Goal: Contribute content

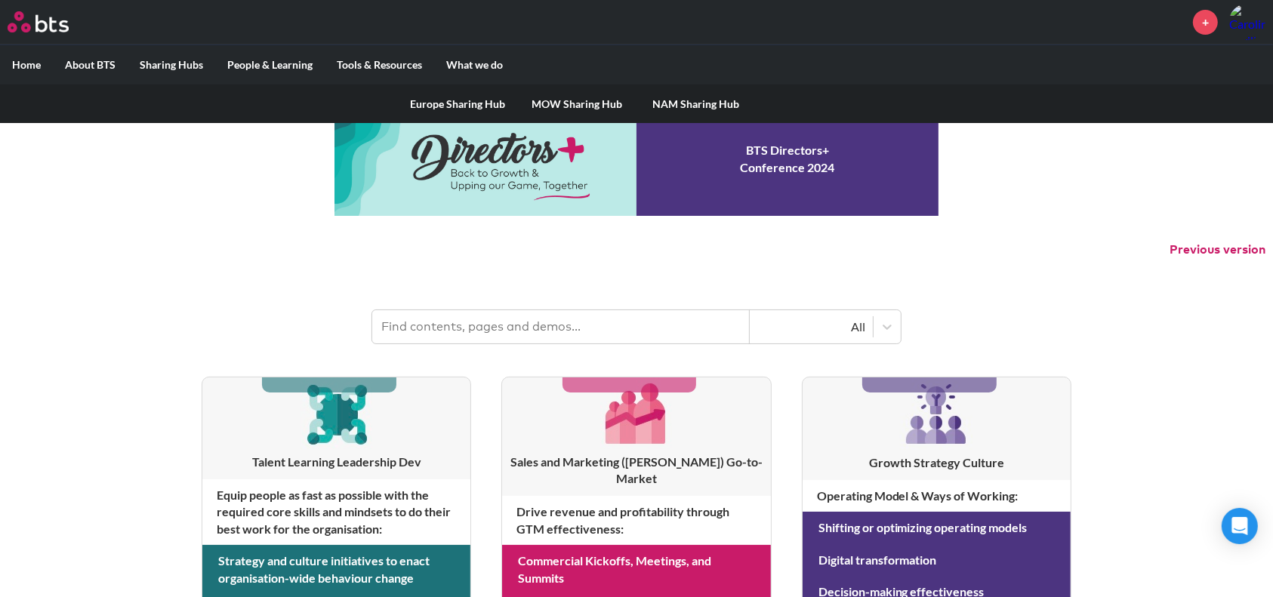
click at [435, 97] on link "Europe Sharing Hub" at bounding box center [457, 104] width 119 height 39
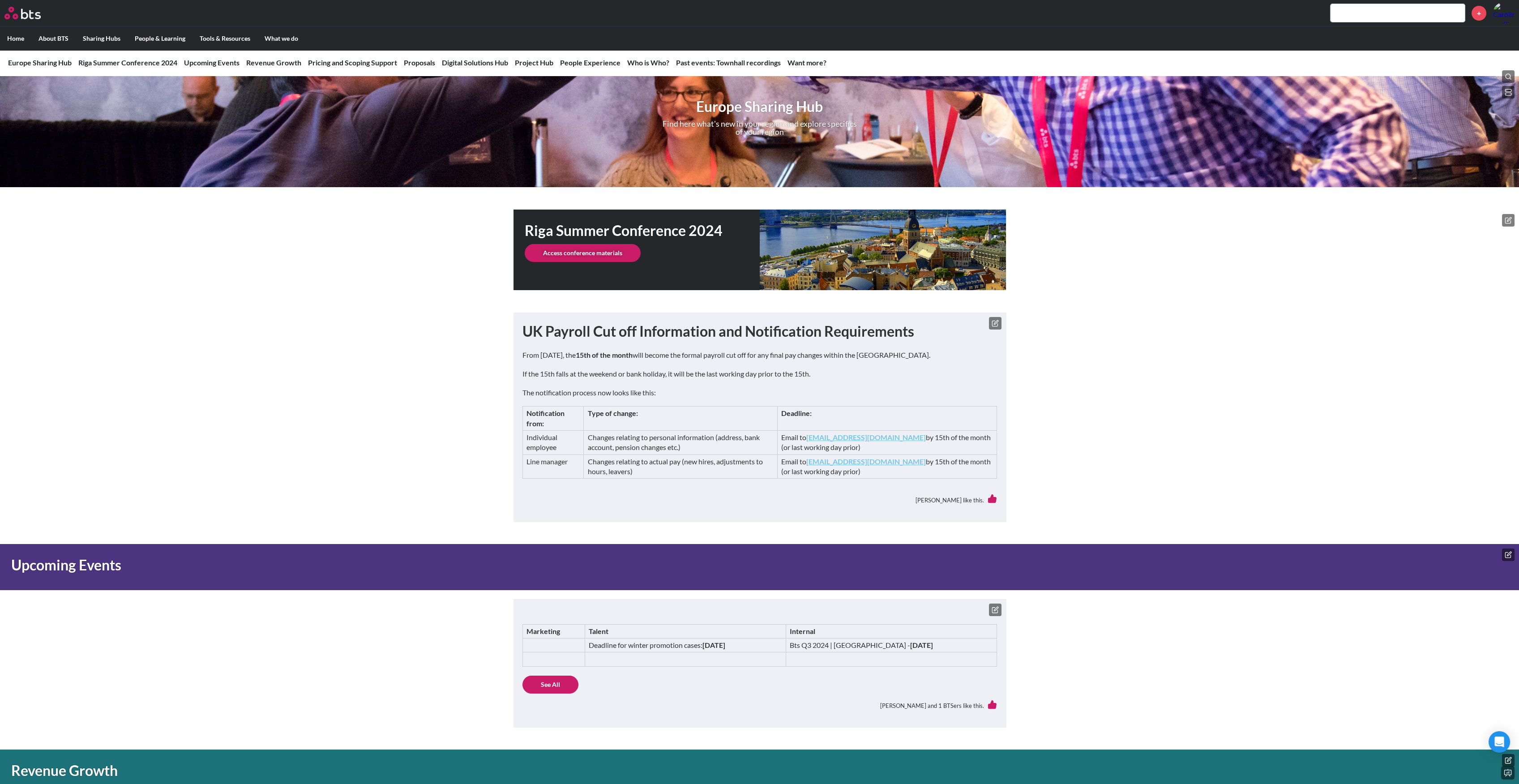
scroll to position [59, 0]
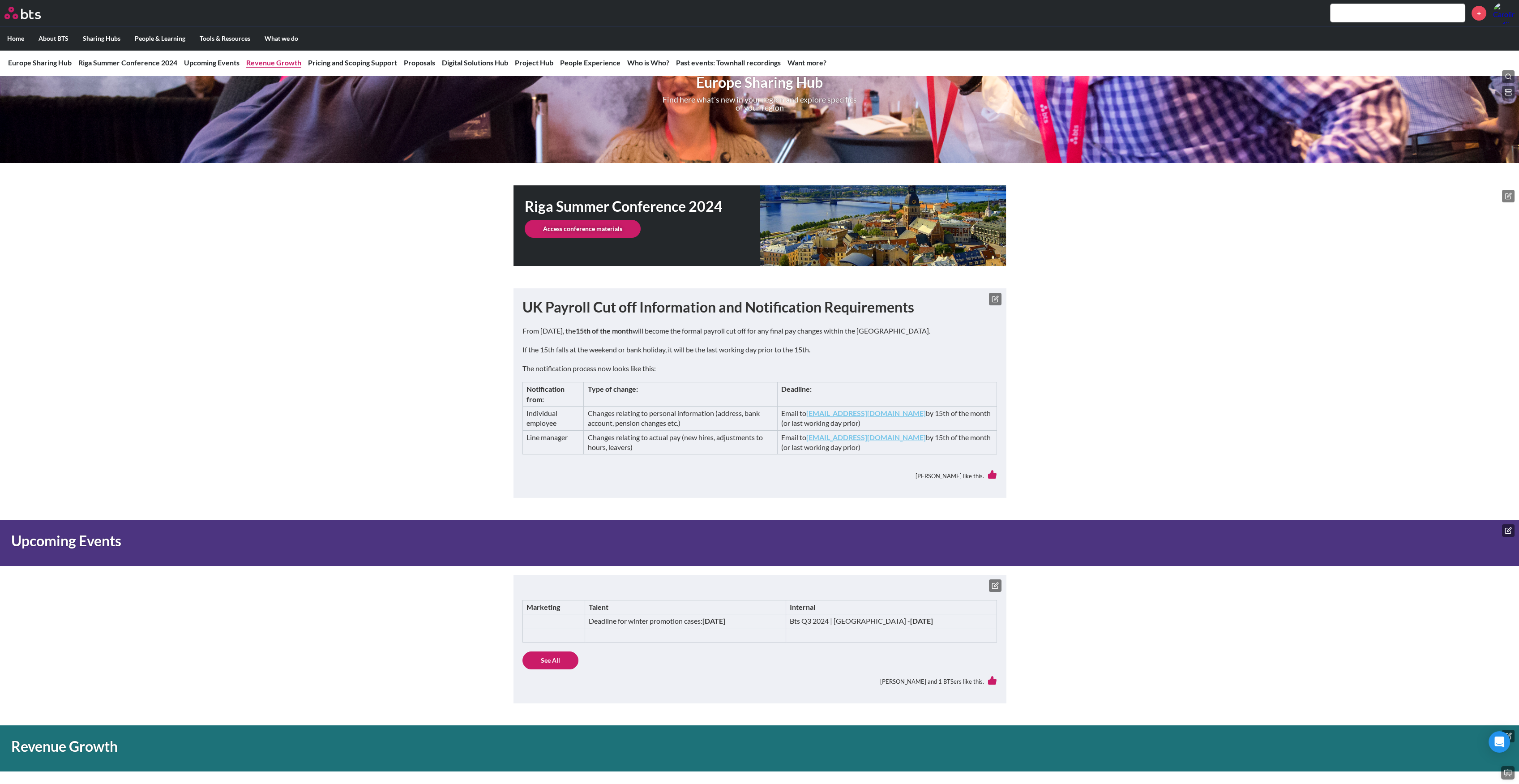
click at [292, 63] on link "Revenue Growth" at bounding box center [273, 62] width 55 height 8
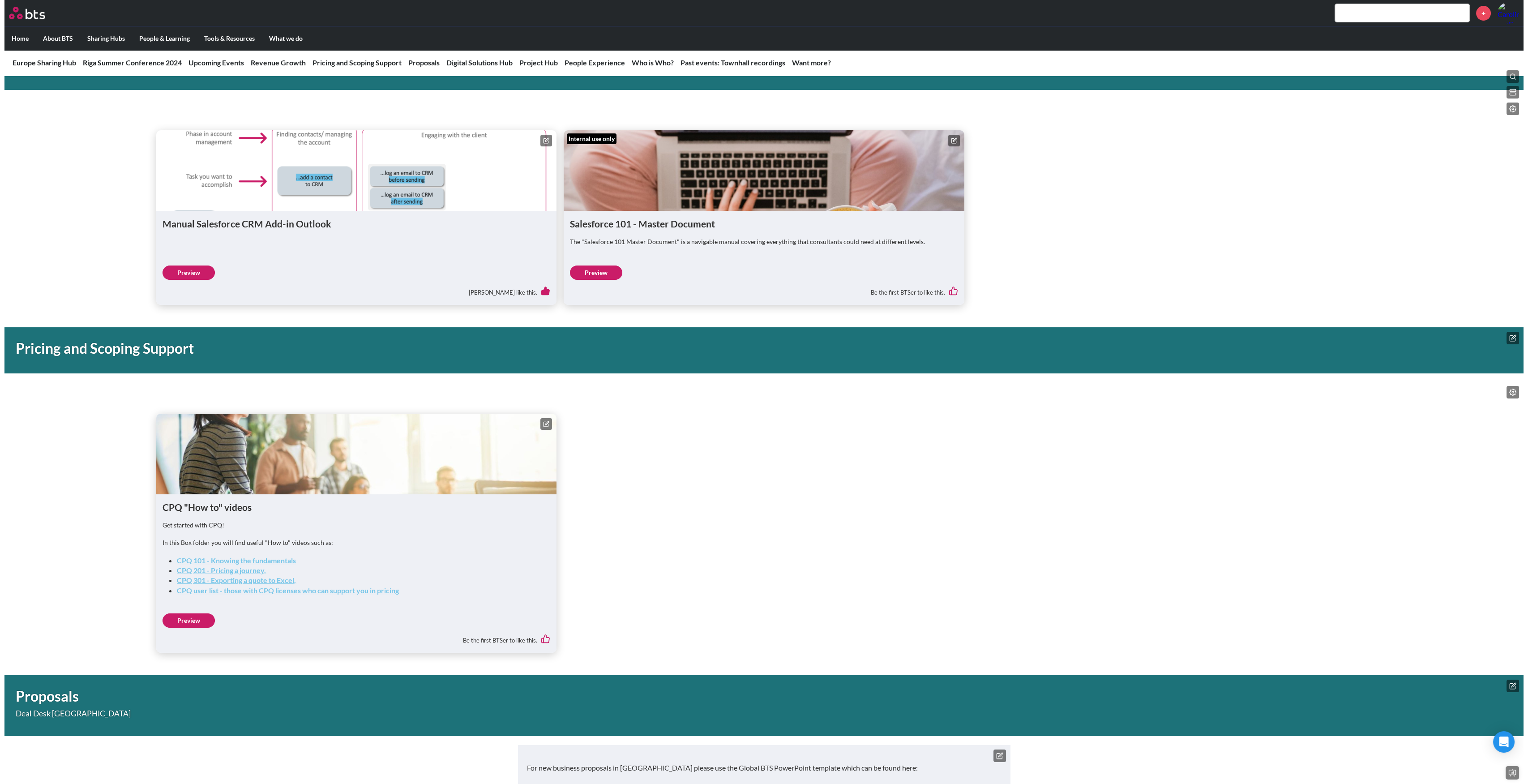
scroll to position [554, 0]
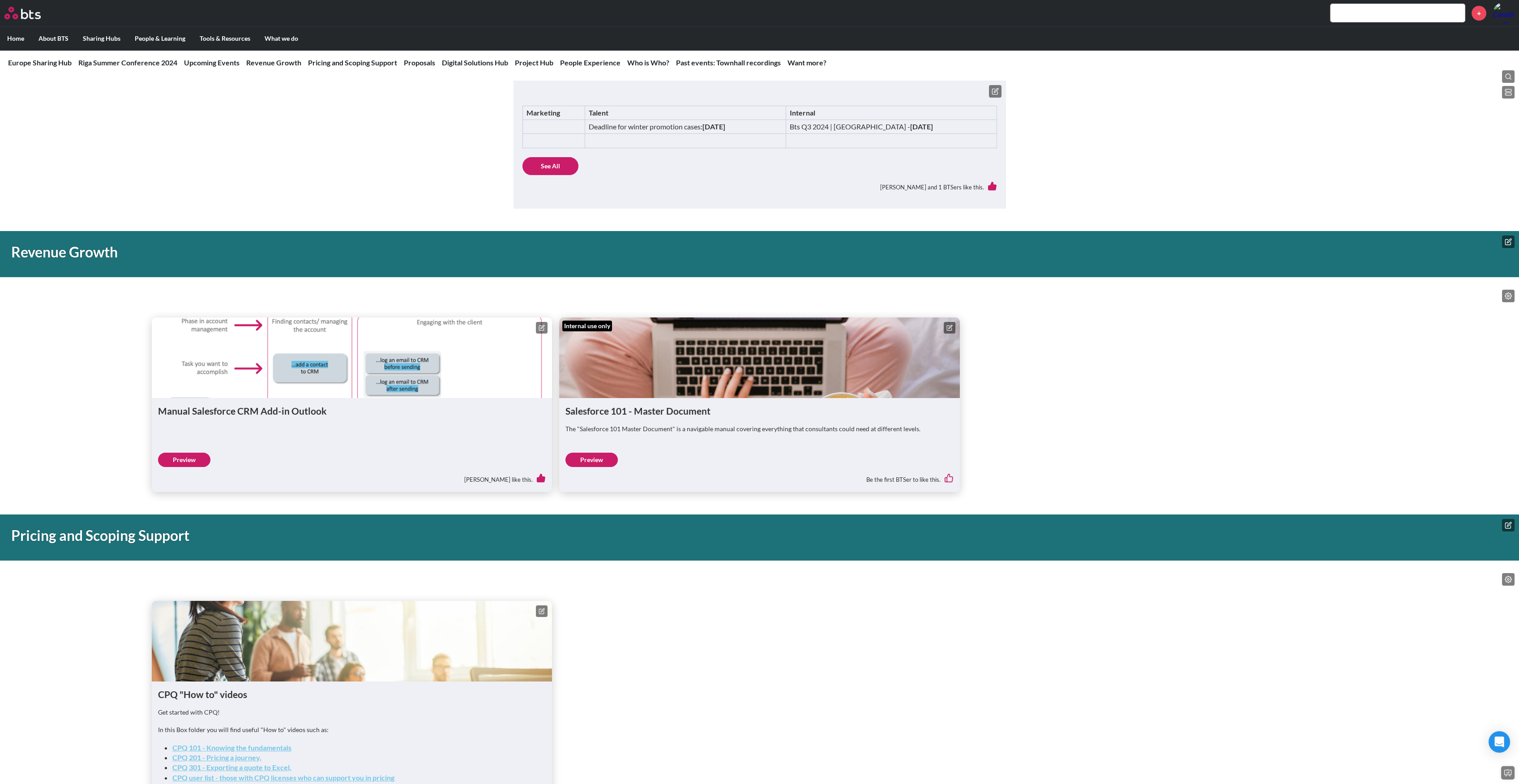
click at [541, 328] on icon at bounding box center [543, 327] width 4 height 4
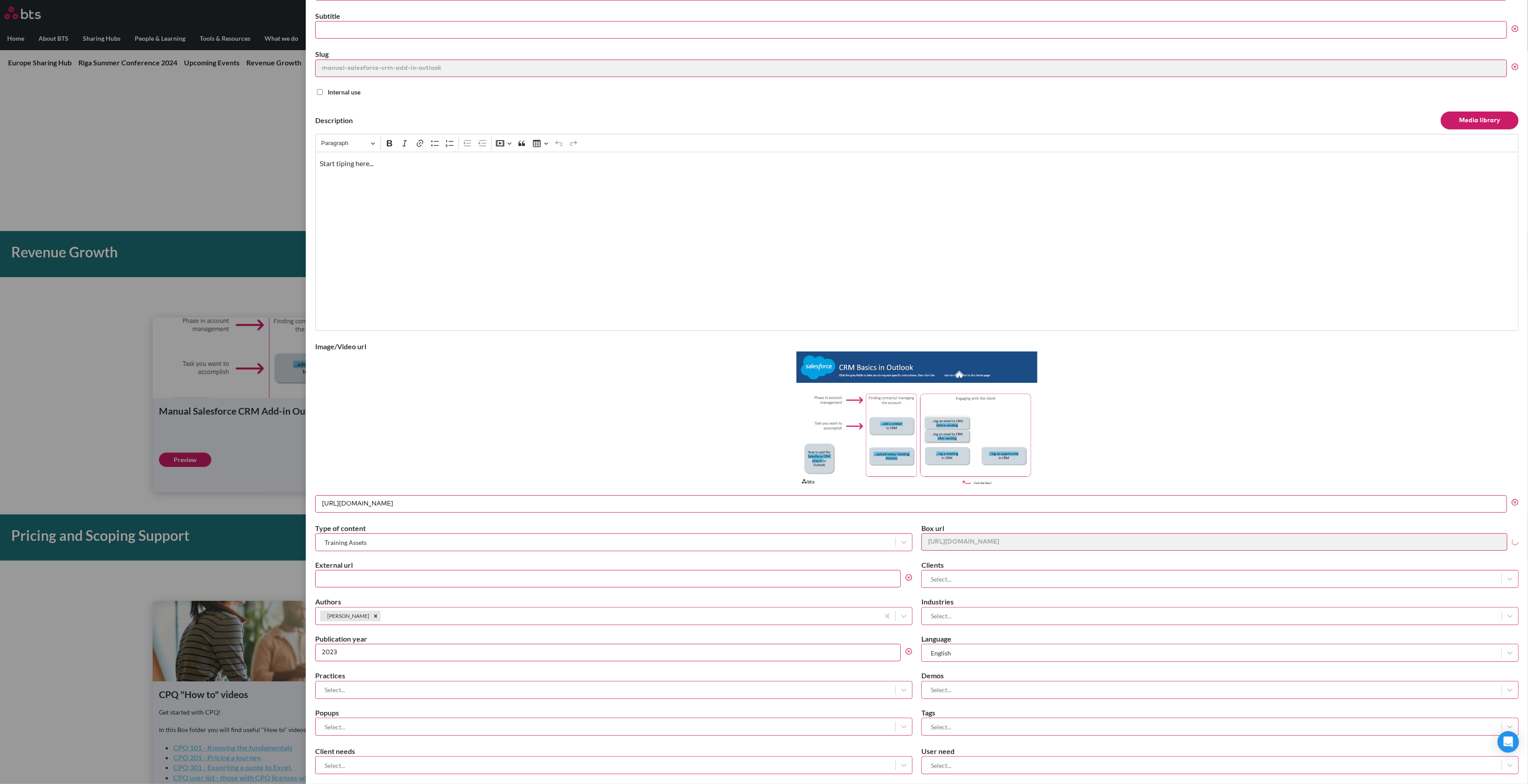
scroll to position [84, 0]
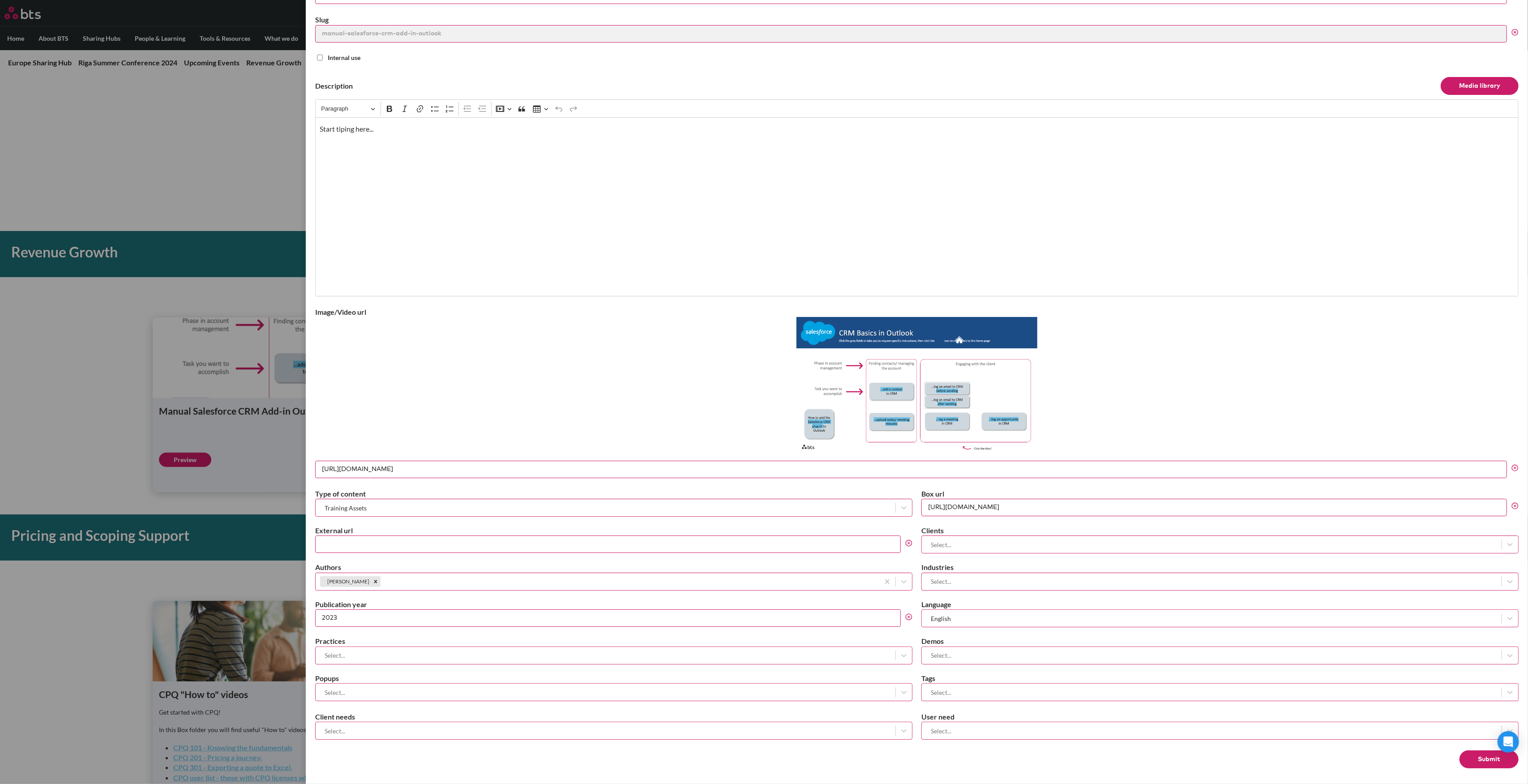
click at [764, 353] on input "https://bts.box.com/s/oyo0lpx0x0bc3926t8vwhcawtiwszfcy" at bounding box center [1214, 507] width 585 height 17
paste input "tke2wtmr92hrhscdh5g0ajqltityjz5k"
type input "https://bts.box.com/s/tke2wtmr92hrhscdh5g0ajqltityjz5k"
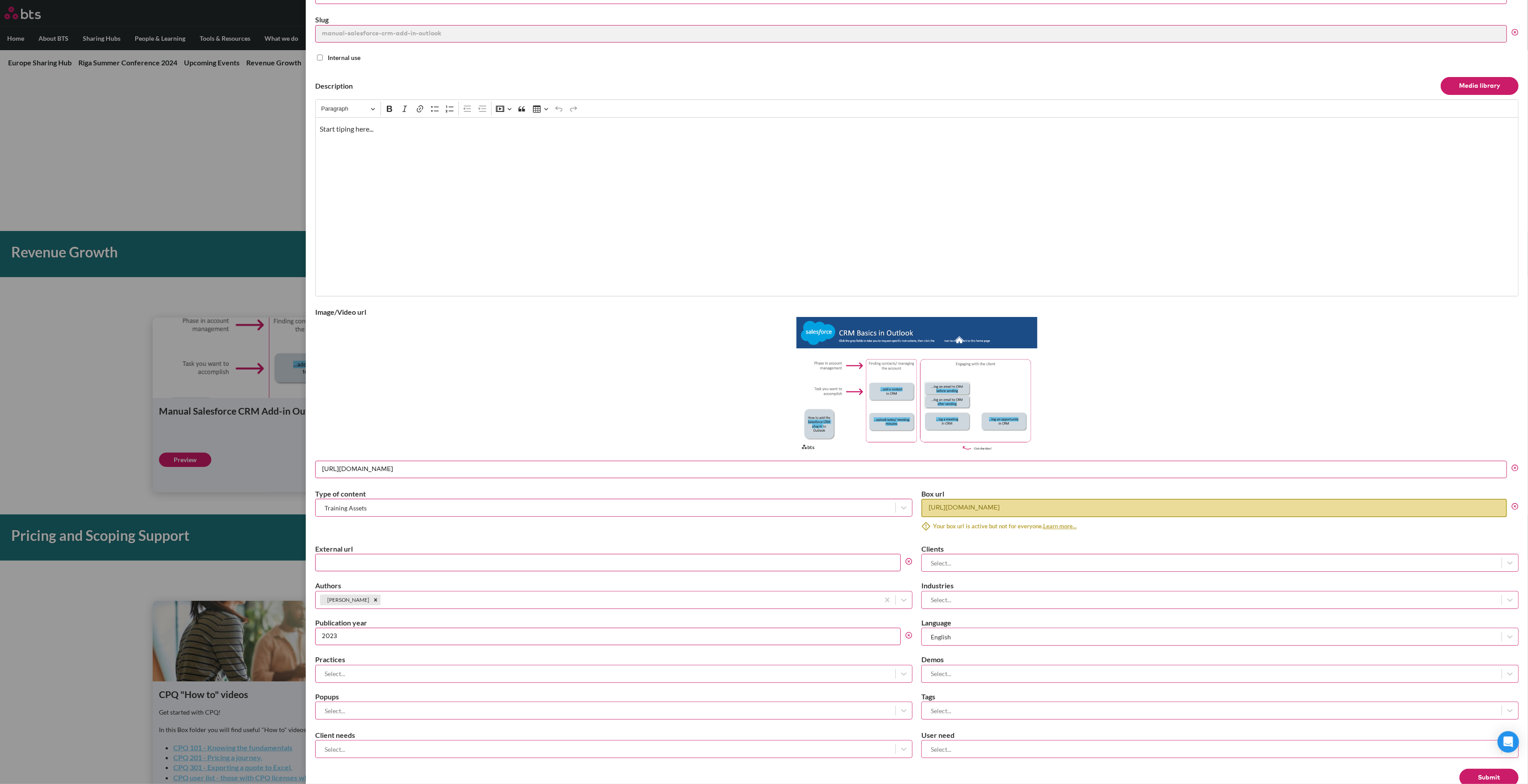
click at [764, 353] on input "[URL][DOMAIN_NAME]" at bounding box center [1214, 508] width 585 height 18
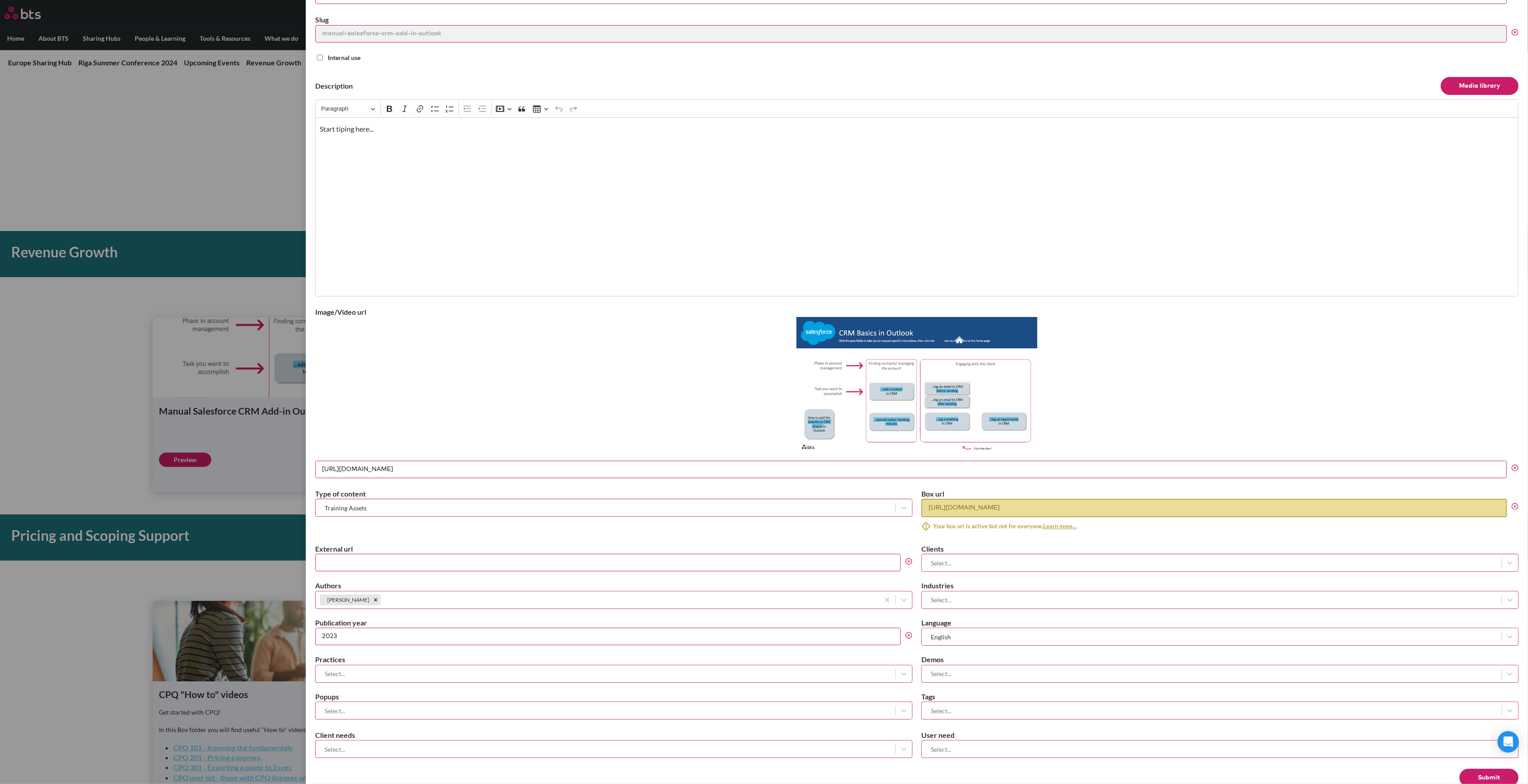
click at [764, 353] on input "[URL][DOMAIN_NAME]" at bounding box center [1214, 508] width 585 height 18
click at [764, 353] on button "Learn more..." at bounding box center [1060, 526] width 34 height 18
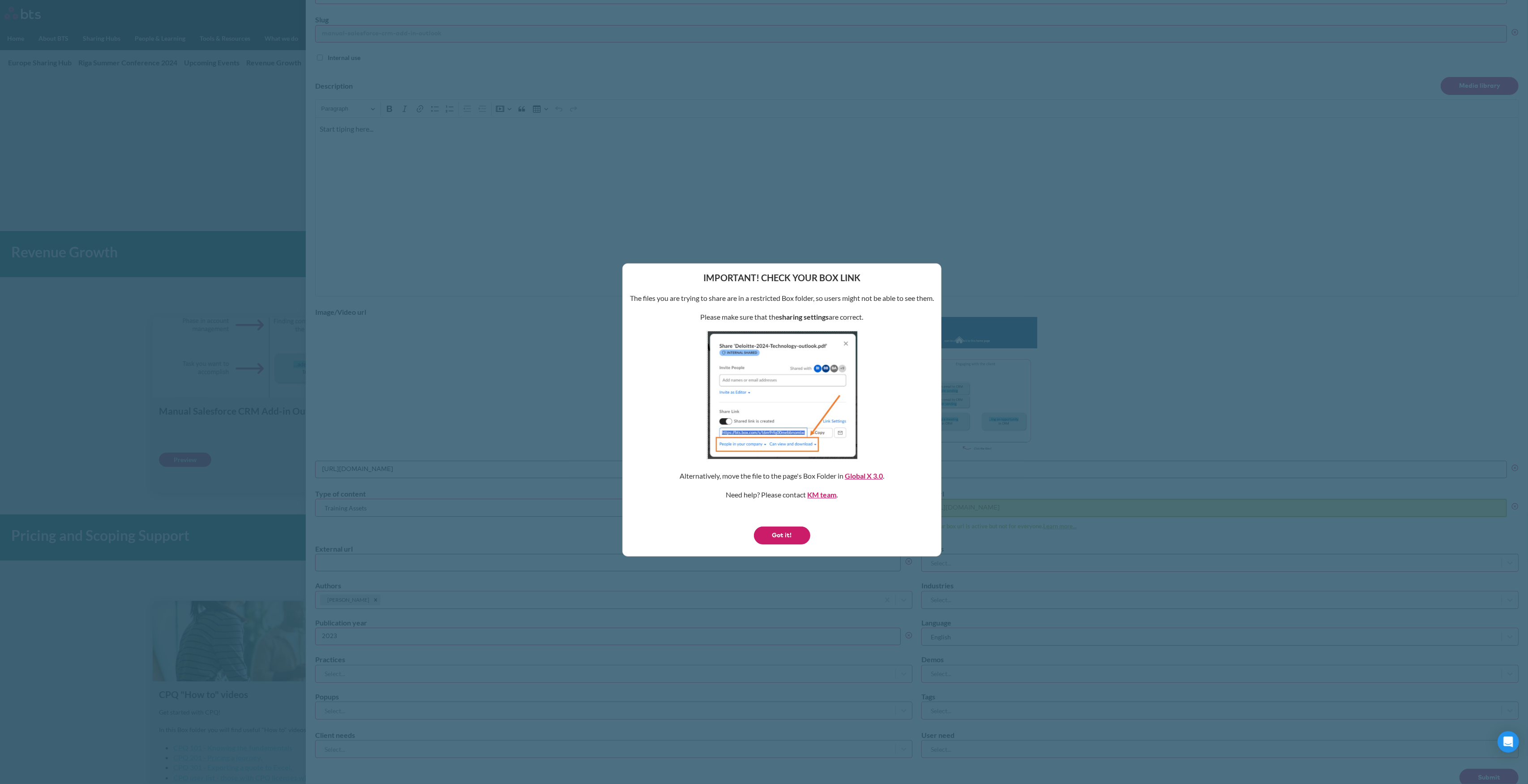
click at [764, 353] on button "Got it!" at bounding box center [782, 536] width 56 height 18
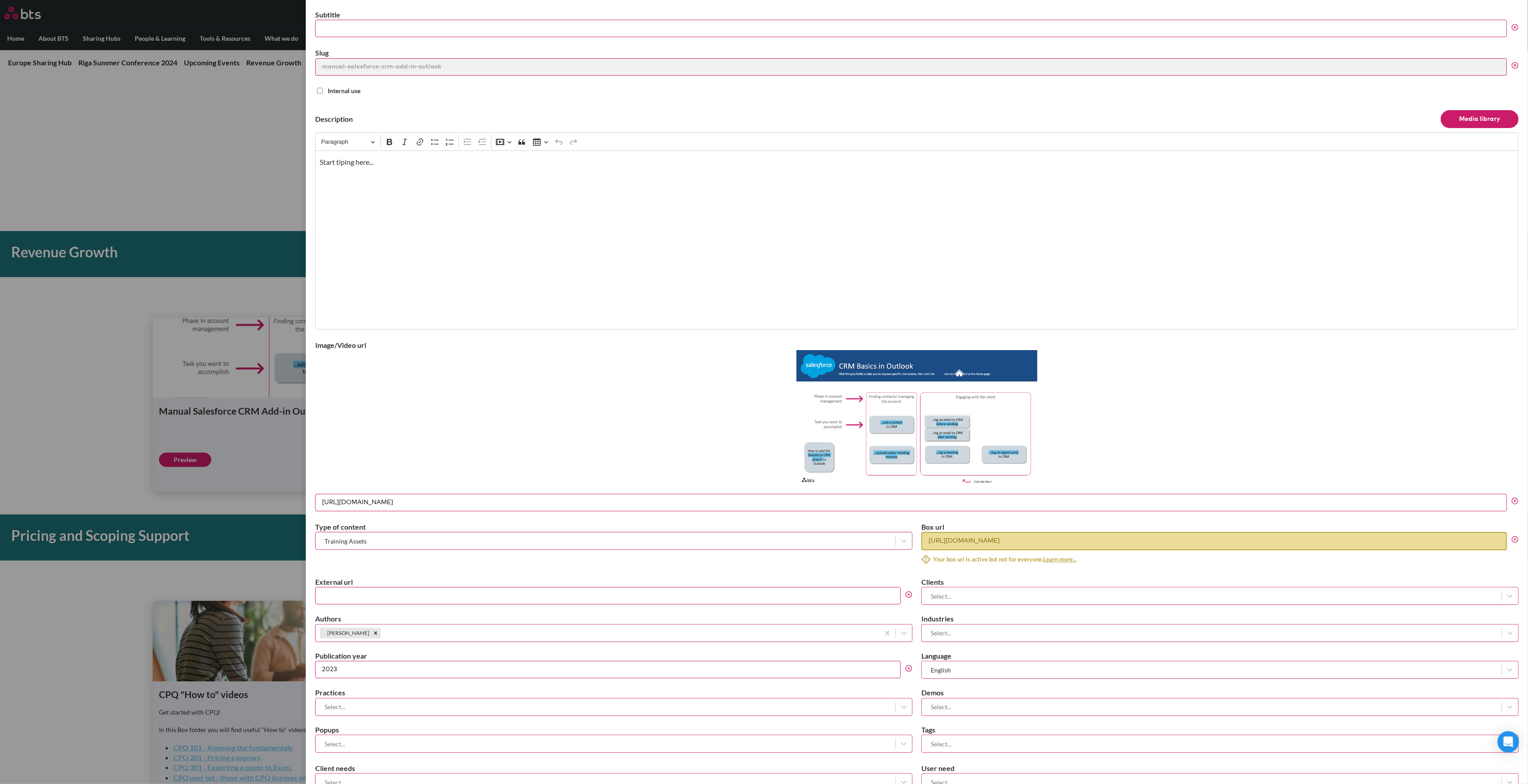
scroll to position [0, 0]
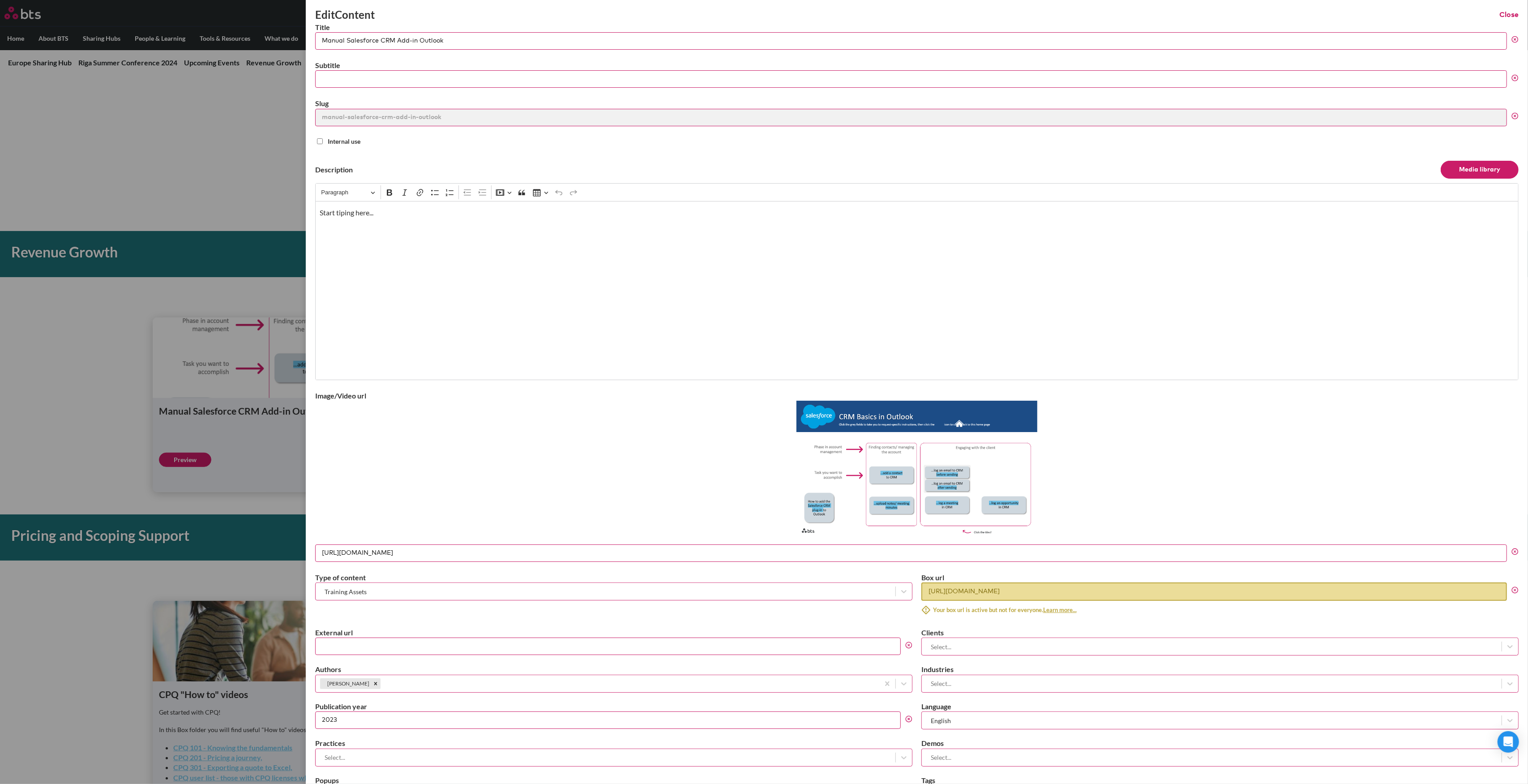
drag, startPoint x: 441, startPoint y: 41, endPoint x: 316, endPoint y: 41, distance: 125.0
click at [316, 41] on input "Manual Salesforce CRM Add-in Outlook" at bounding box center [911, 40] width 1192 height 17
paste input "Salesforce For Outlook Interactive Manual"
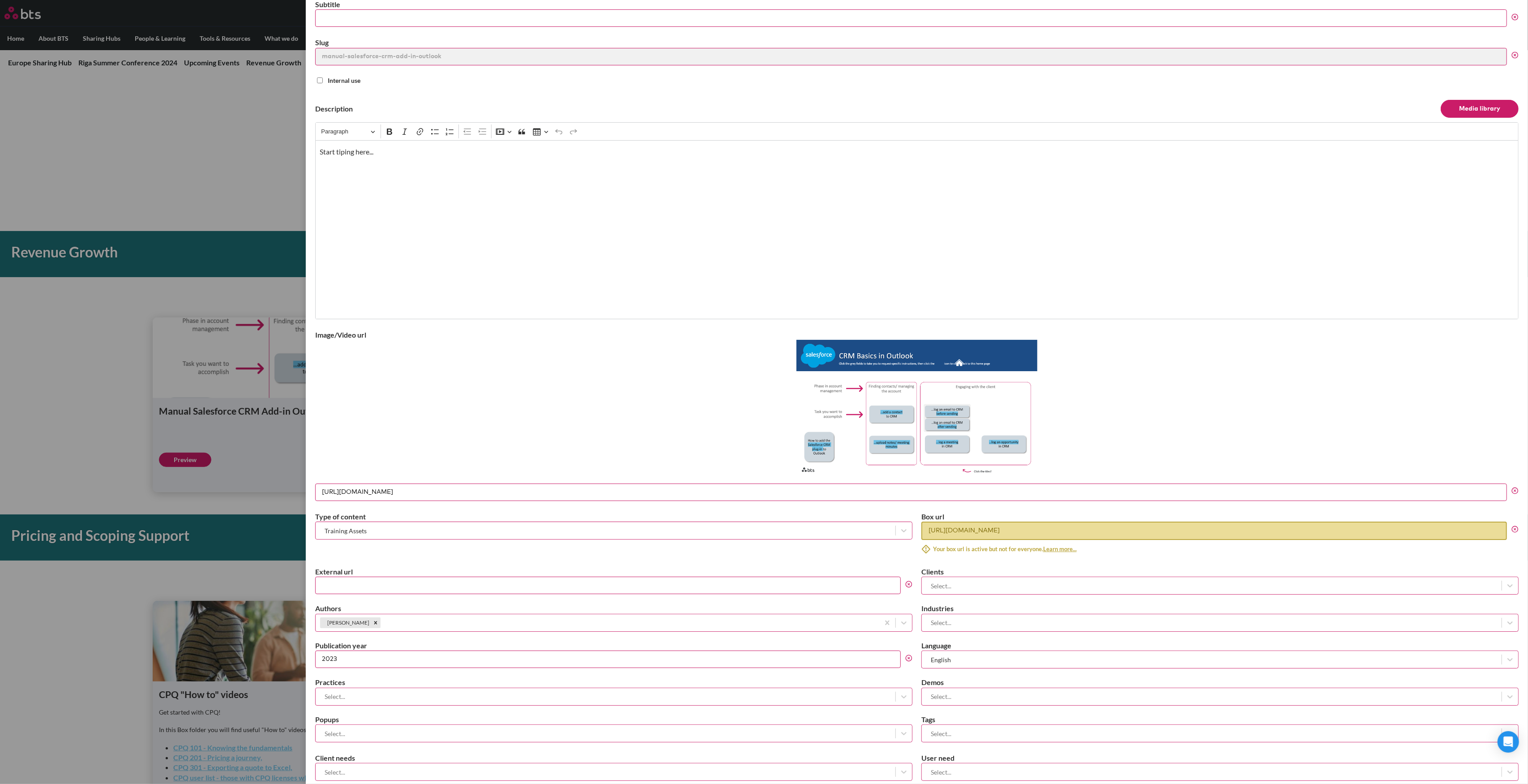
scroll to position [102, 0]
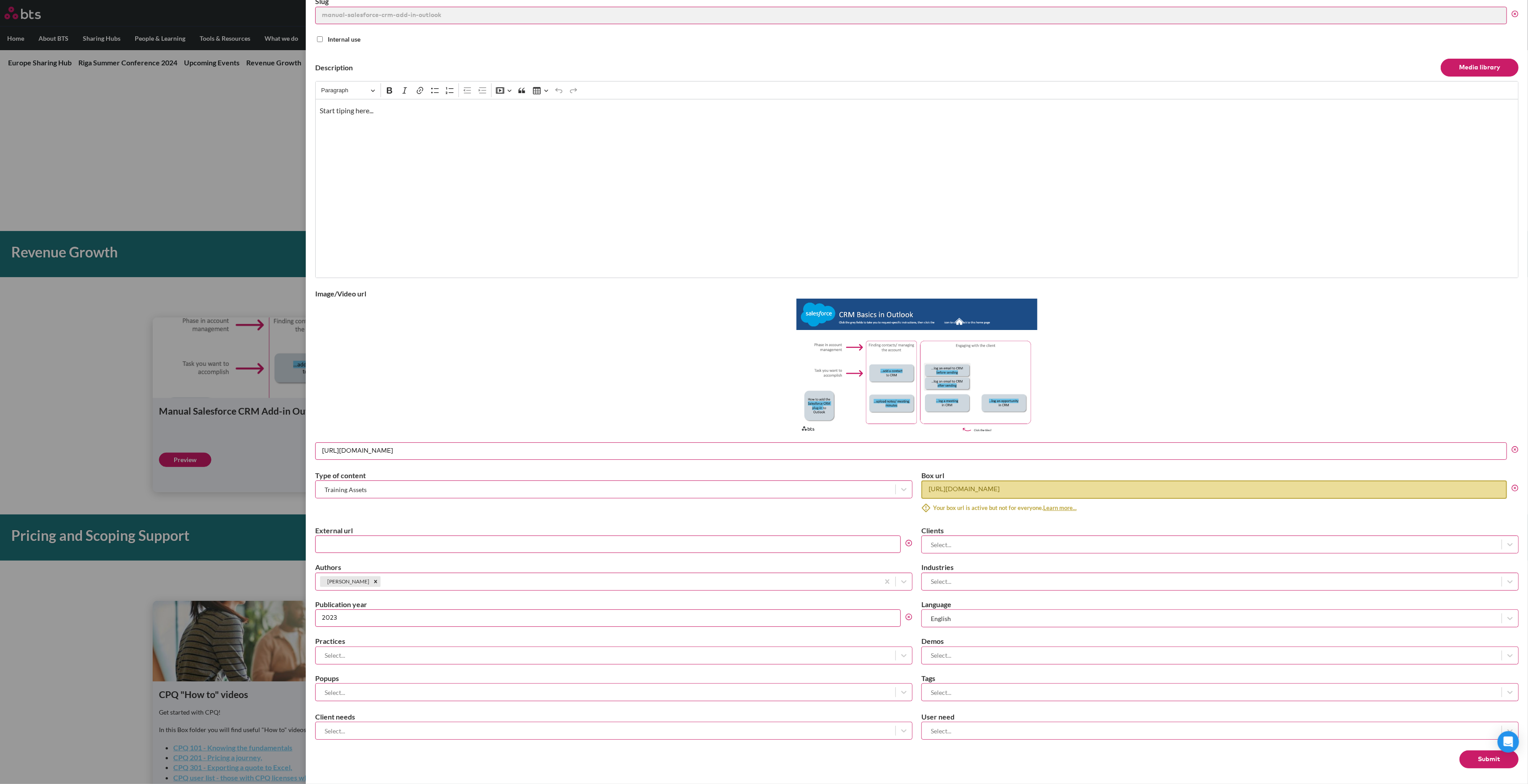
type input "Salesforce For Outlook Interactive Manual"
click at [764, 353] on button "Submit" at bounding box center [1489, 759] width 59 height 18
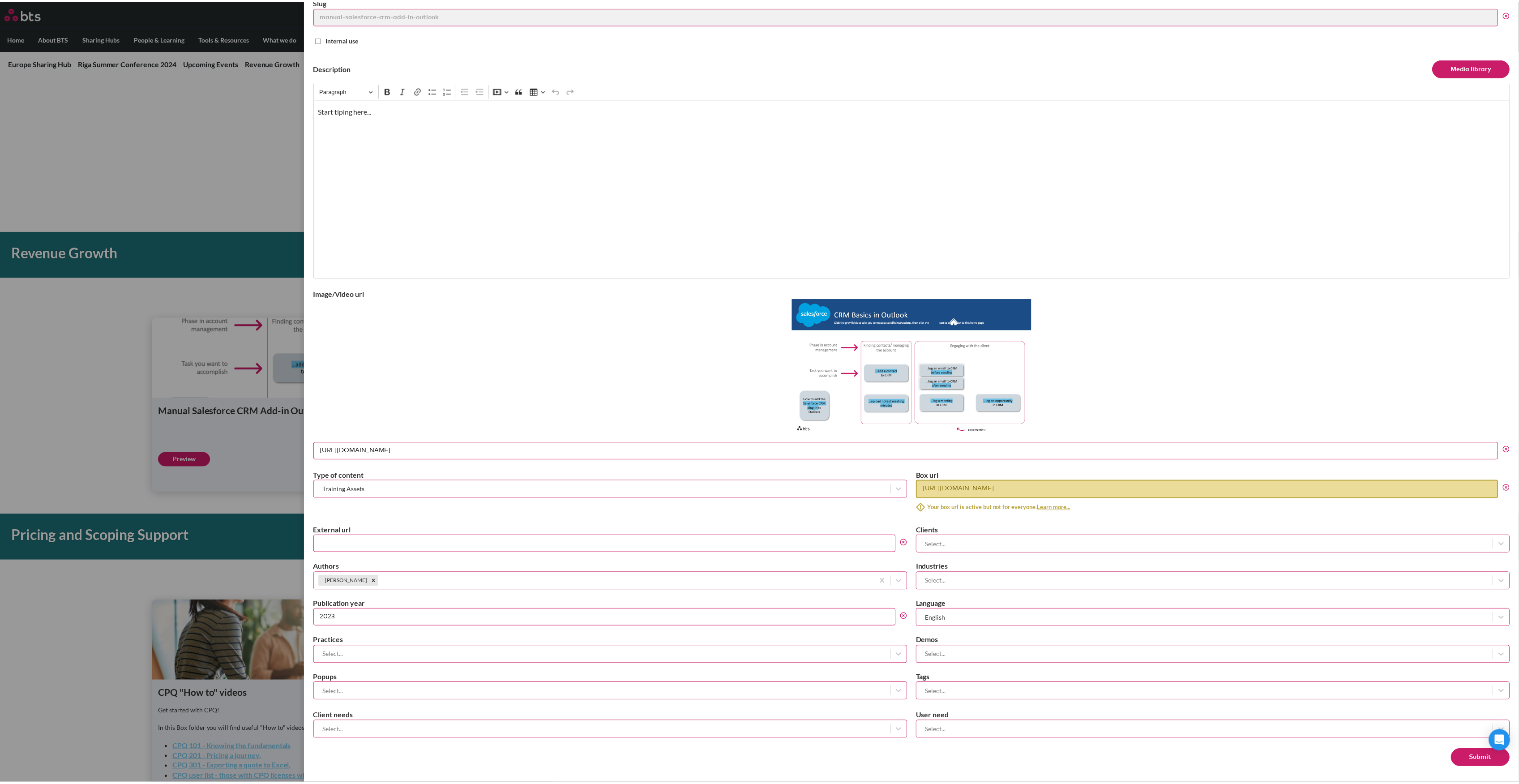
scroll to position [0, 0]
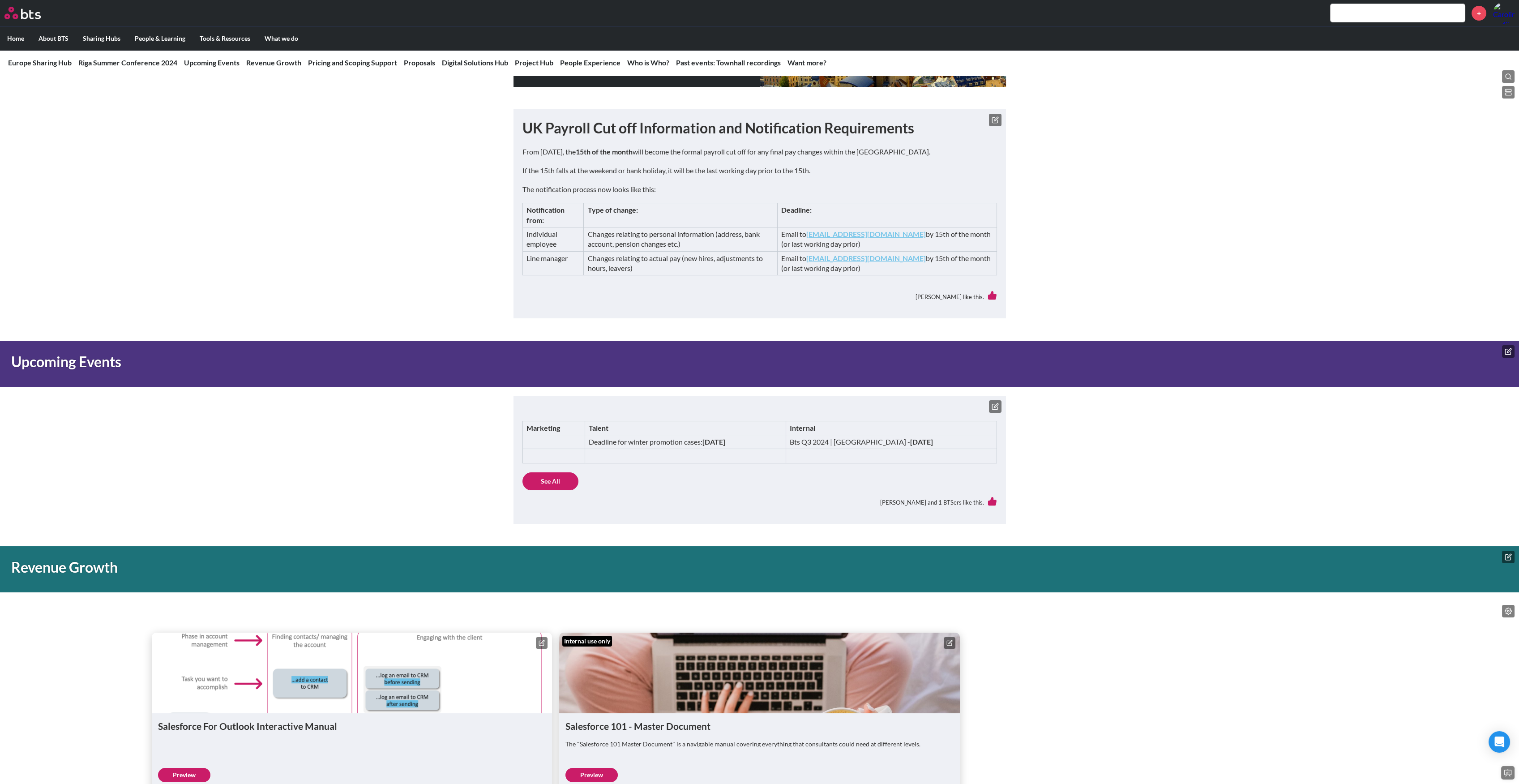
click at [263, 56] on nav "Europe Sharing Hub Riga Summer Conference 2024 [GEOGRAPHIC_DATA] Summer Confere…" at bounding box center [759, 63] width 1519 height 26
click at [268, 66] on link "Revenue Growth" at bounding box center [273, 62] width 55 height 8
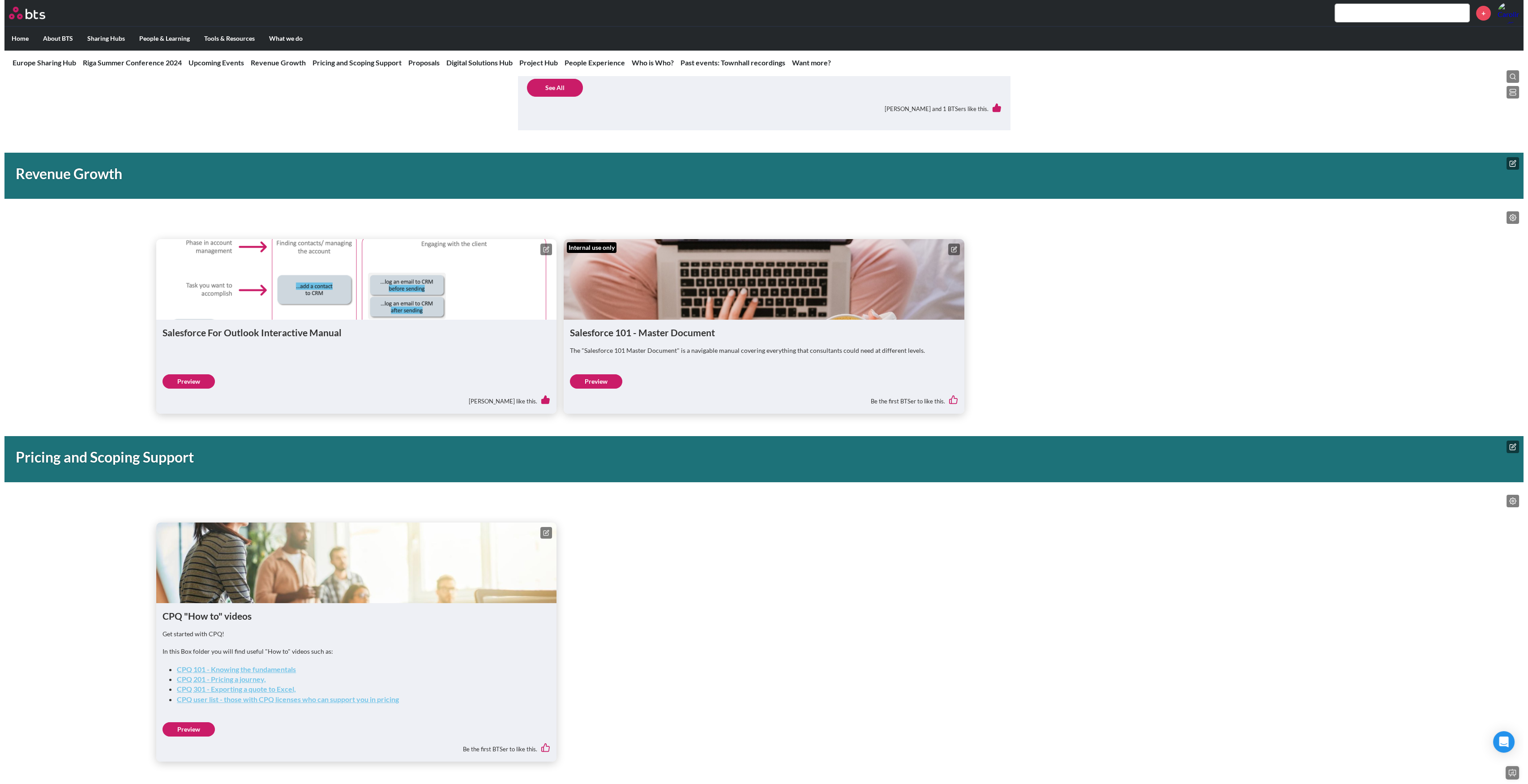
scroll to position [673, 0]
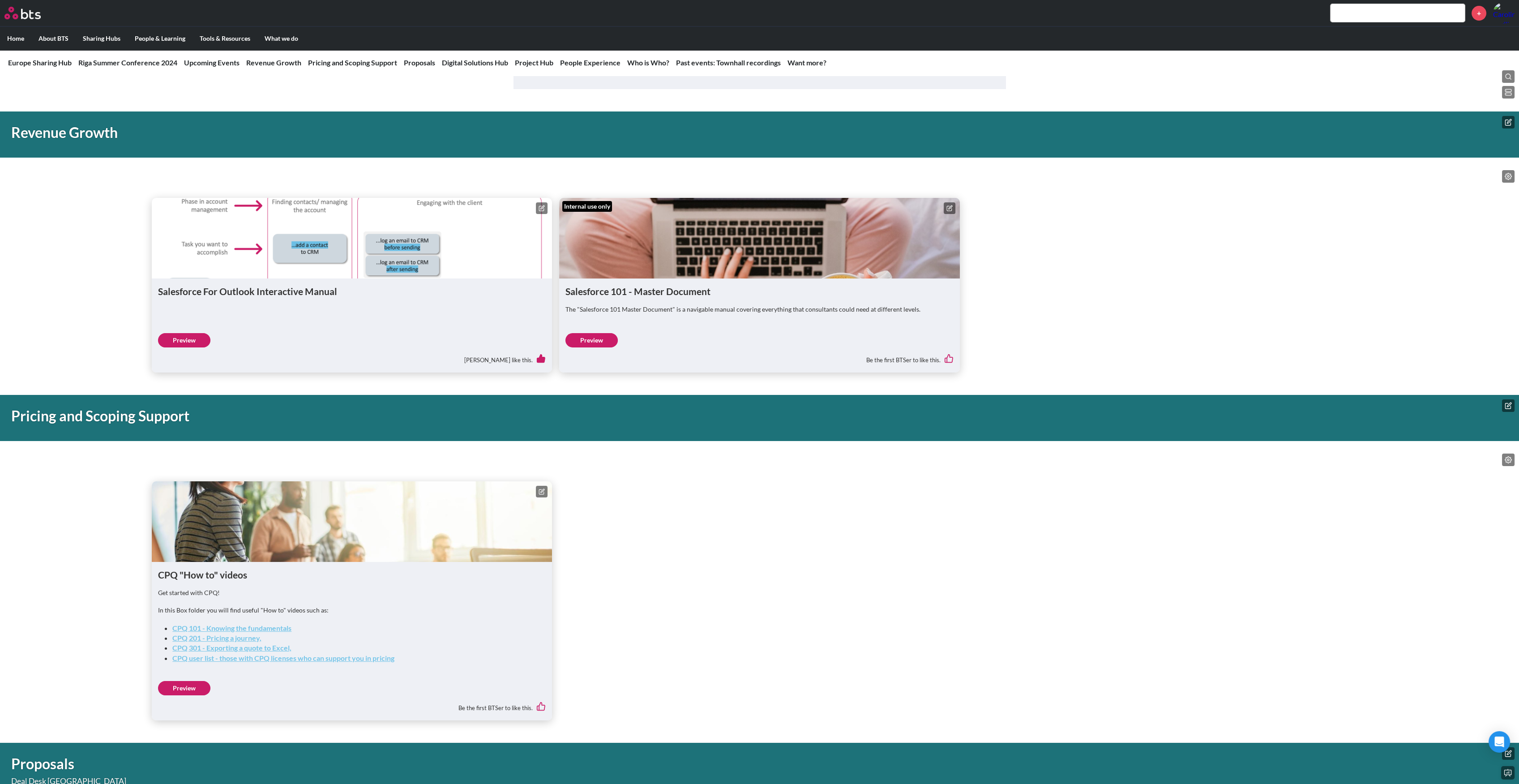
click at [190, 339] on link "Preview" at bounding box center [184, 340] width 52 height 14
click at [192, 337] on link "Preview" at bounding box center [184, 340] width 52 height 14
click at [607, 286] on h1 "Salesforce 101 - Master Document" at bounding box center [759, 291] width 388 height 13
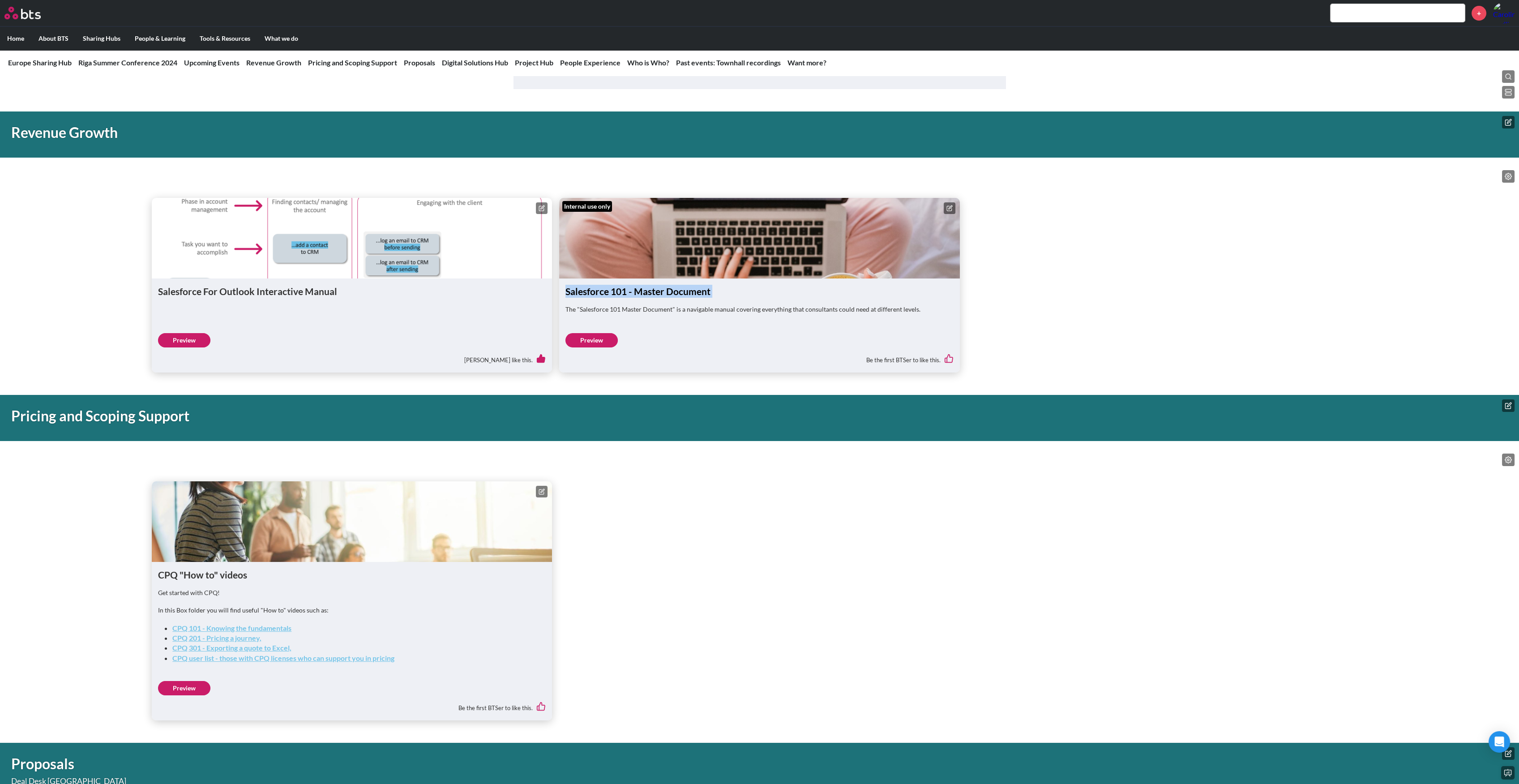
copy h1 "Salesforce 101 - Master Document"
click at [1508, 177] on circle at bounding box center [1508, 176] width 2 height 2
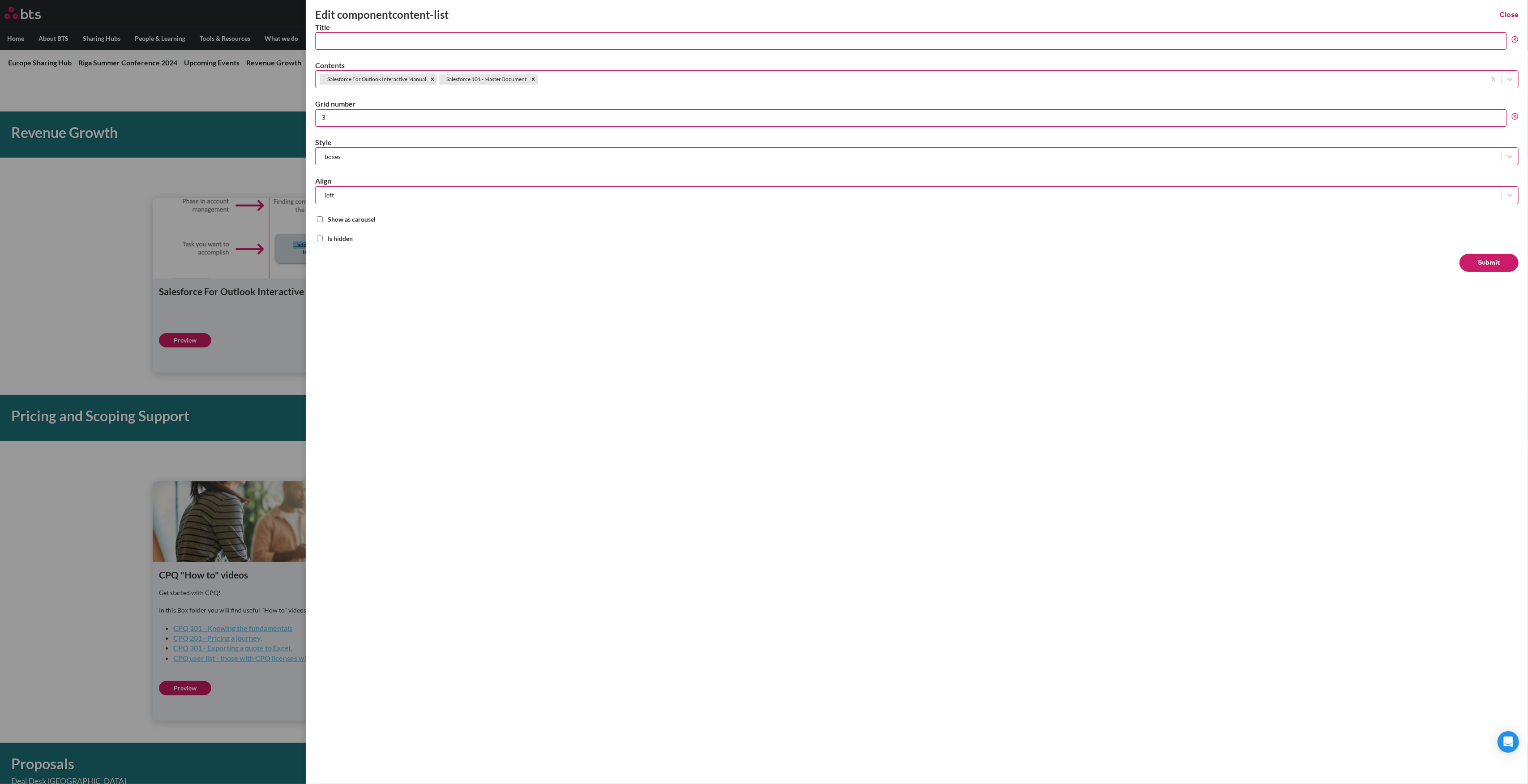
click at [591, 76] on div at bounding box center [1010, 79] width 941 height 11
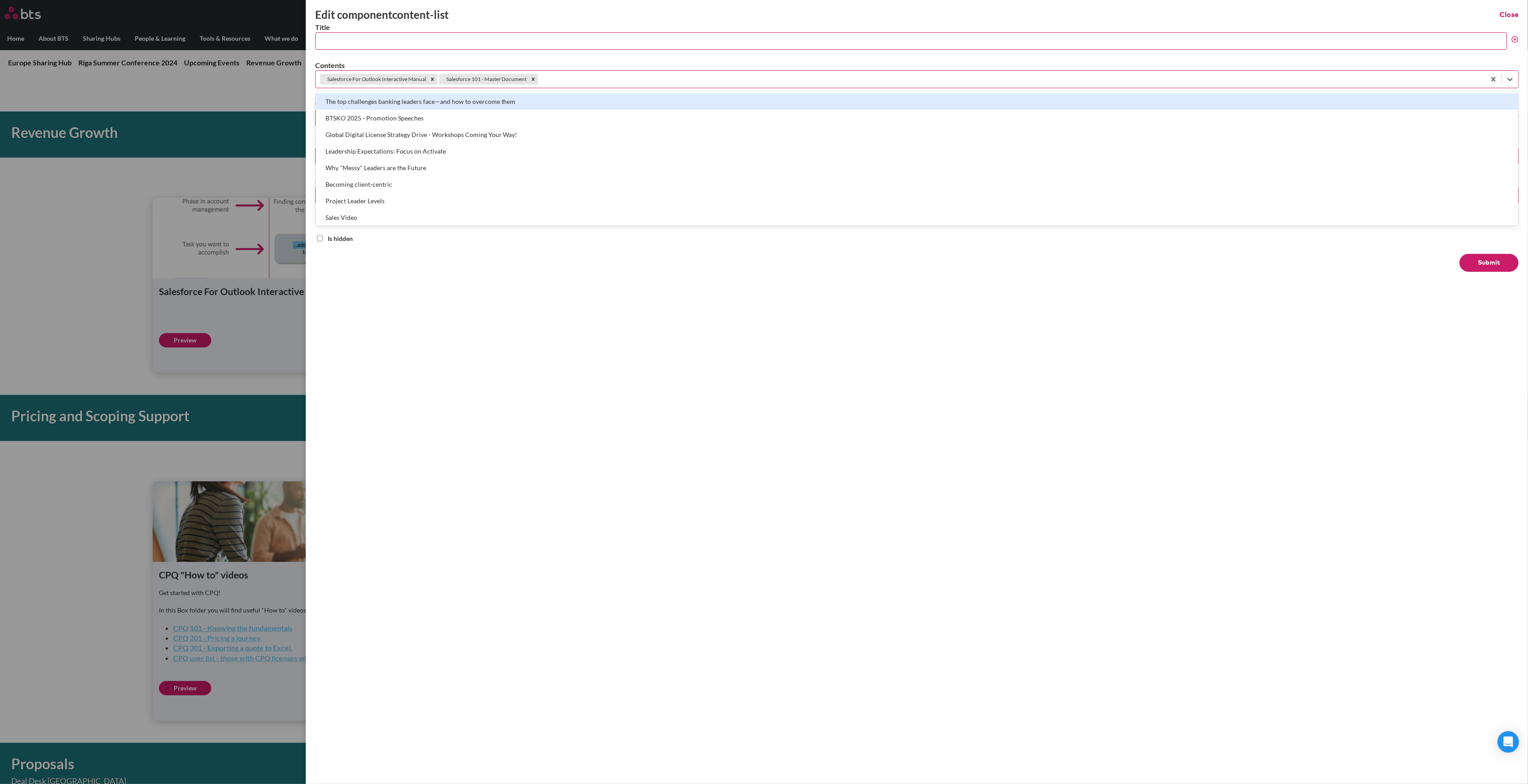
paste input "First Sales Interactions Breakdown"
type input "First Sales Interactions Breakdown"
click at [512, 95] on div "First Sales Interactions Breakdown" at bounding box center [916, 101] width 1202 height 17
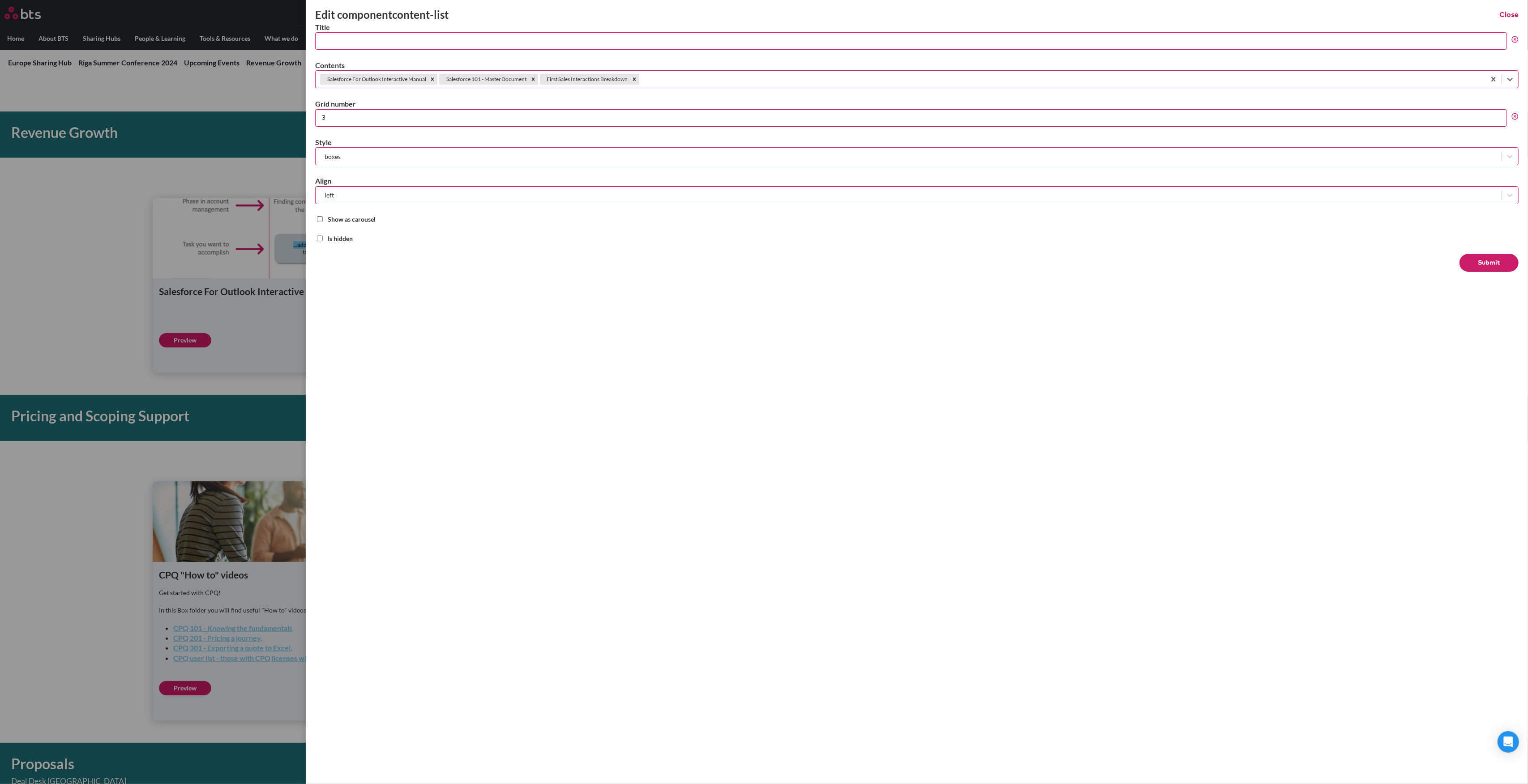
click at [1481, 257] on button "Submit" at bounding box center [1489, 263] width 59 height 18
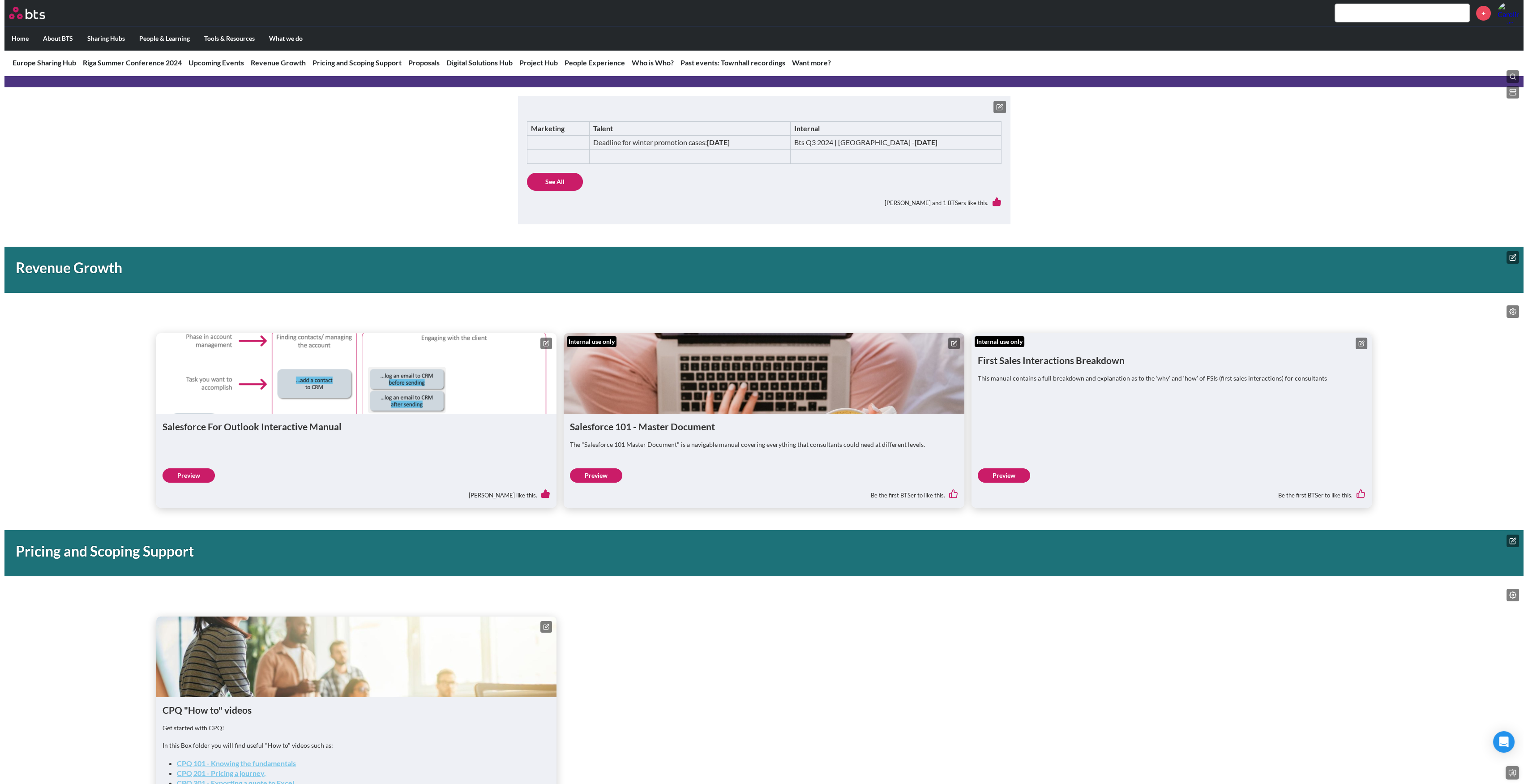
scroll to position [537, 0]
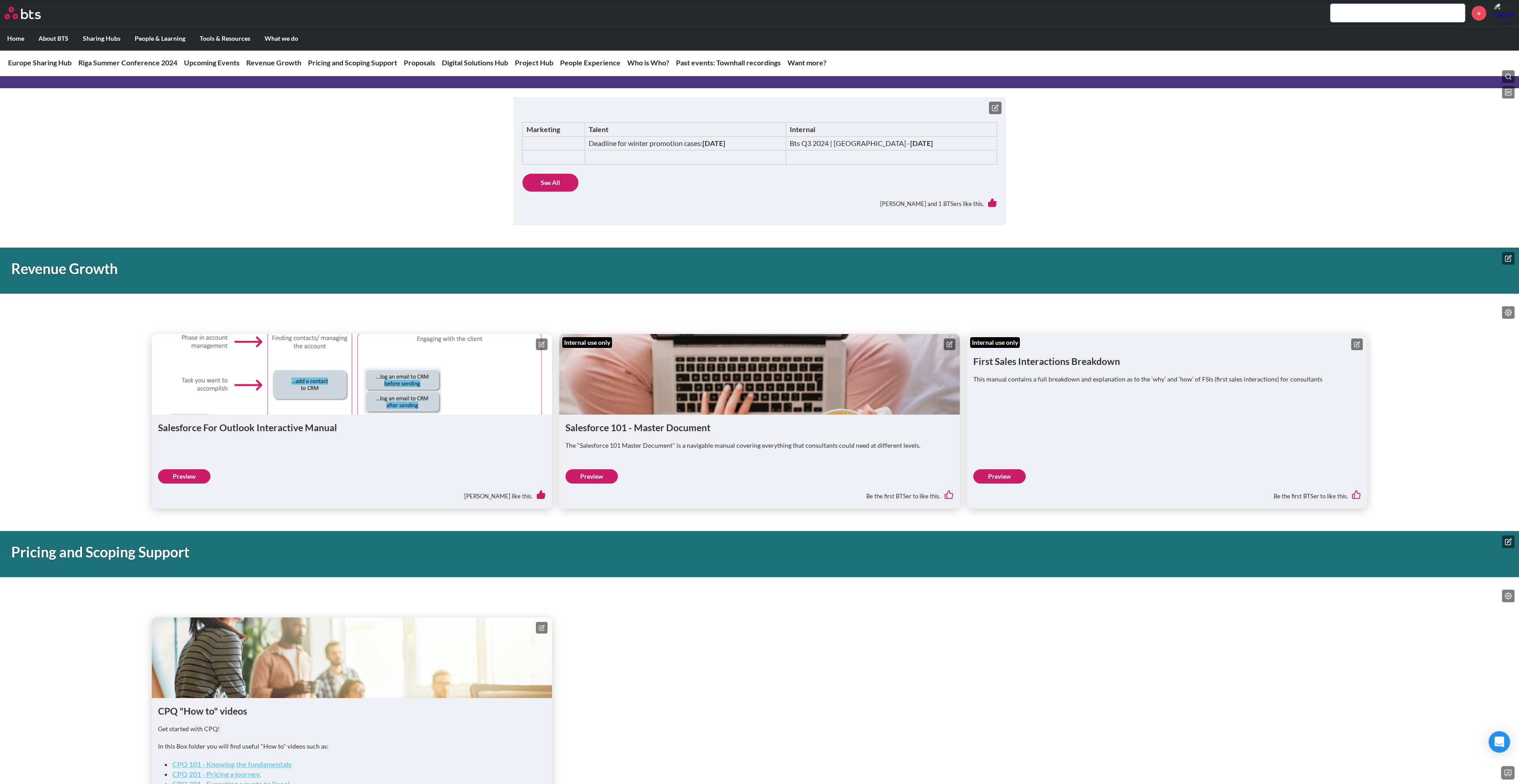
click at [1357, 348] on icon at bounding box center [1356, 344] width 7 height 7
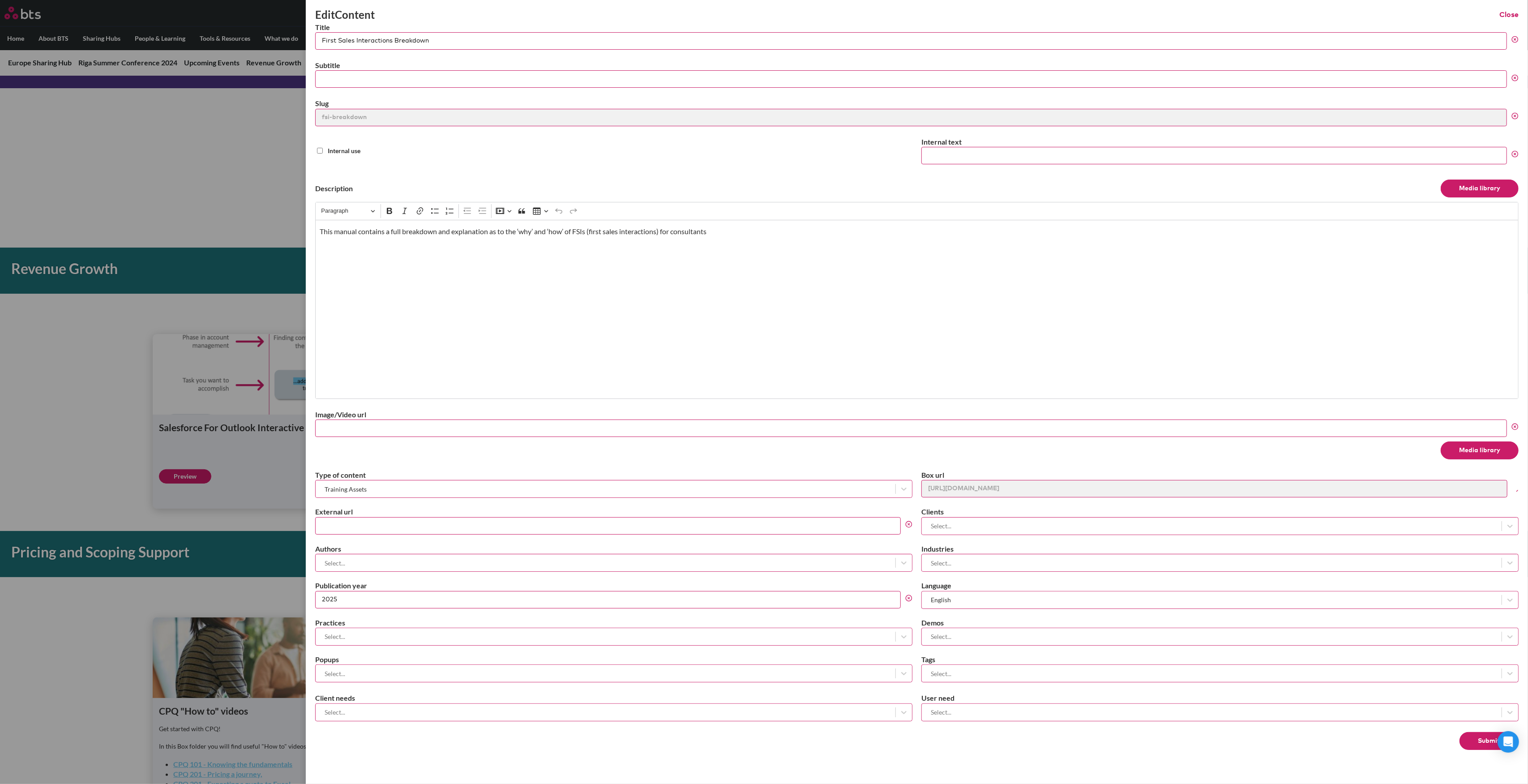
click at [1478, 443] on button "Media library" at bounding box center [1479, 450] width 78 height 18
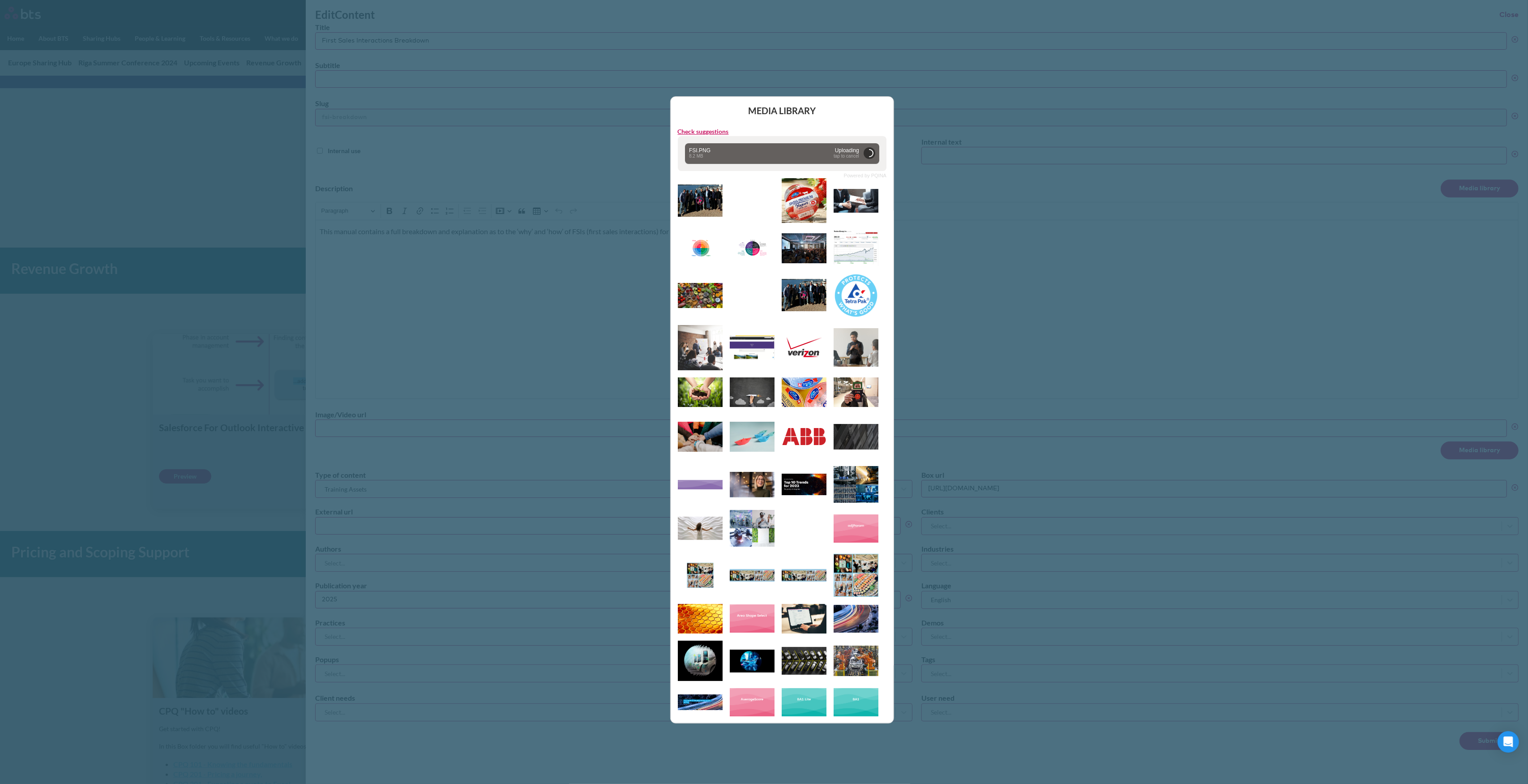
type input "https://globalx.s3.us-west-2.amazonaws.com/app/users/carolina-sevilla/fsi.png"
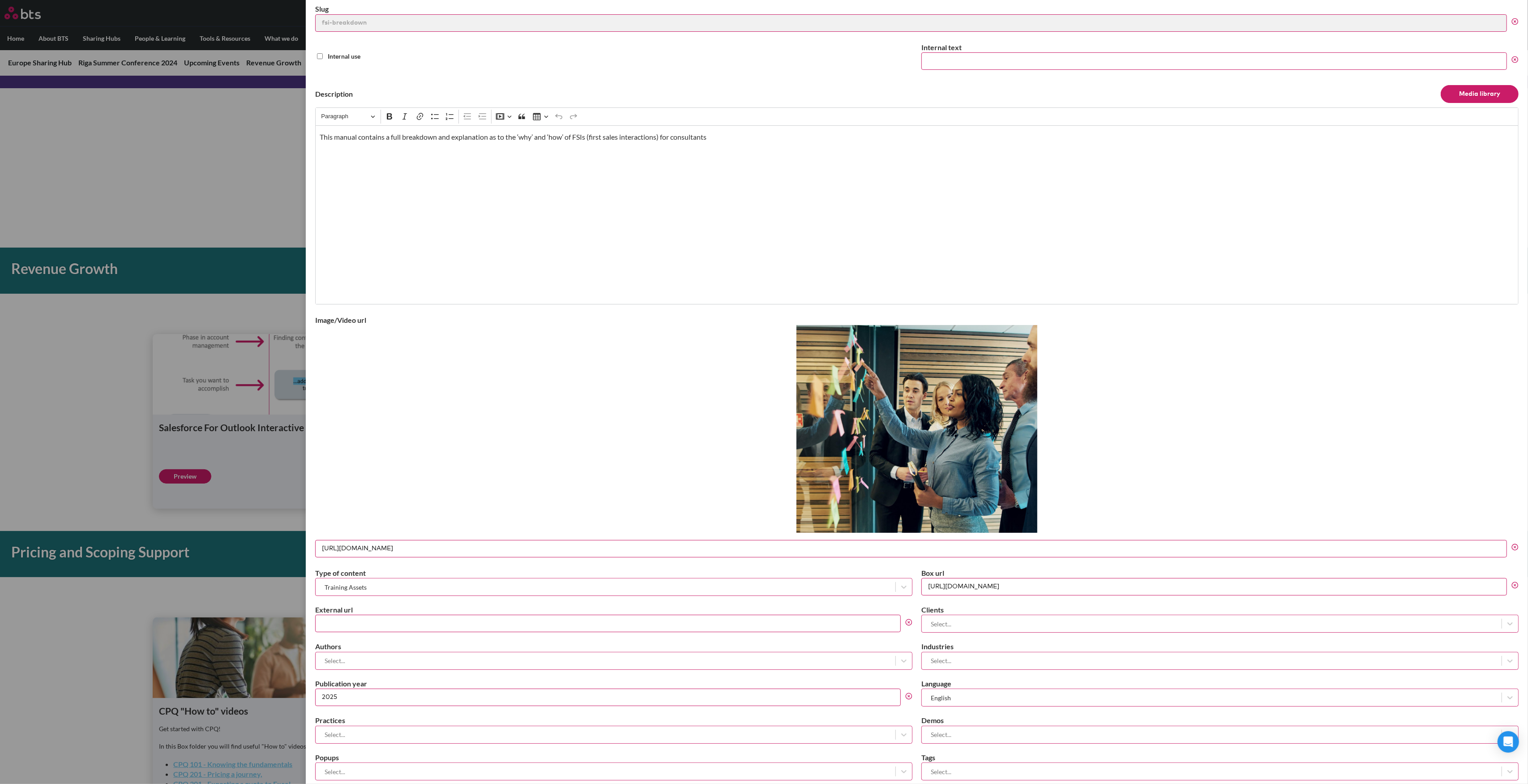
scroll to position [173, 0]
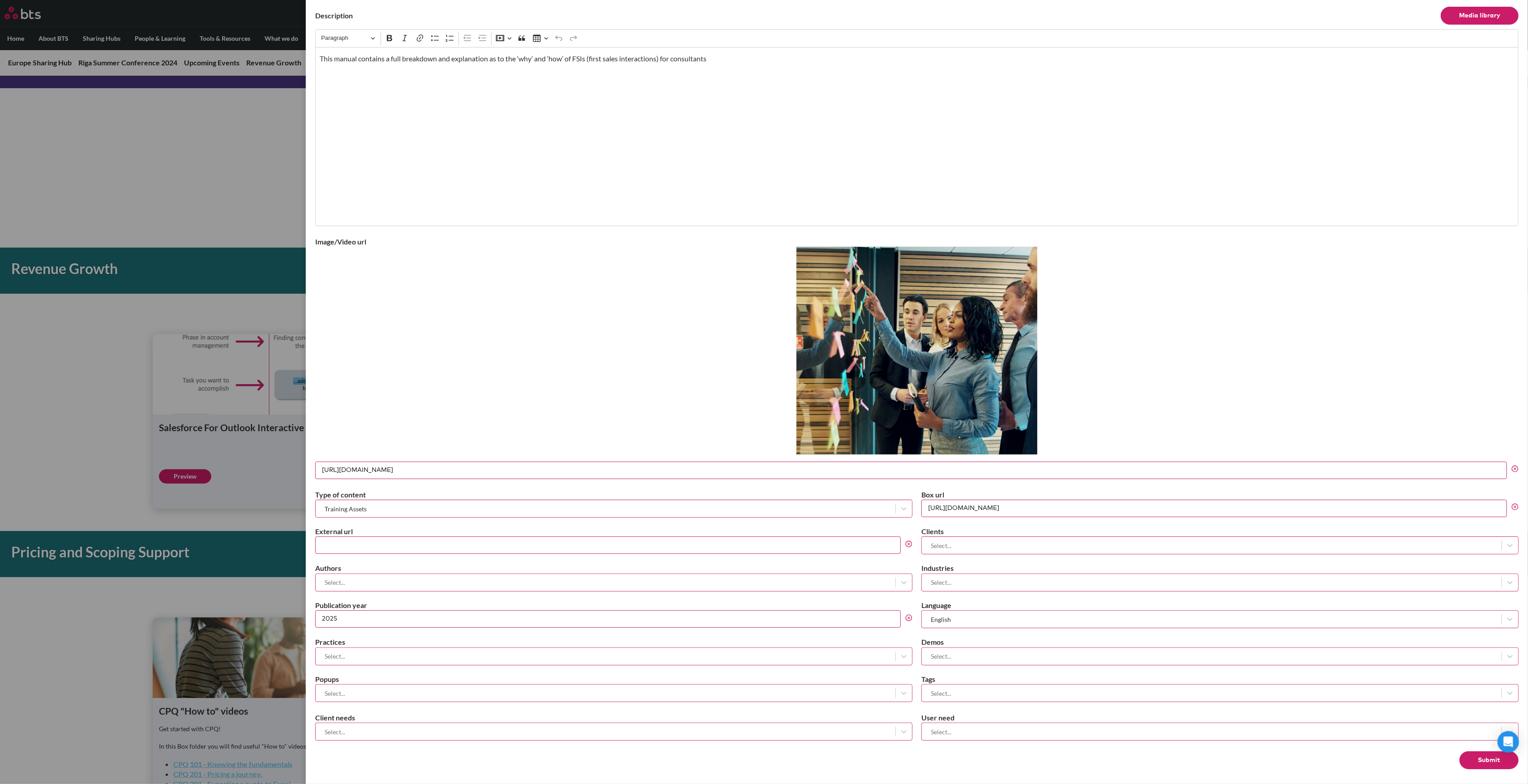
click at [1474, 760] on button "Submit" at bounding box center [1489, 760] width 59 height 18
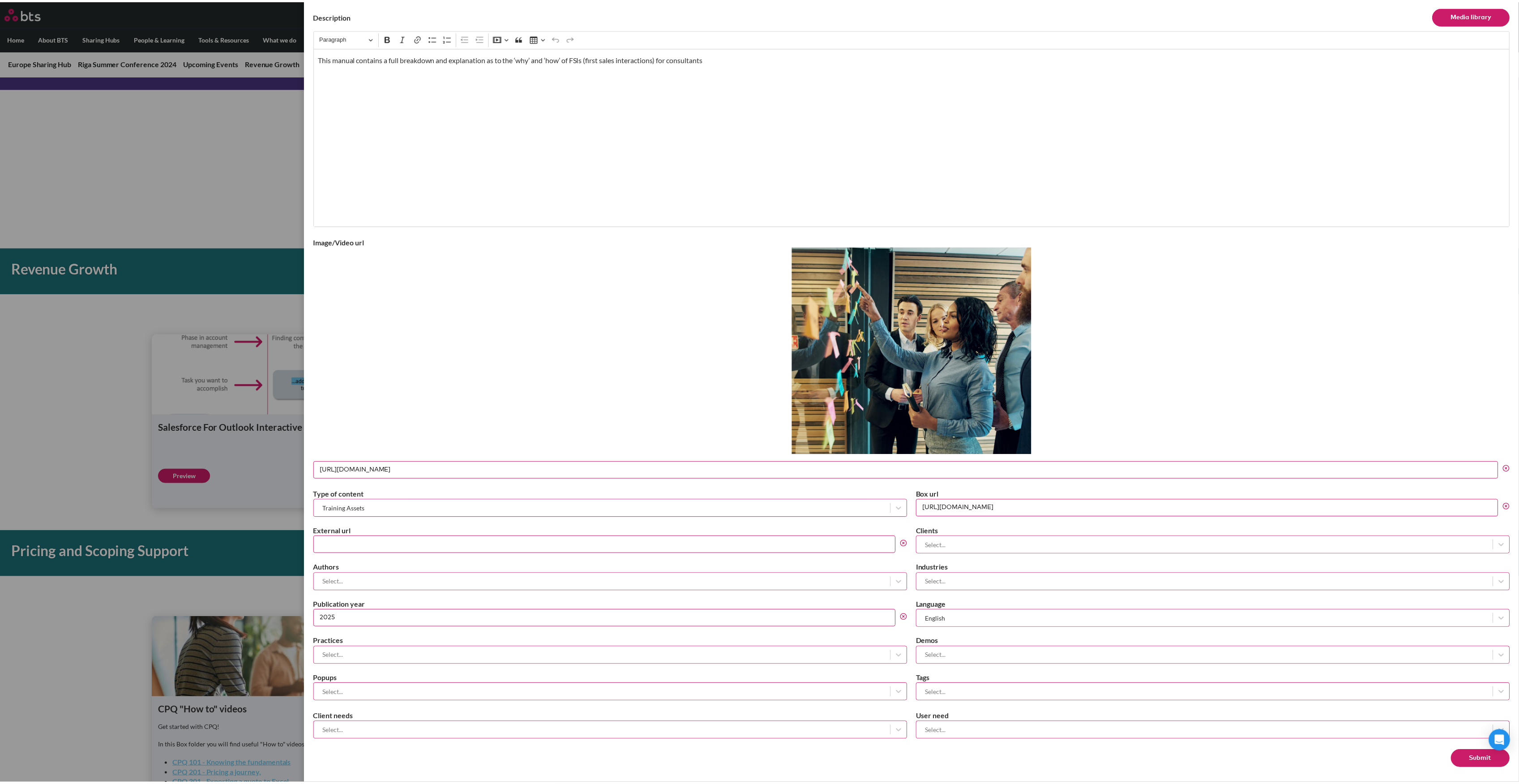
scroll to position [0, 0]
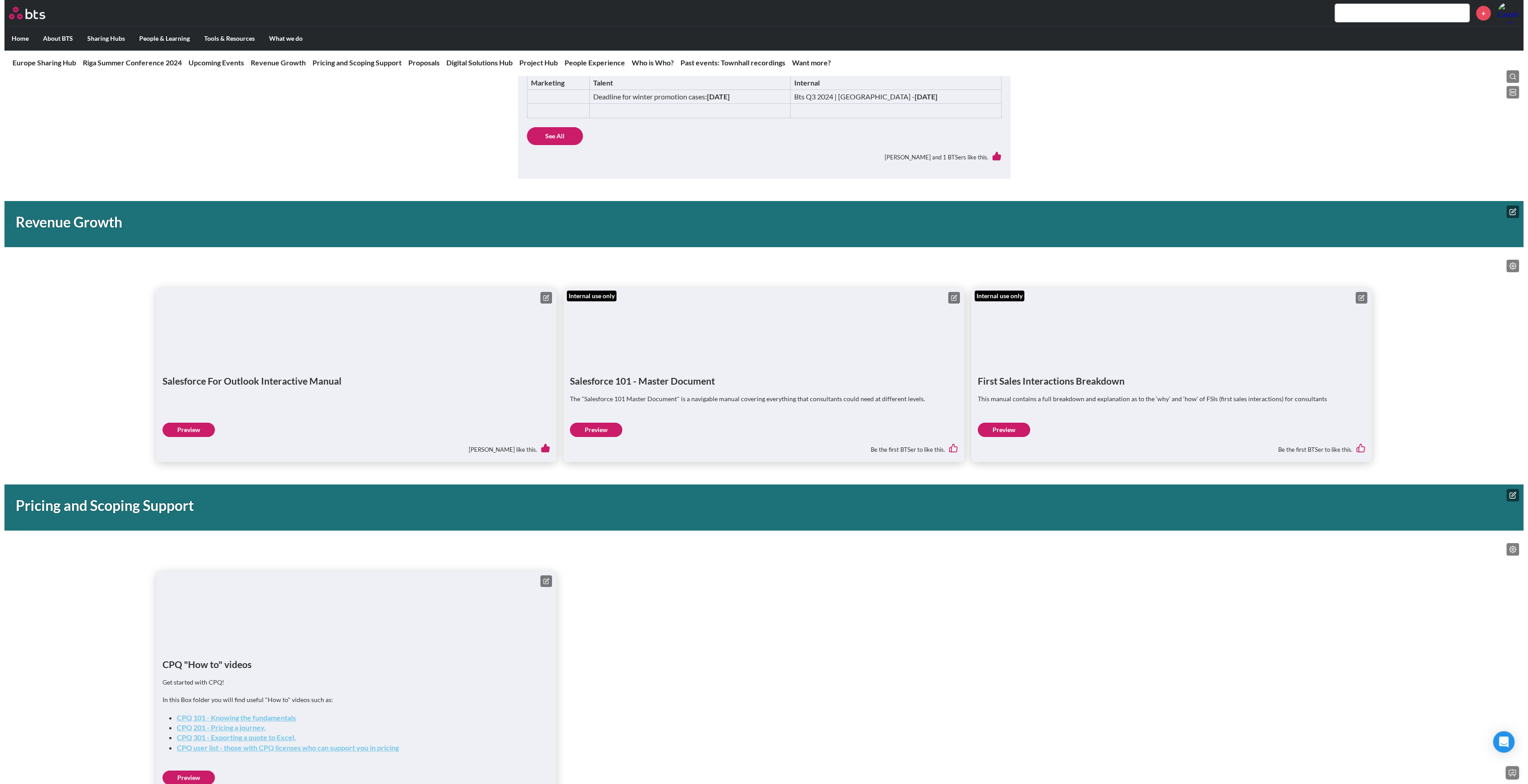
scroll to position [597, 0]
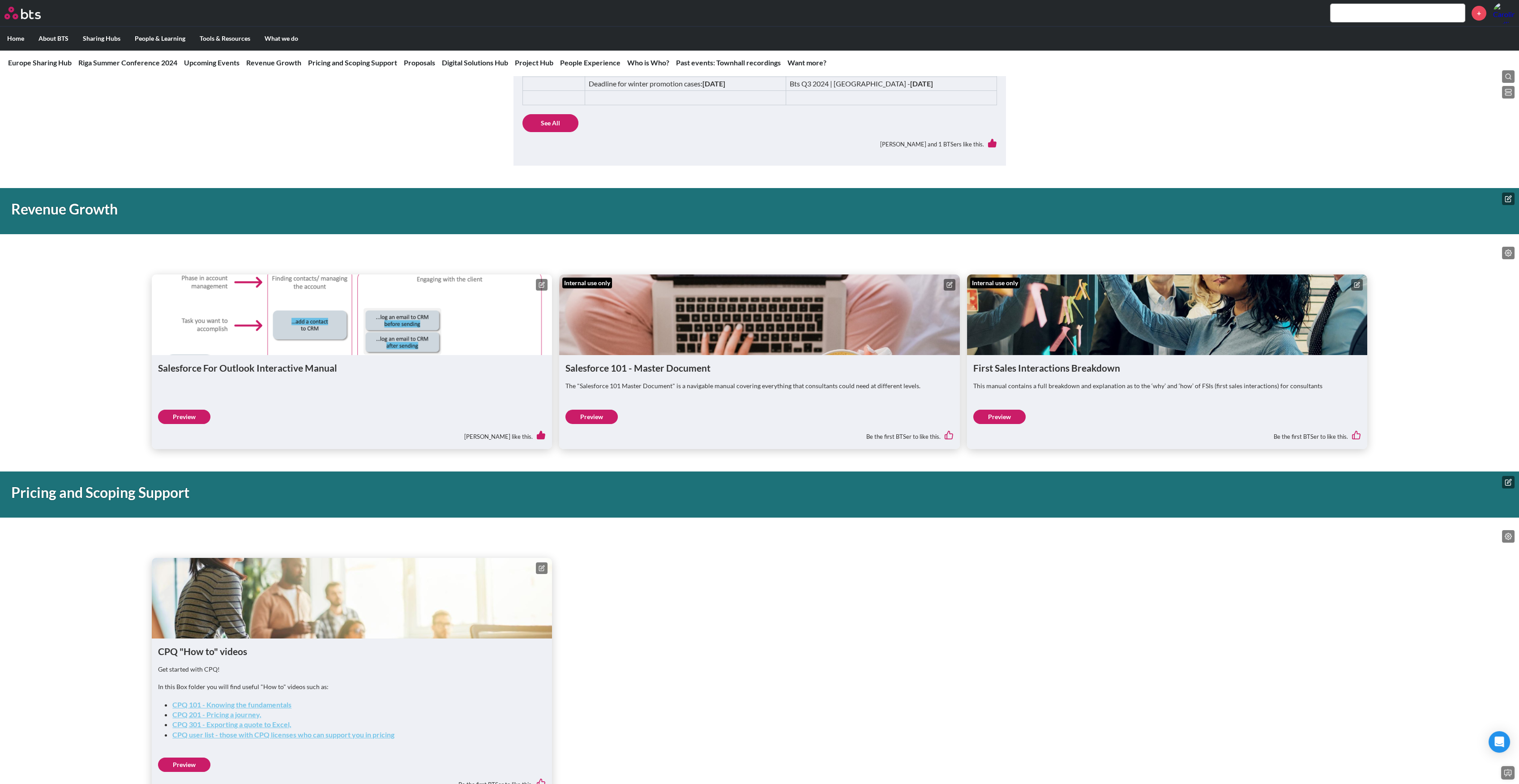
click at [1357, 283] on icon at bounding box center [1357, 283] width 4 height 4
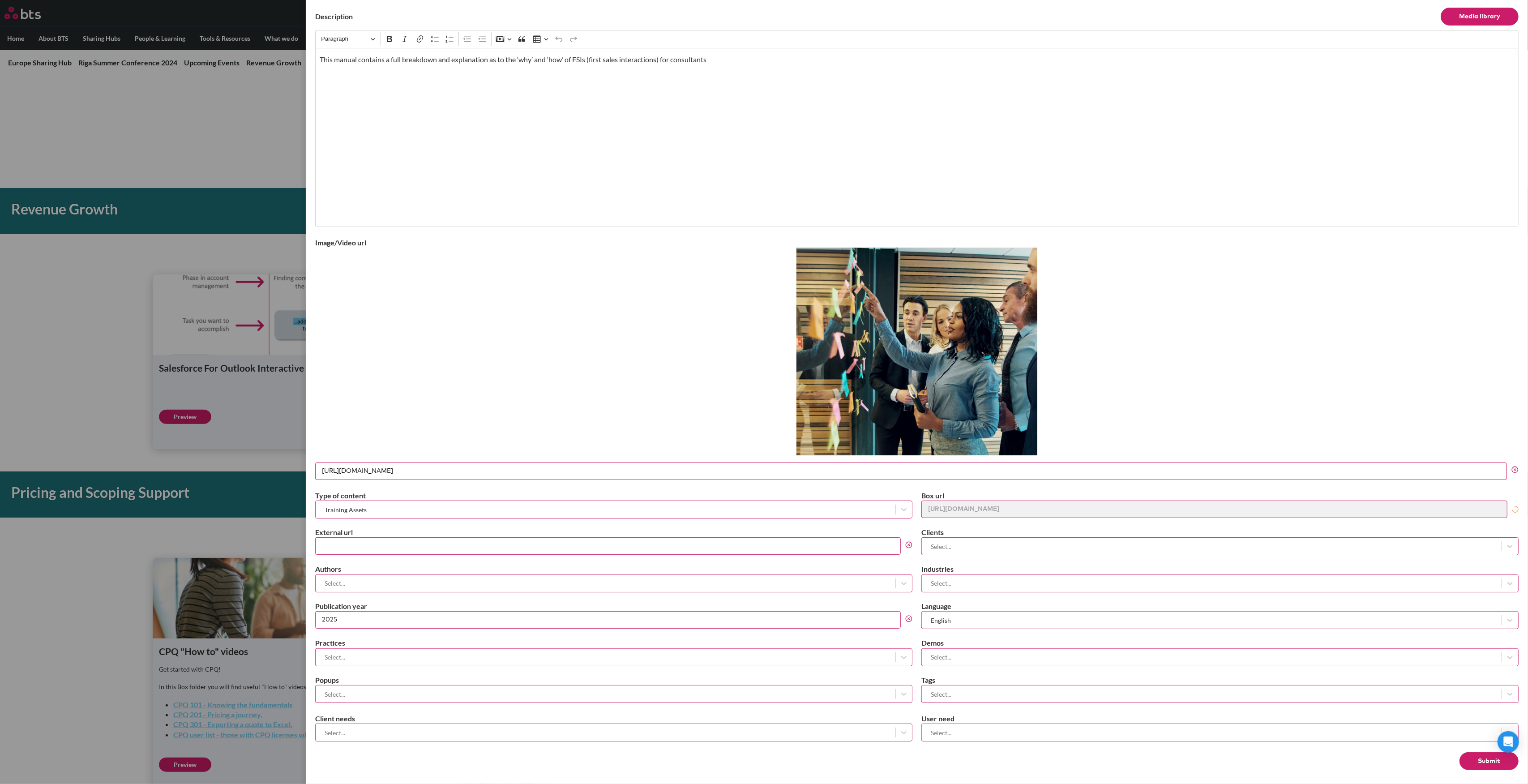
scroll to position [173, 0]
click at [705, 464] on input "[URL][DOMAIN_NAME]" at bounding box center [911, 470] width 1192 height 17
click at [1512, 466] on circle at bounding box center [1515, 469] width 6 height 6
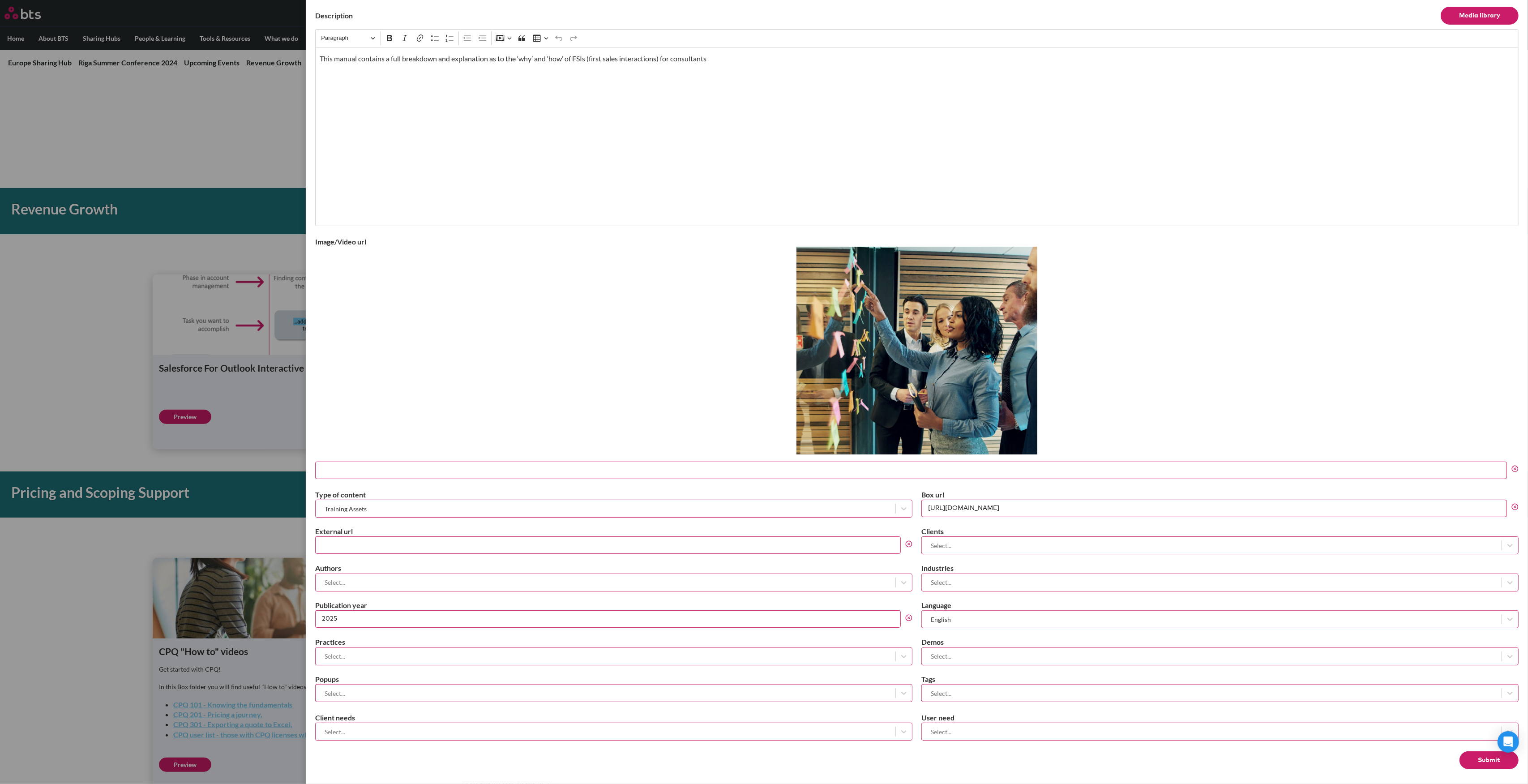
scroll to position [0, 0]
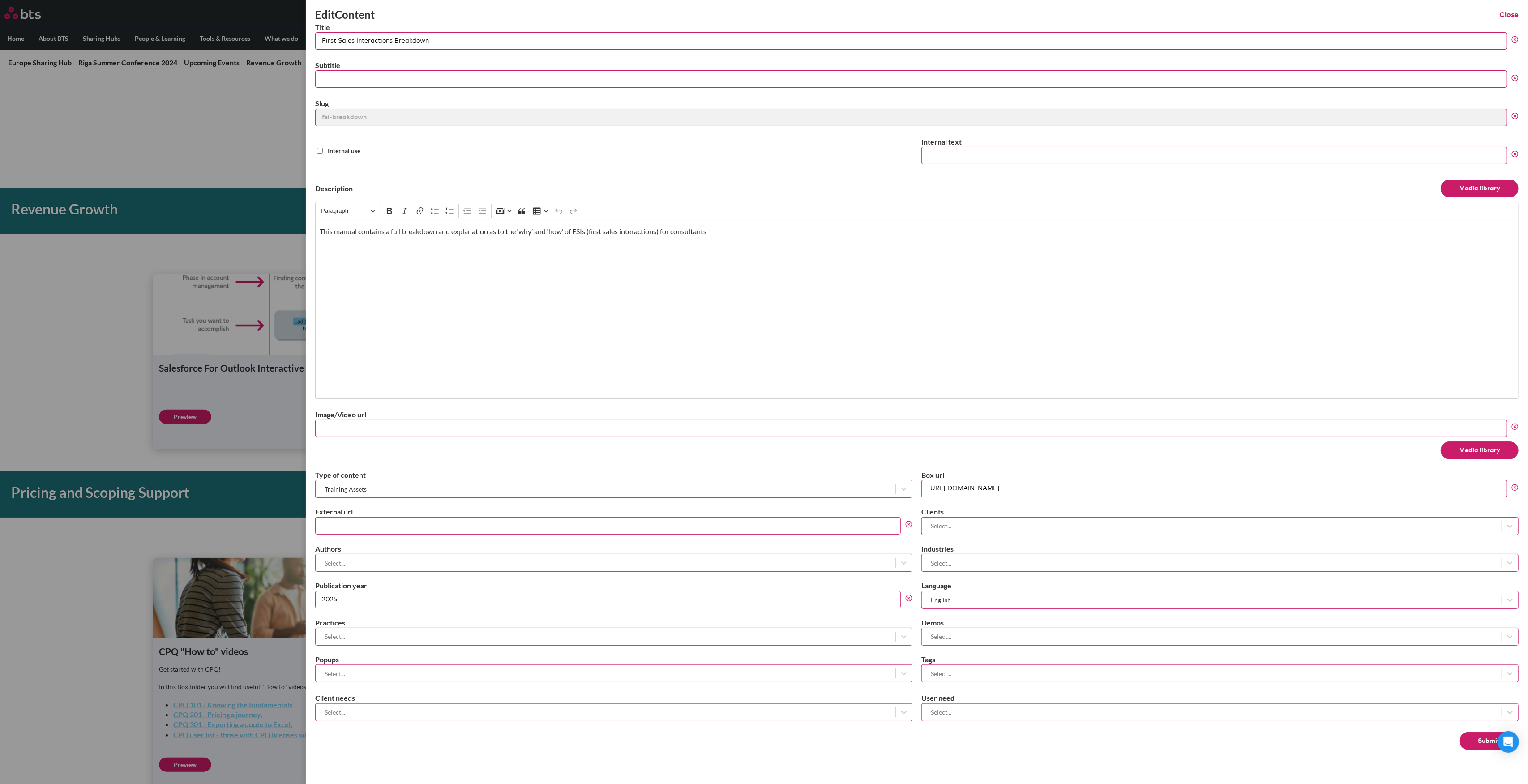
click at [1469, 444] on button "Media library" at bounding box center [1479, 450] width 78 height 18
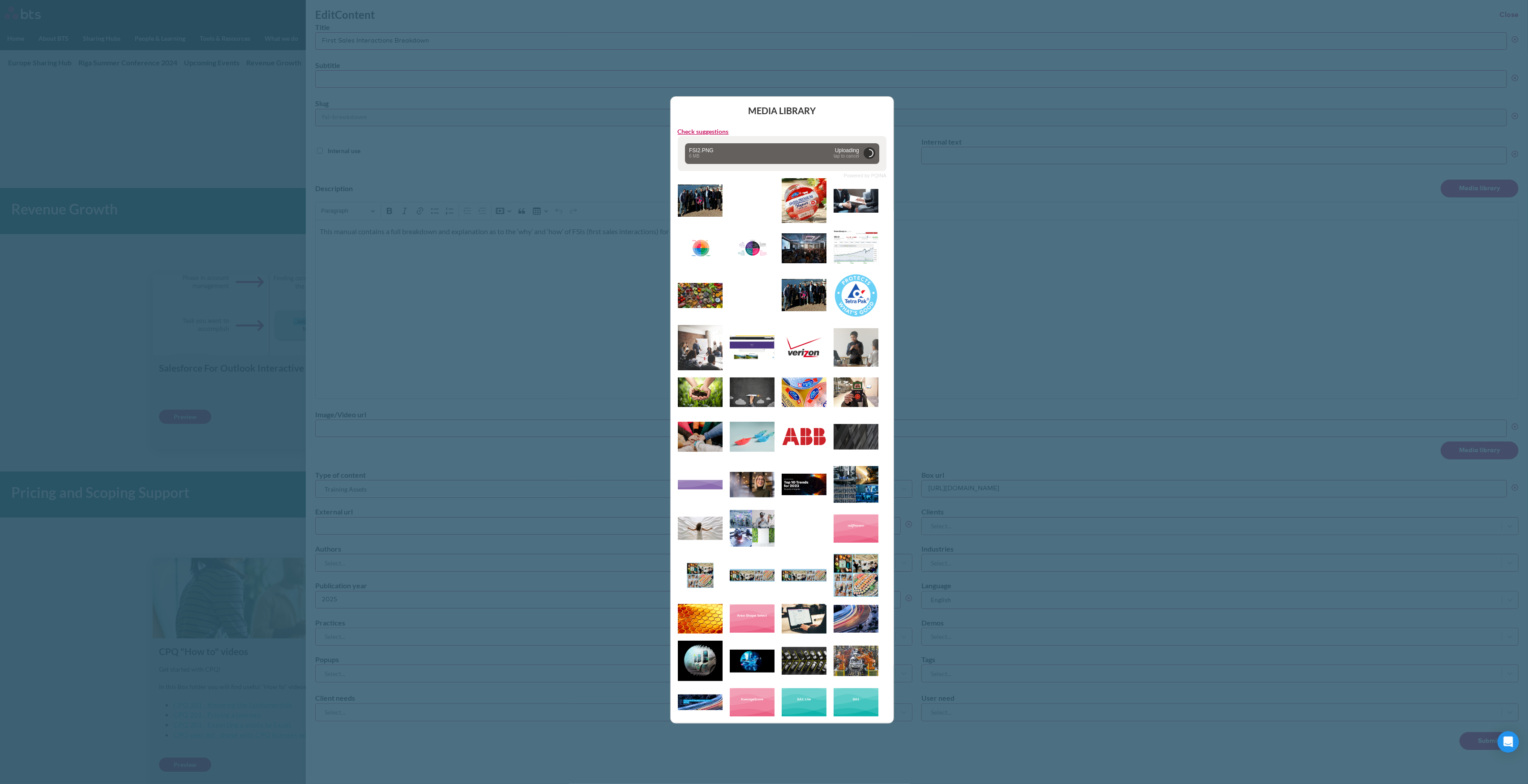
type input "https://globalx.s3.us-west-2.amazonaws.com/app/users/carolina-sevilla/fsi2.png"
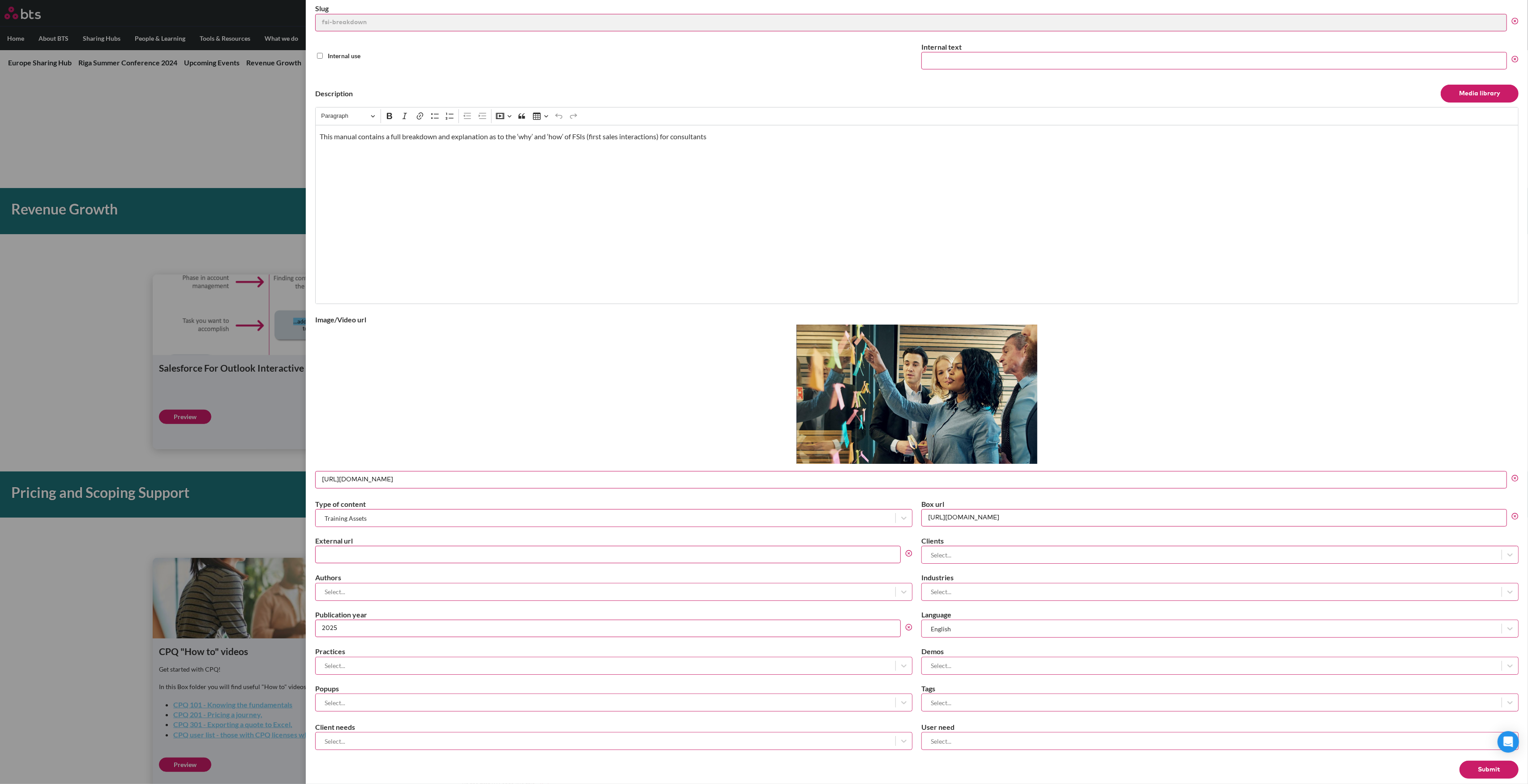
scroll to position [105, 0]
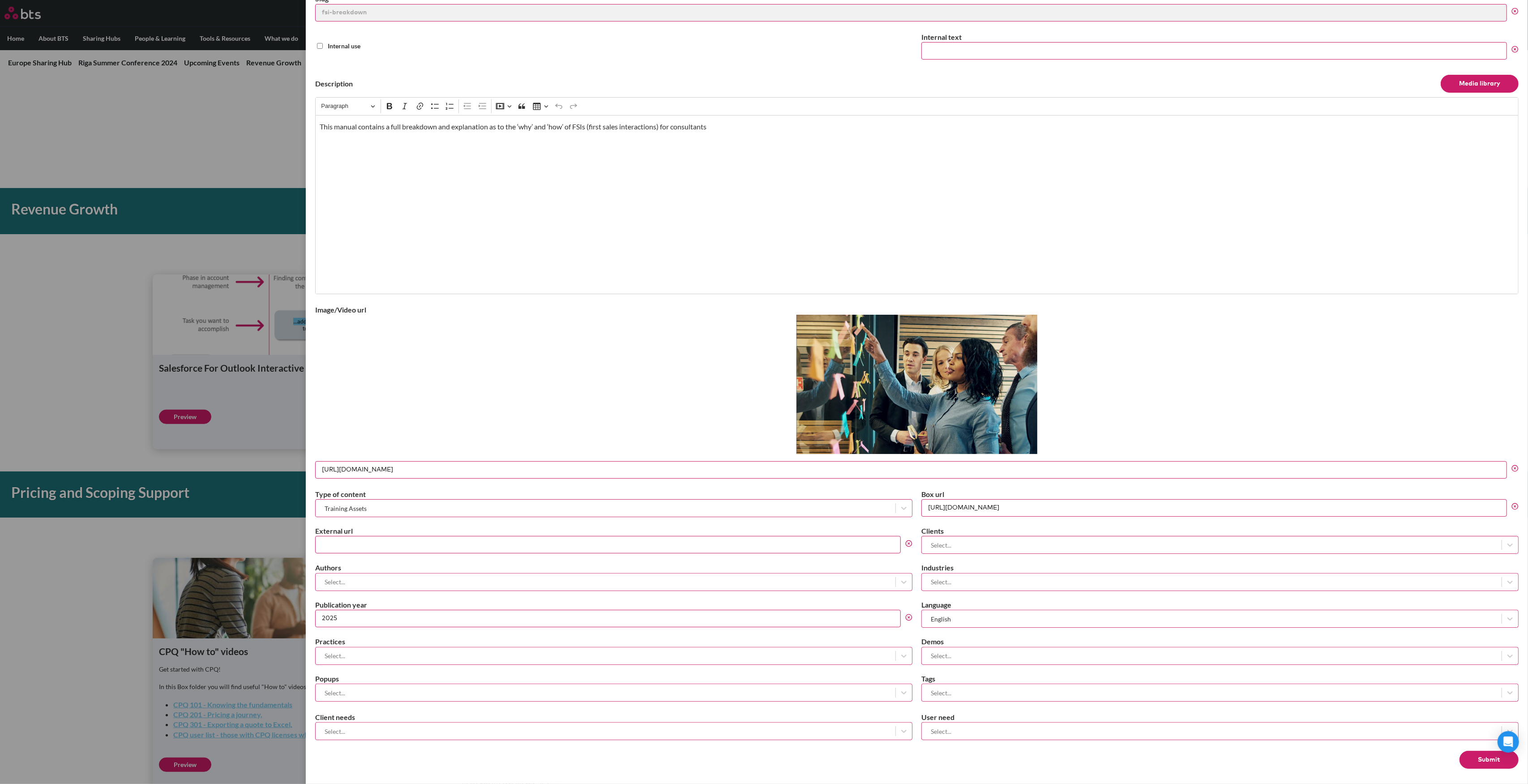
click at [1486, 760] on button "Submit" at bounding box center [1489, 760] width 59 height 18
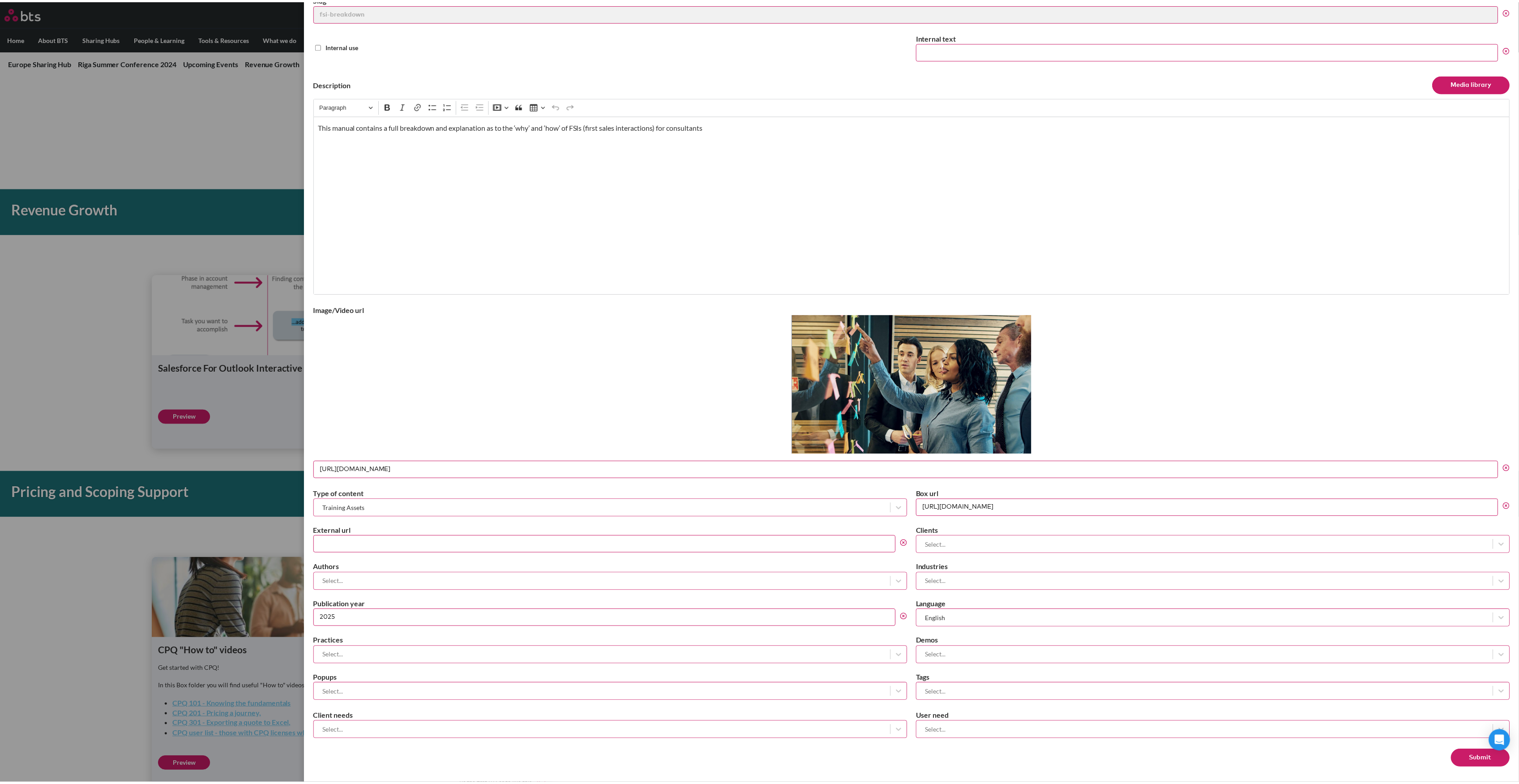
scroll to position [0, 0]
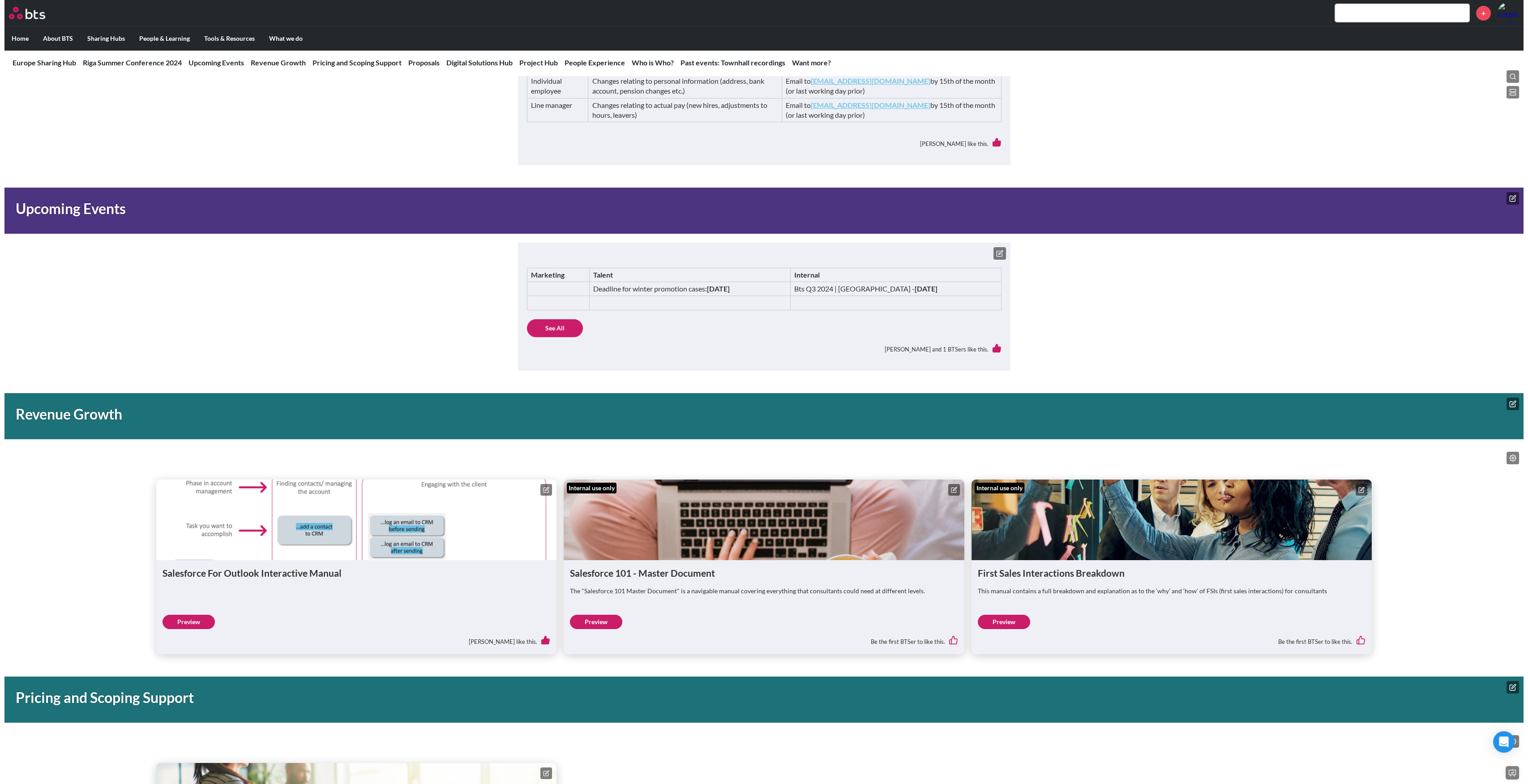
scroll to position [418, 0]
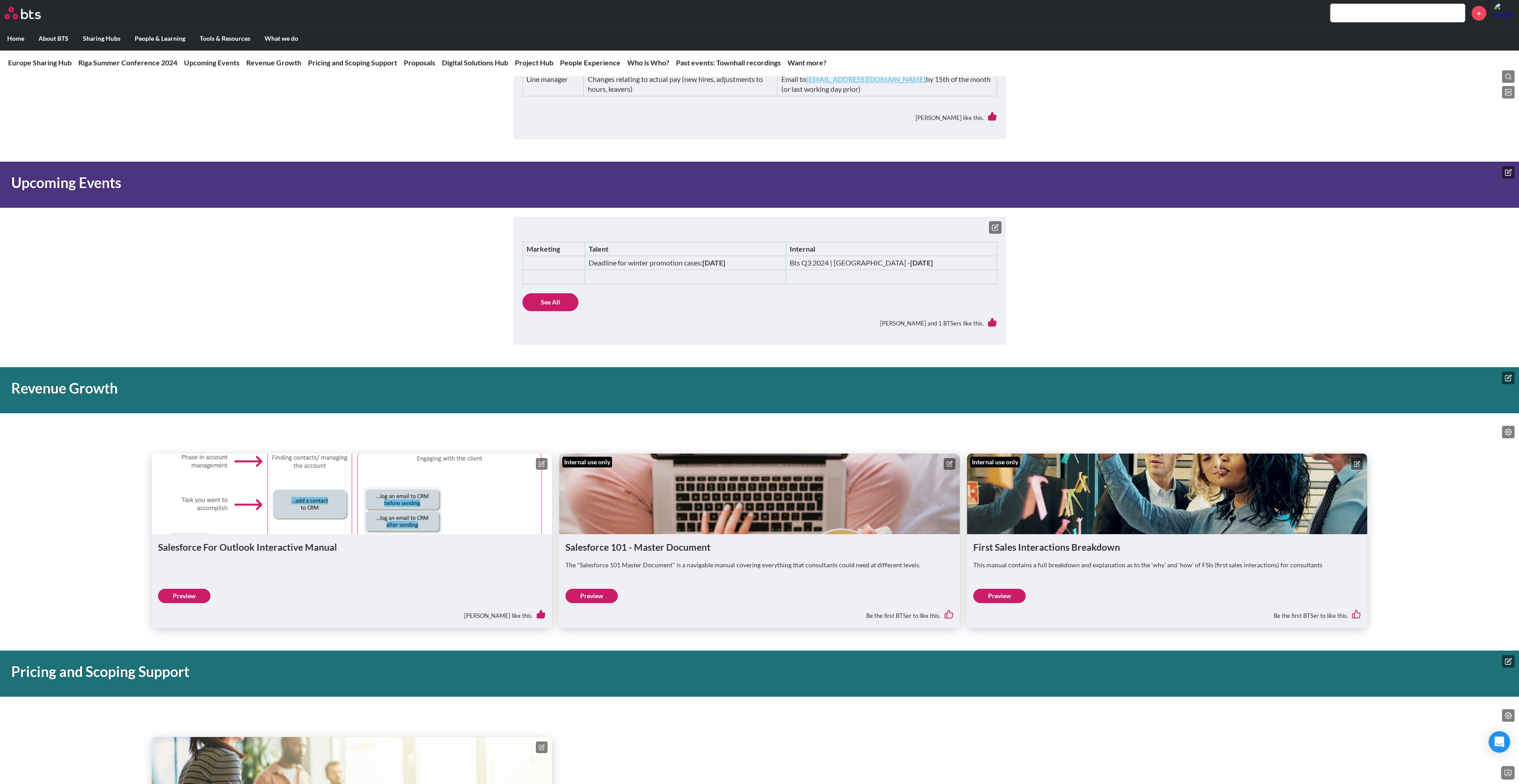
click at [1357, 462] on icon at bounding box center [1356, 464] width 7 height 7
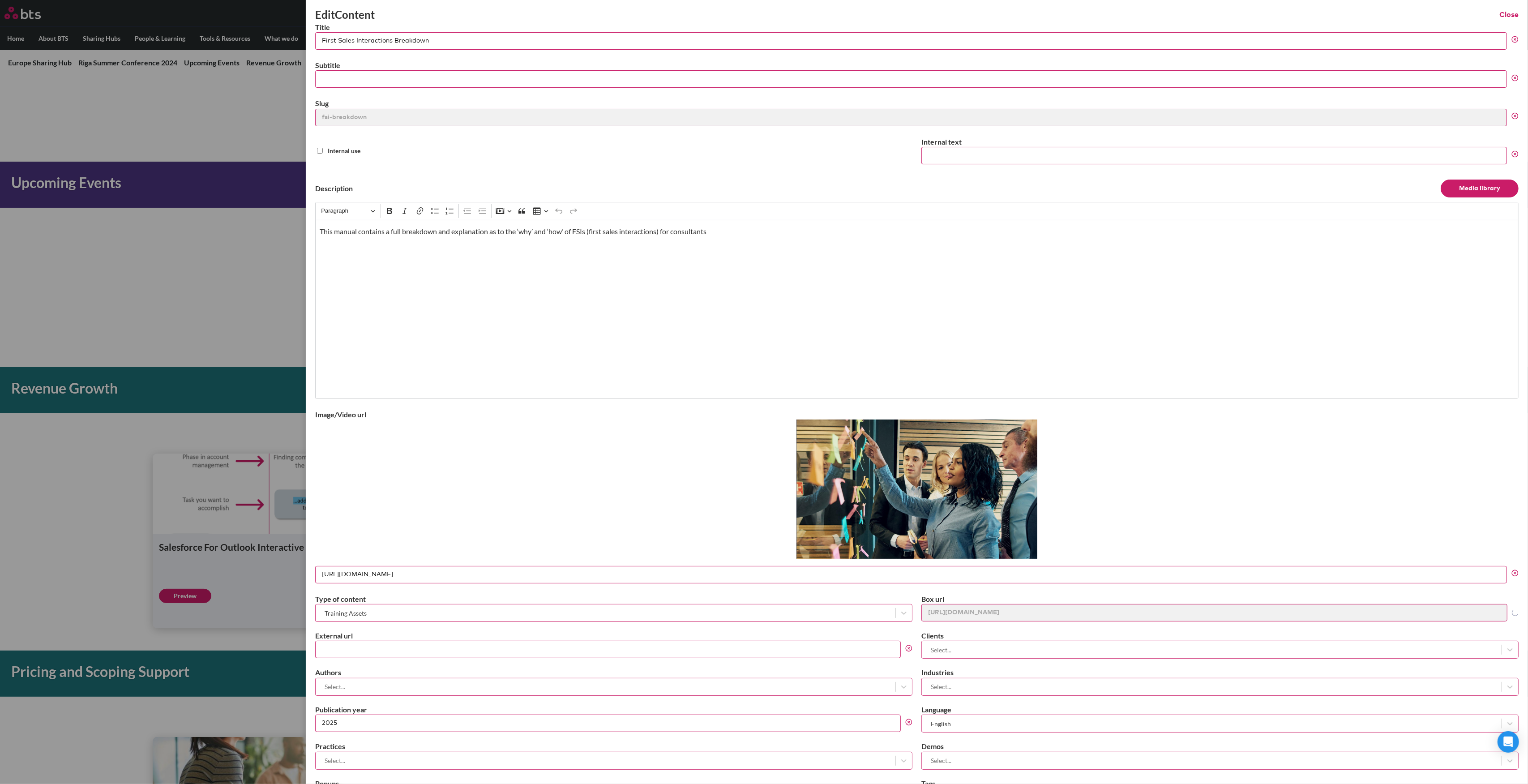
click at [1511, 571] on icon at bounding box center [1515, 573] width 7 height 7
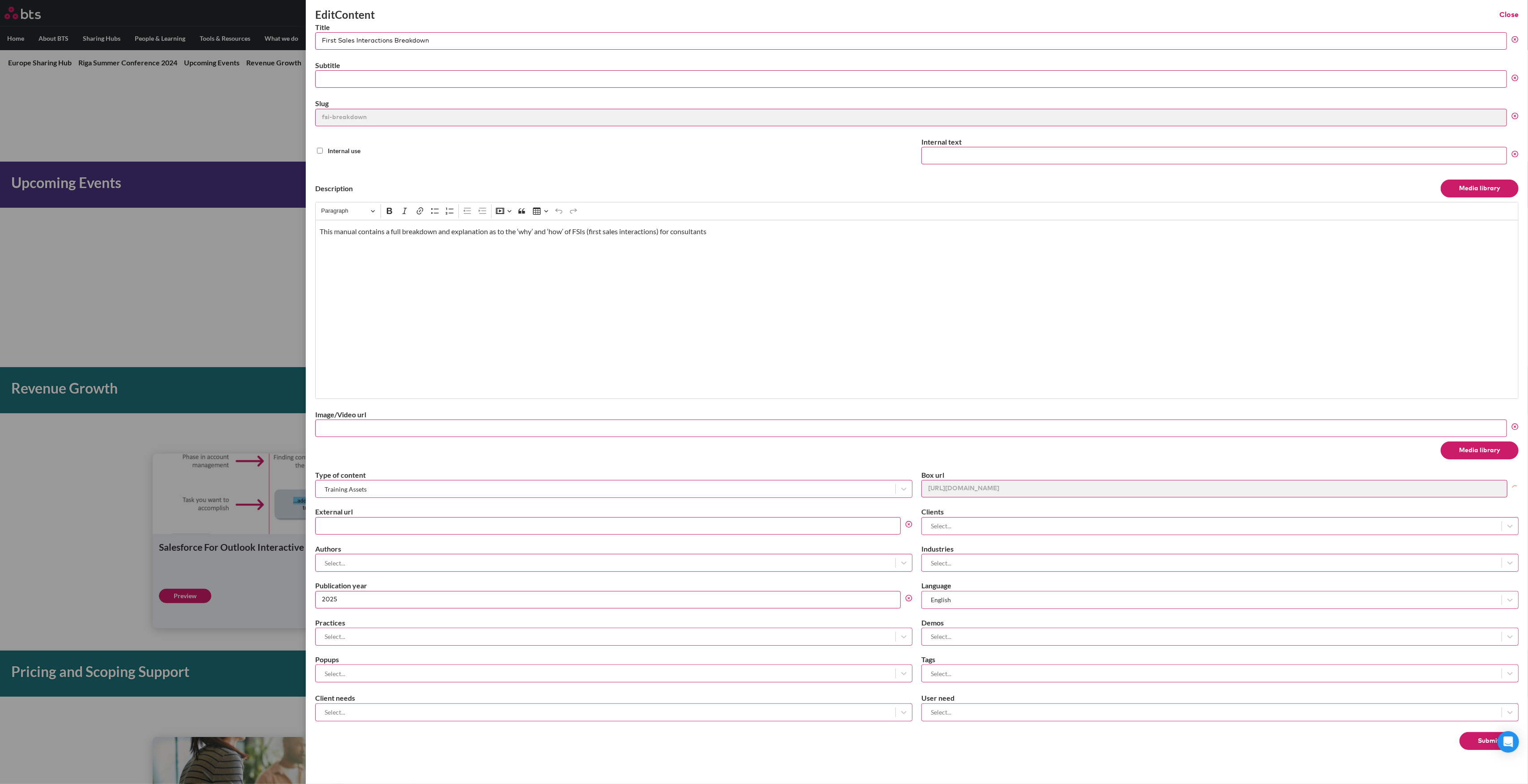
click at [1454, 451] on button "Media library" at bounding box center [1479, 450] width 78 height 18
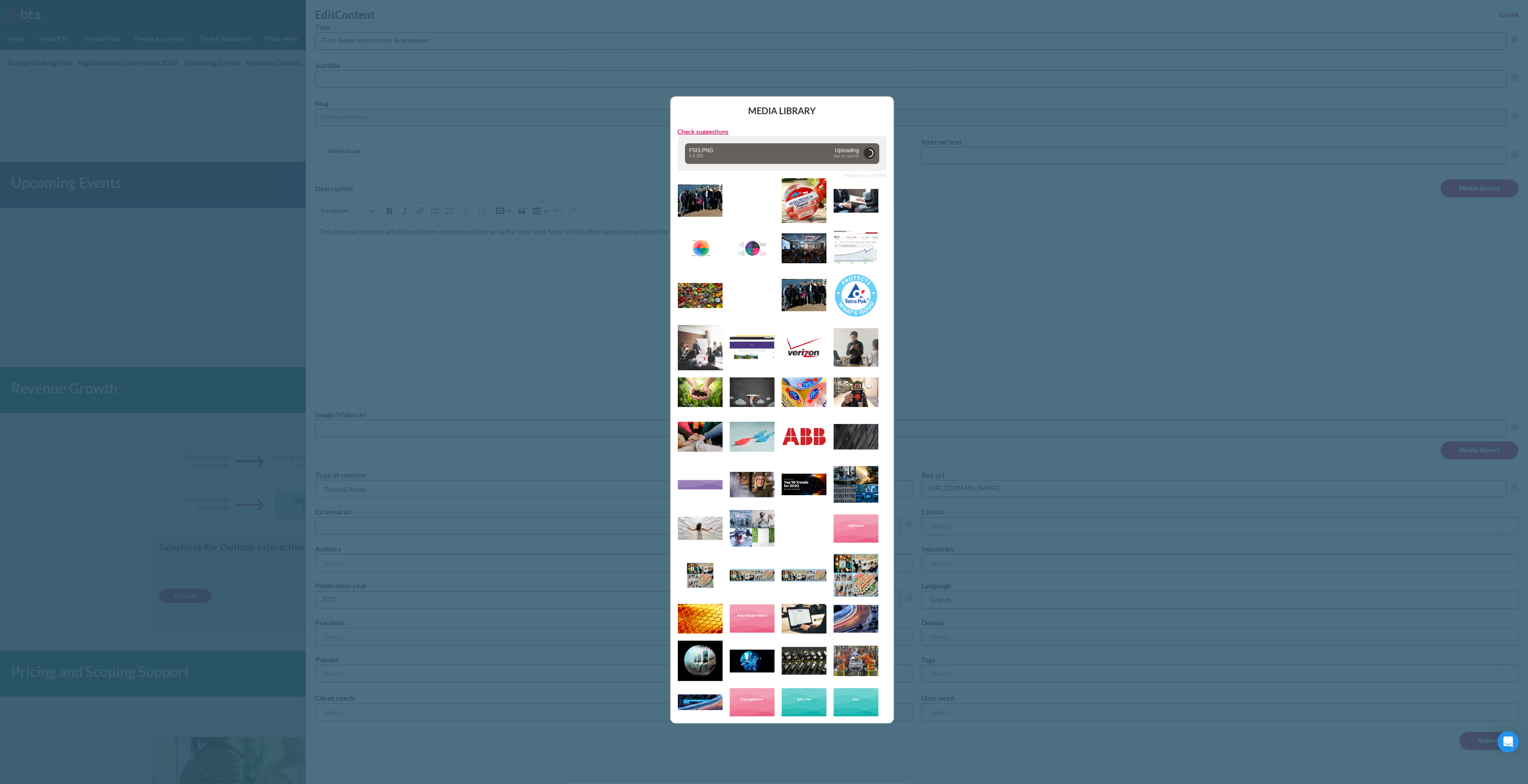
type input "https://globalx.s3.us-west-2.amazonaws.com/app/users/carolina-sevilla/fsi3.png"
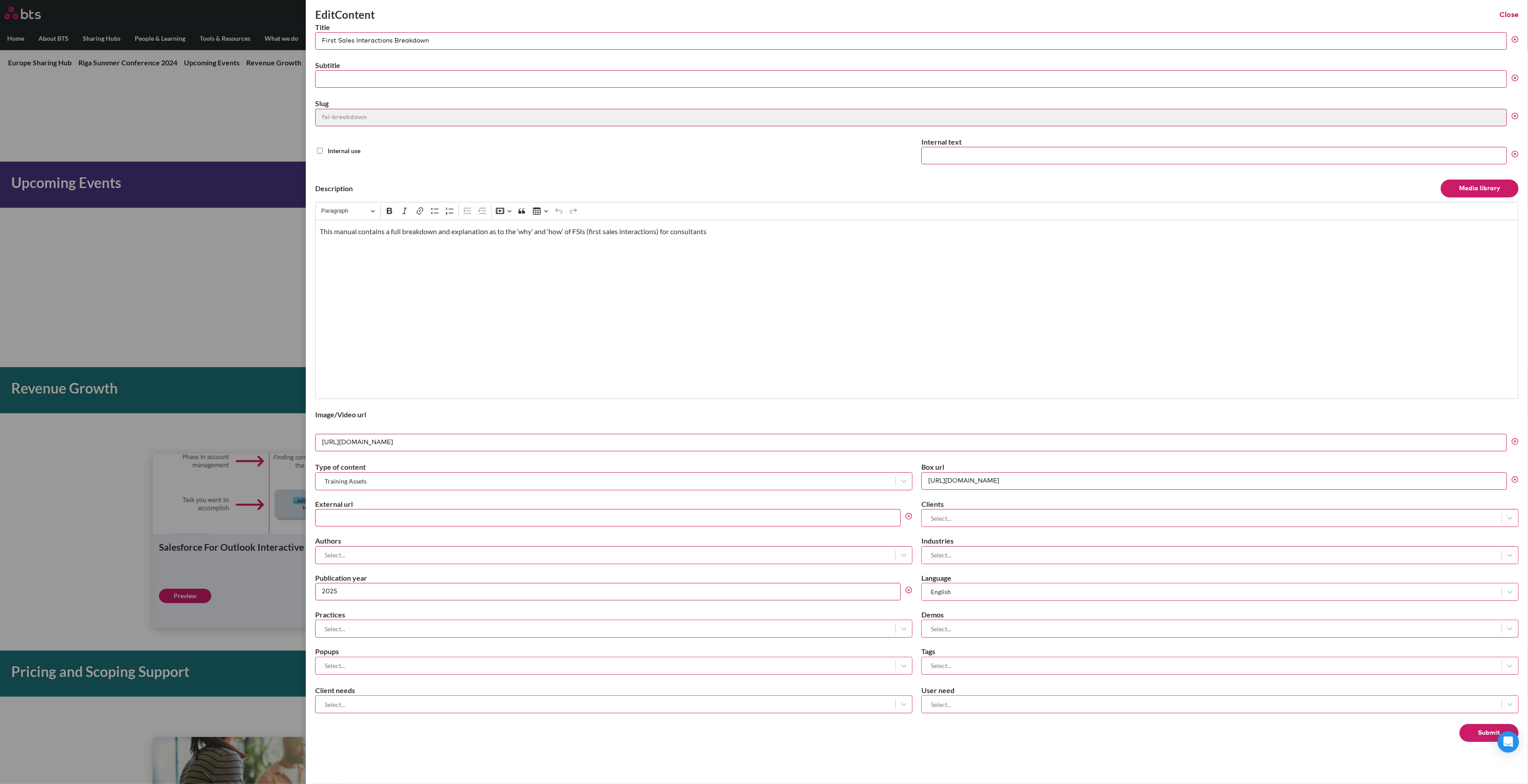
scroll to position [176, 0]
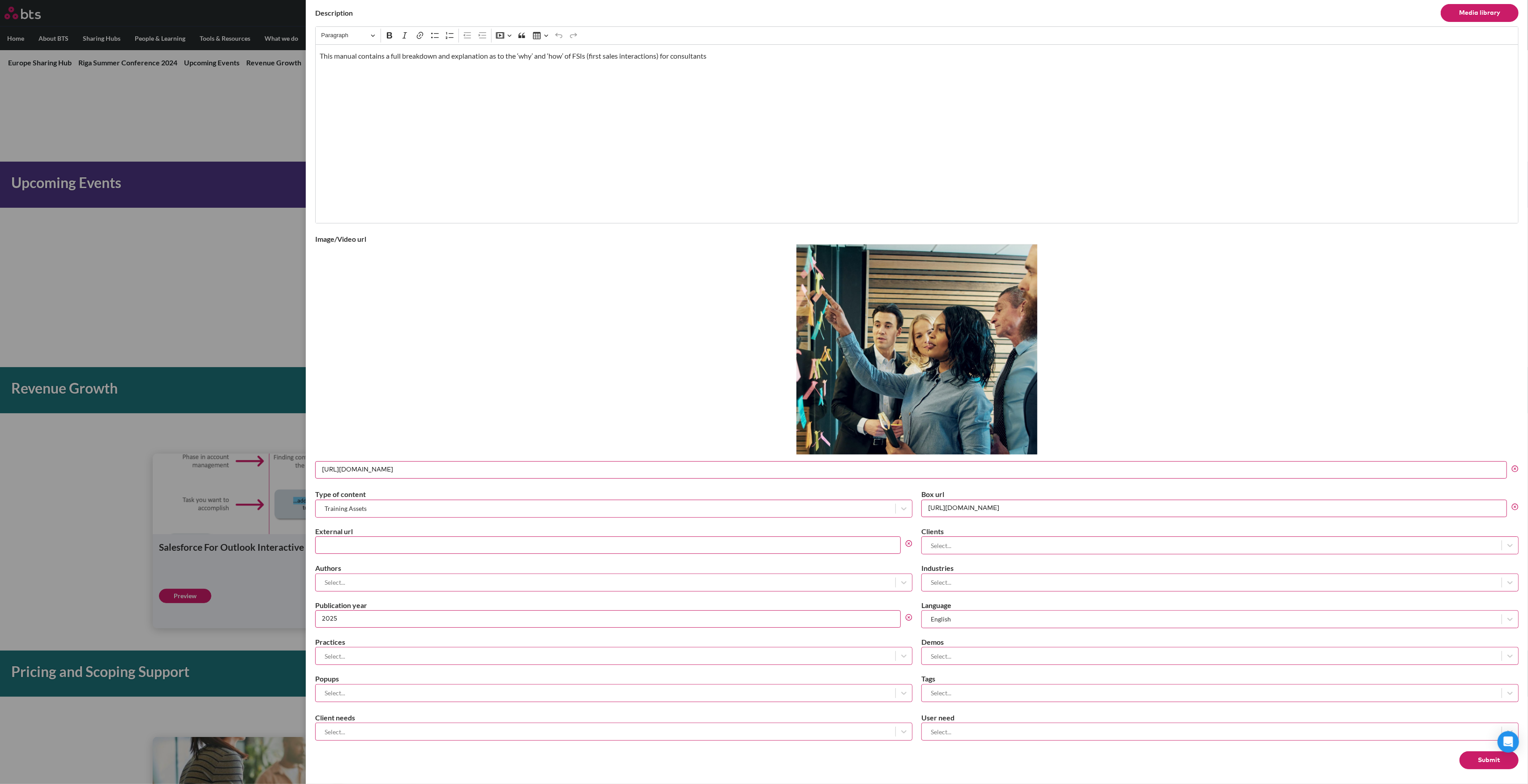
click at [1469, 753] on button "Submit" at bounding box center [1489, 760] width 59 height 18
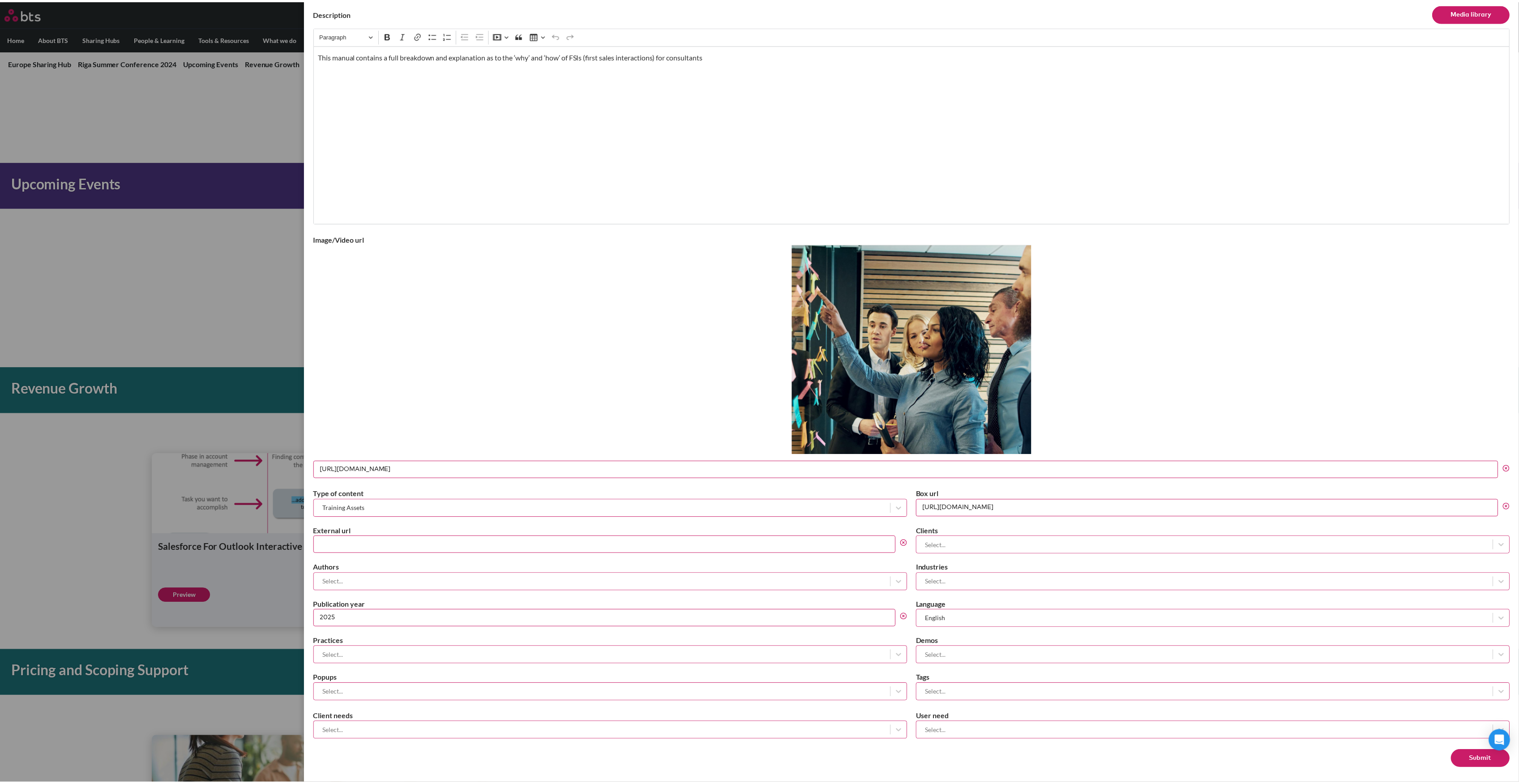
scroll to position [0, 0]
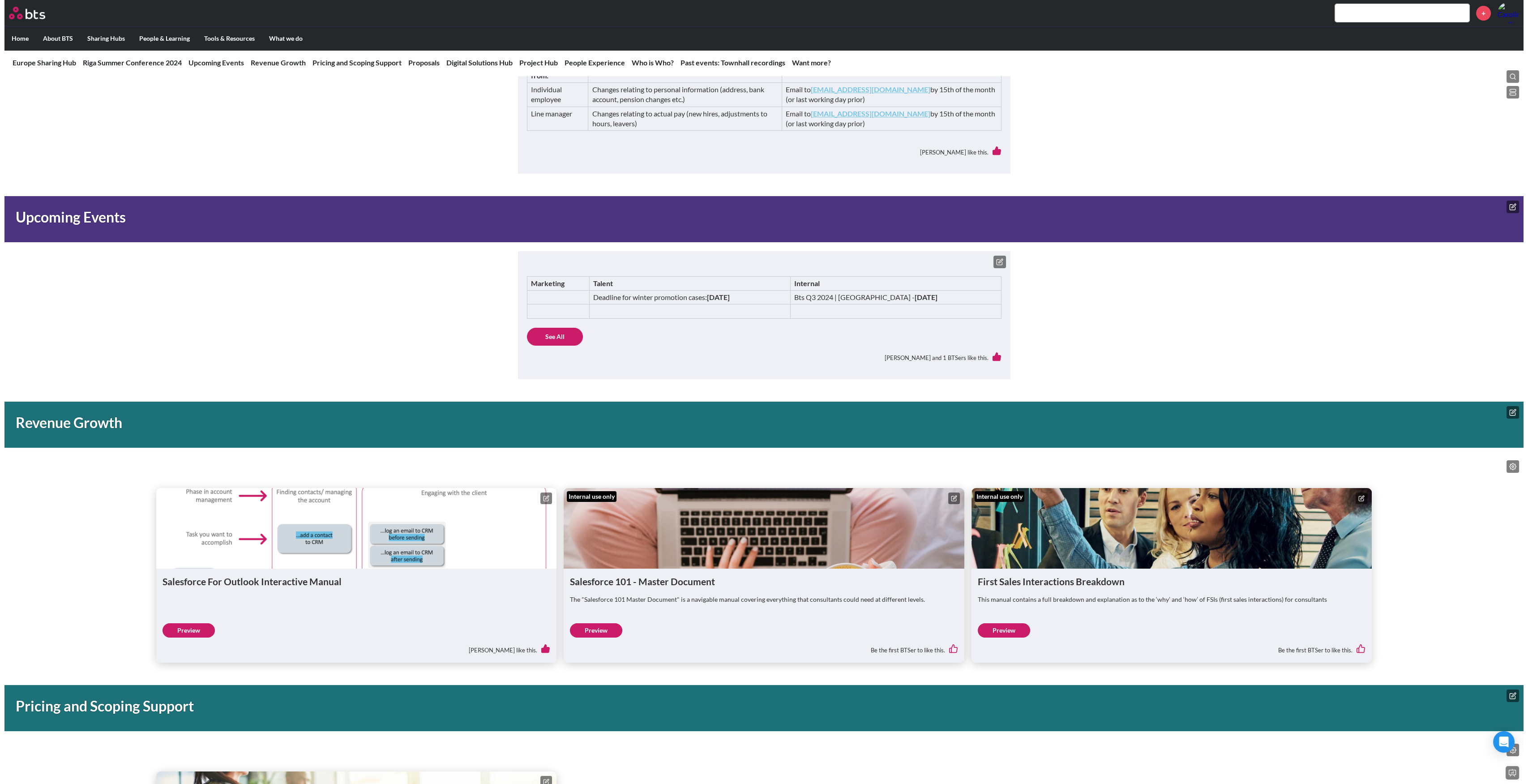
scroll to position [418, 0]
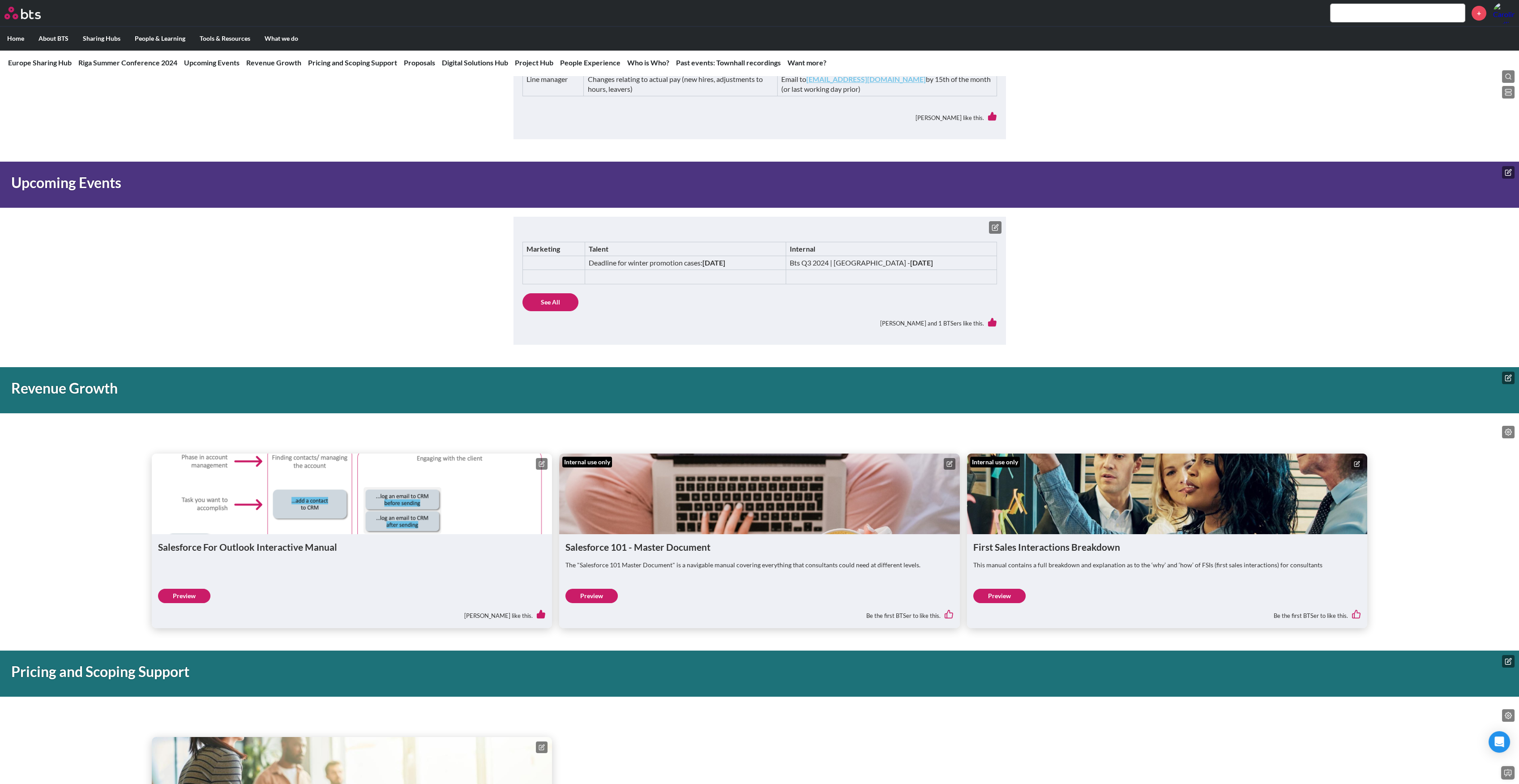
click at [1005, 595] on link "Preview" at bounding box center [999, 596] width 52 height 14
click at [1511, 432] on icon at bounding box center [1508, 432] width 7 height 7
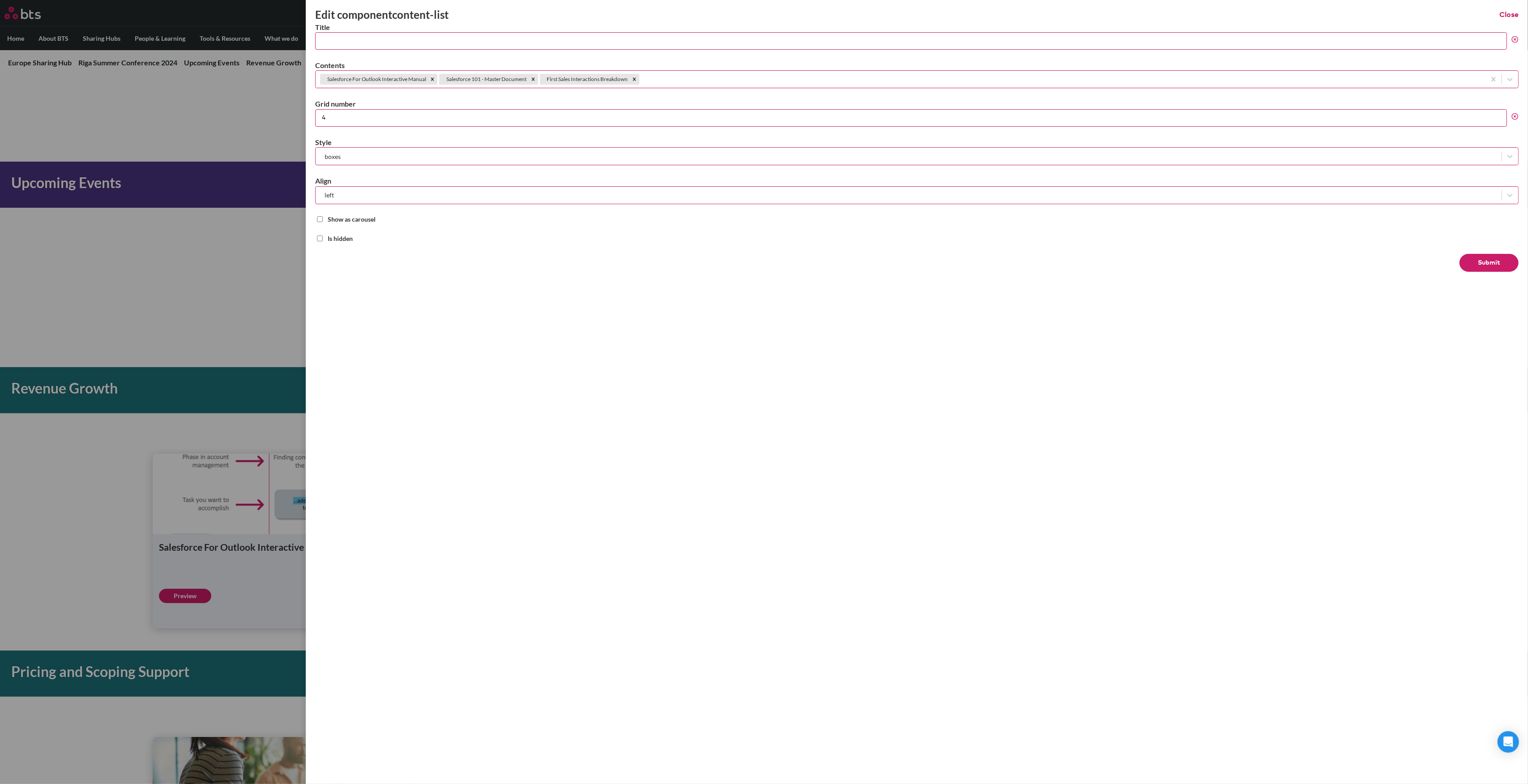
type input "4"
click at [1501, 113] on input "4" at bounding box center [911, 117] width 1192 height 17
click at [748, 76] on div at bounding box center [1061, 79] width 840 height 11
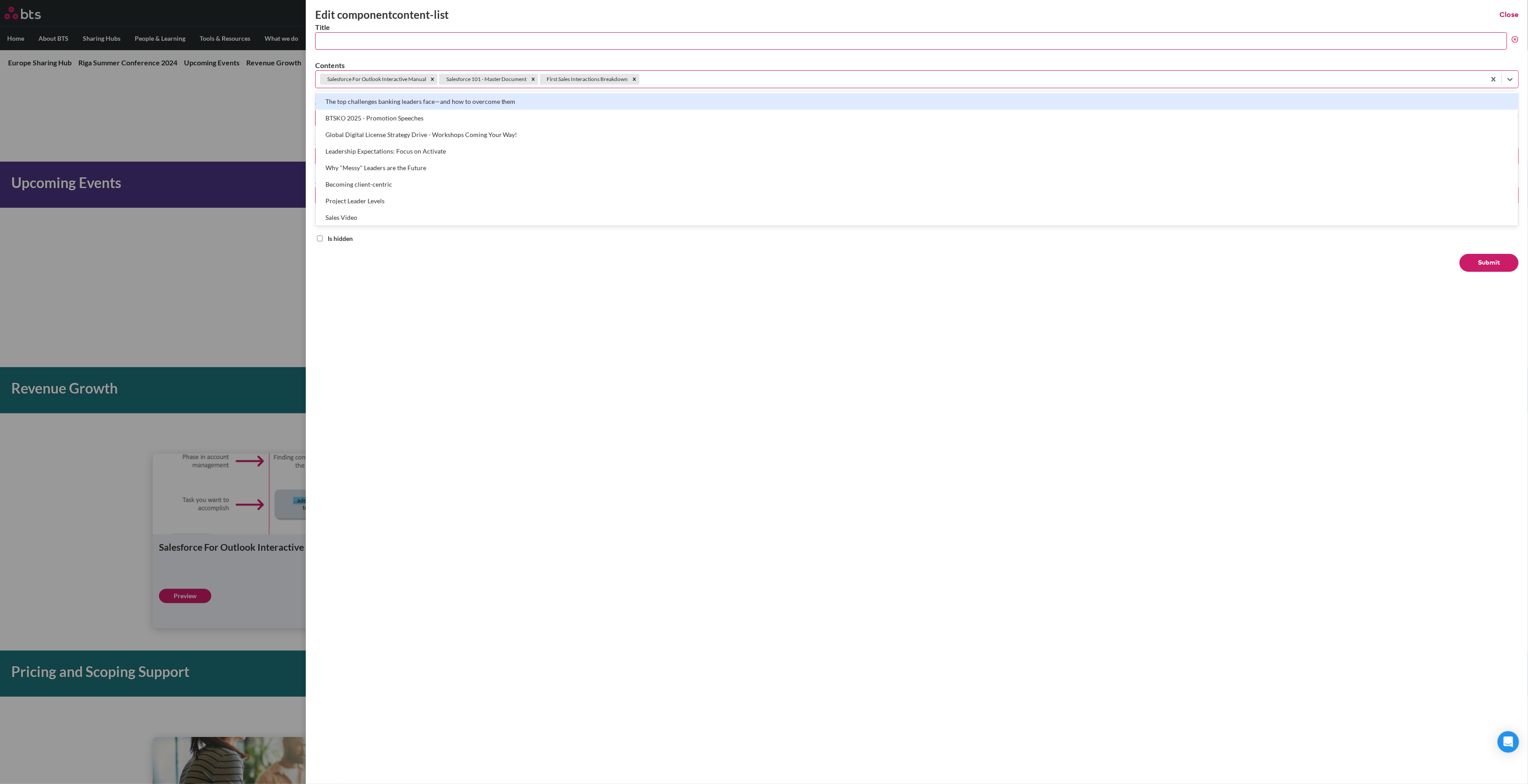
paste input "Client Relationship Culture Sprint Go-Do"
type input "Client Relationship Culture Sprint Go-Do"
click at [397, 100] on div "Client Relationship Culture Sprint Go-Do" at bounding box center [916, 101] width 1202 height 17
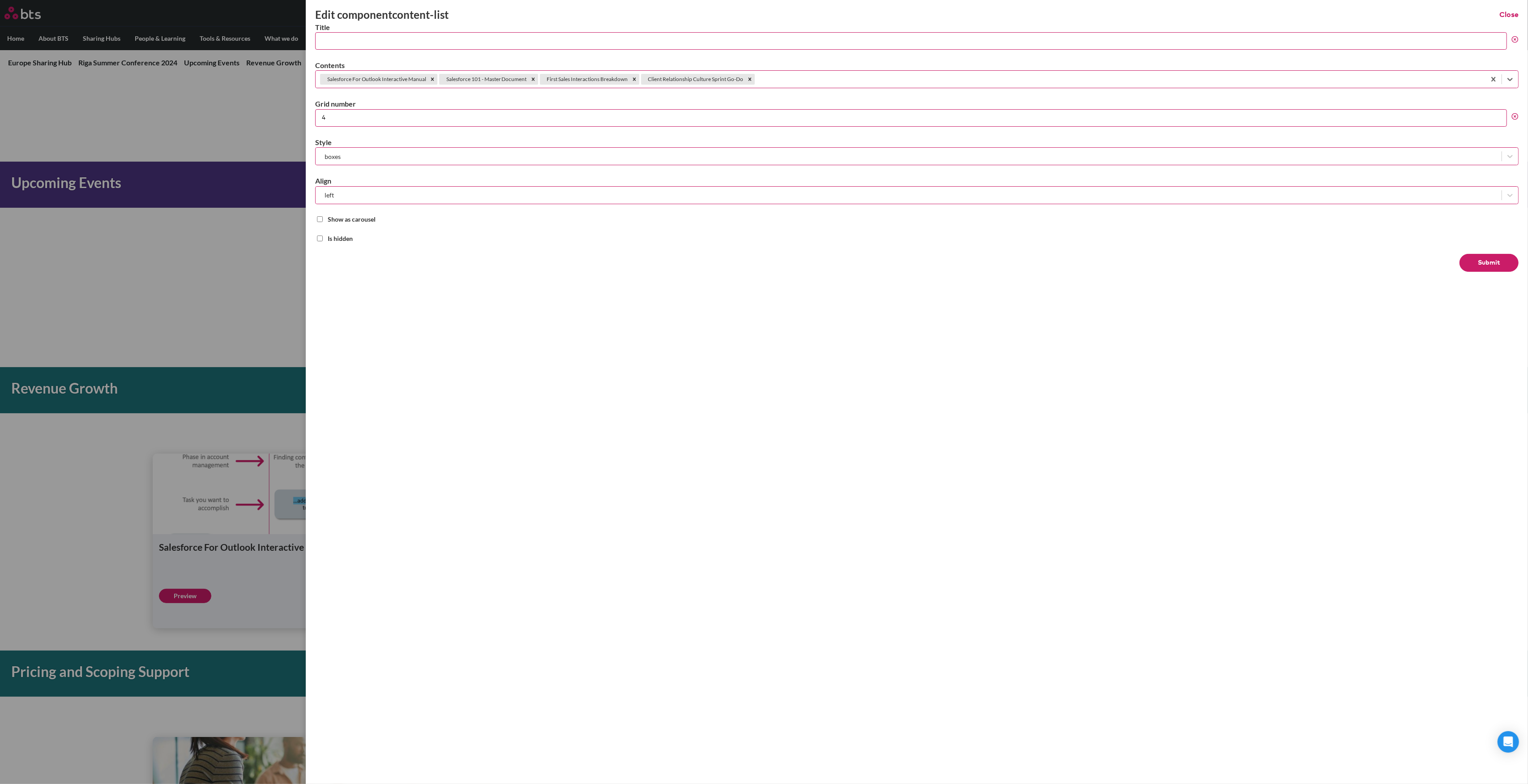
click at [1484, 257] on button "Submit" at bounding box center [1489, 263] width 59 height 18
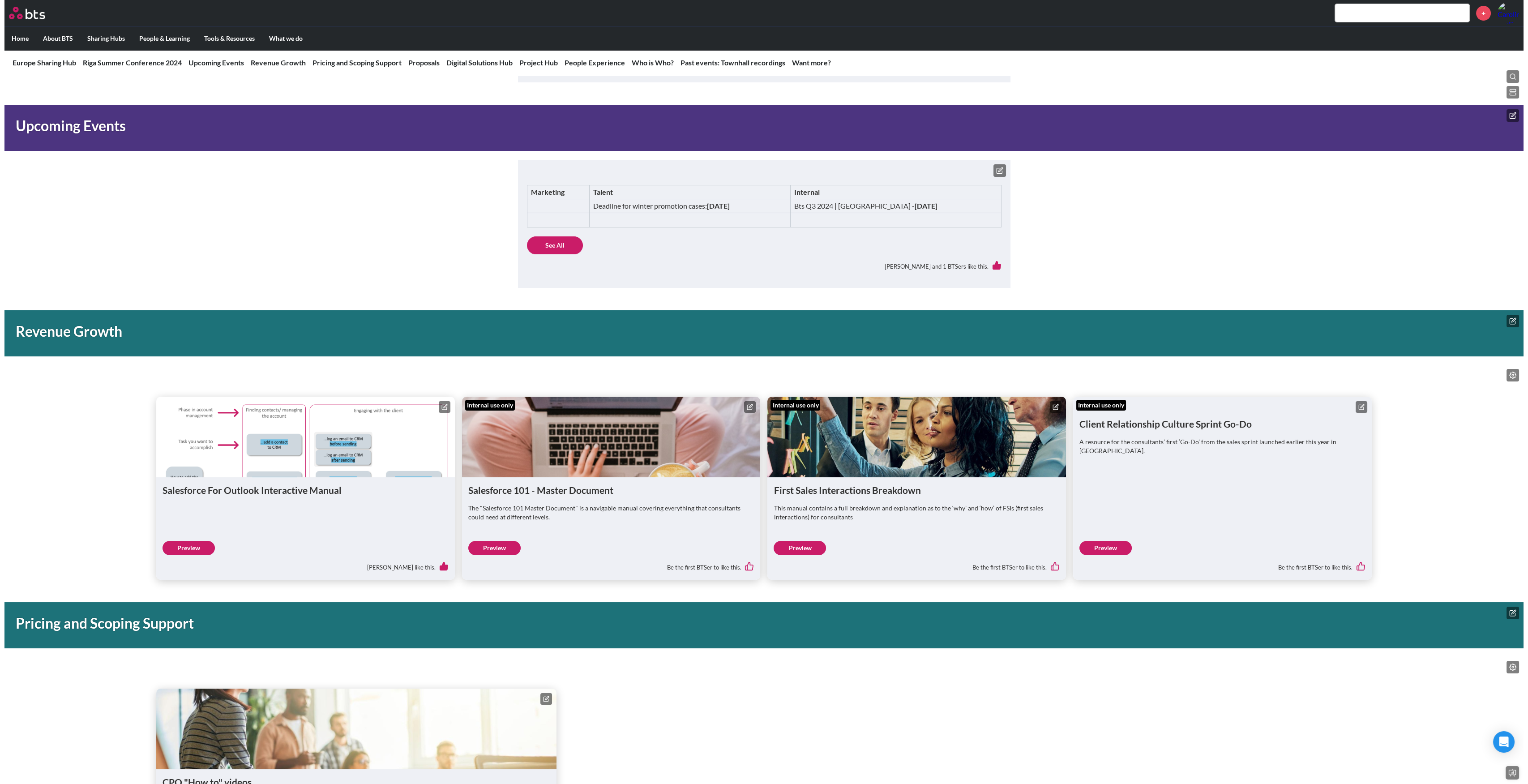
scroll to position [477, 0]
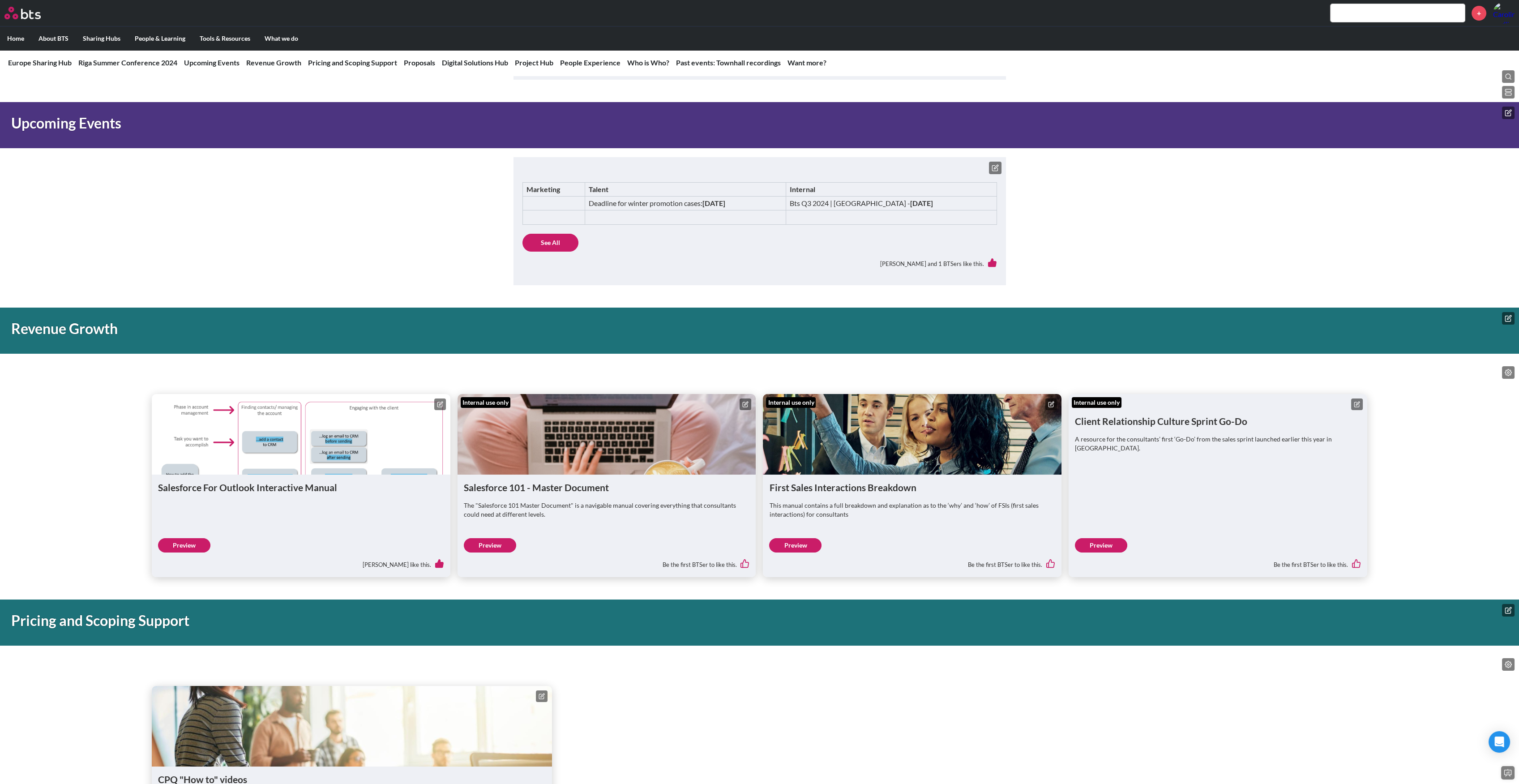
click at [1358, 406] on icon at bounding box center [1356, 404] width 7 height 7
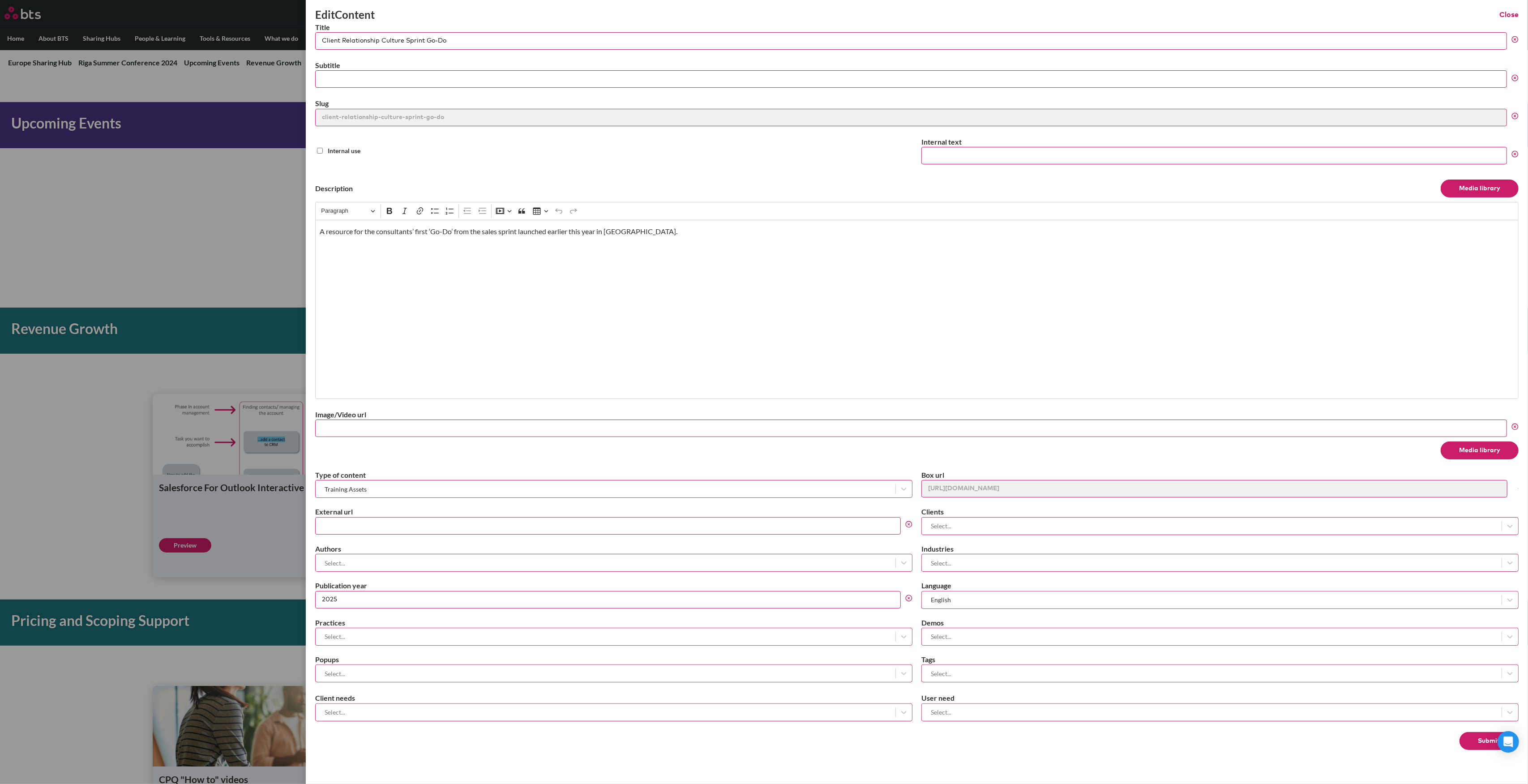
click at [1466, 450] on button "Media library" at bounding box center [1479, 450] width 78 height 18
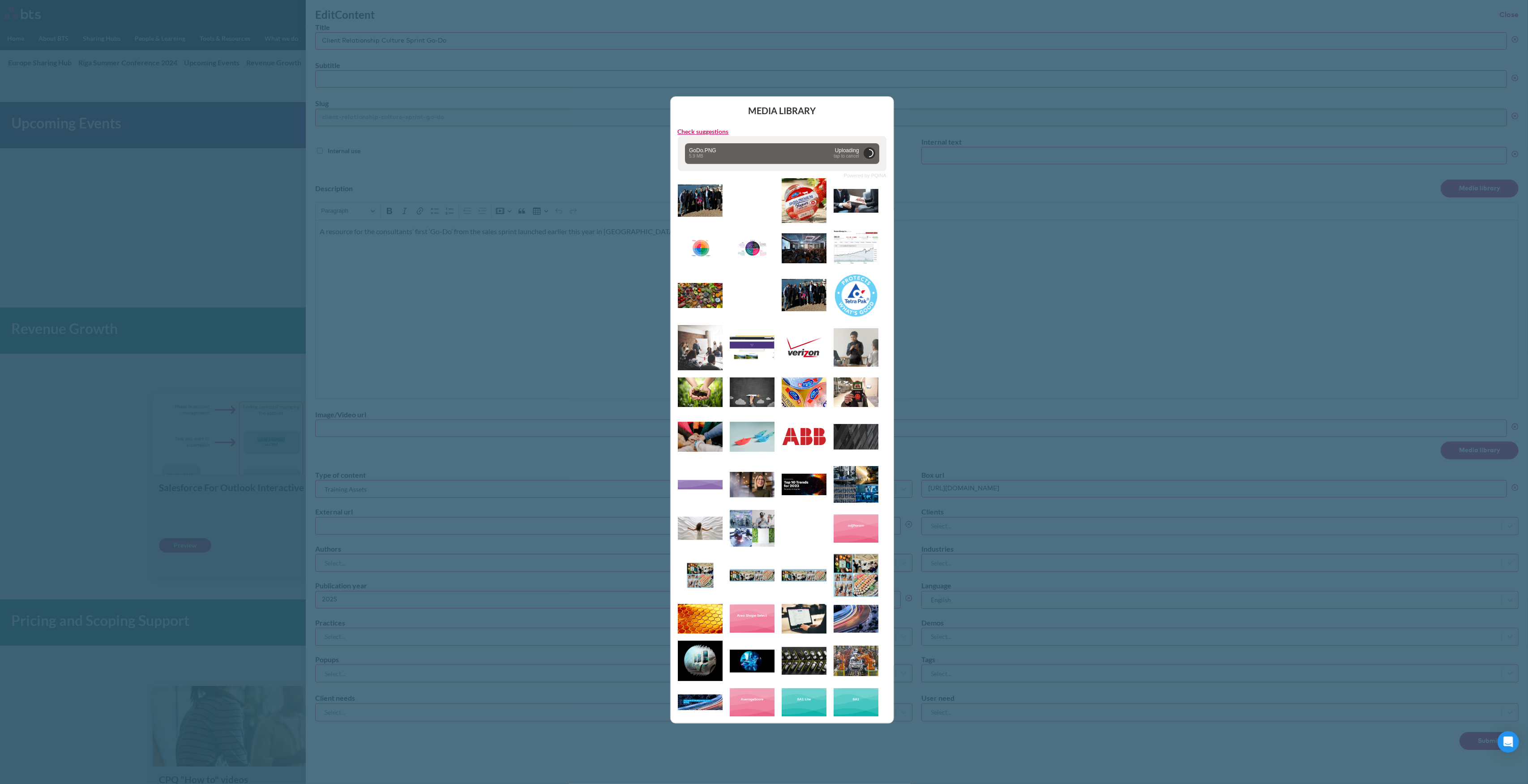
type input "https://globalx.s3.us-west-2.amazonaws.com/app/users/carolina-sevilla/godo.png"
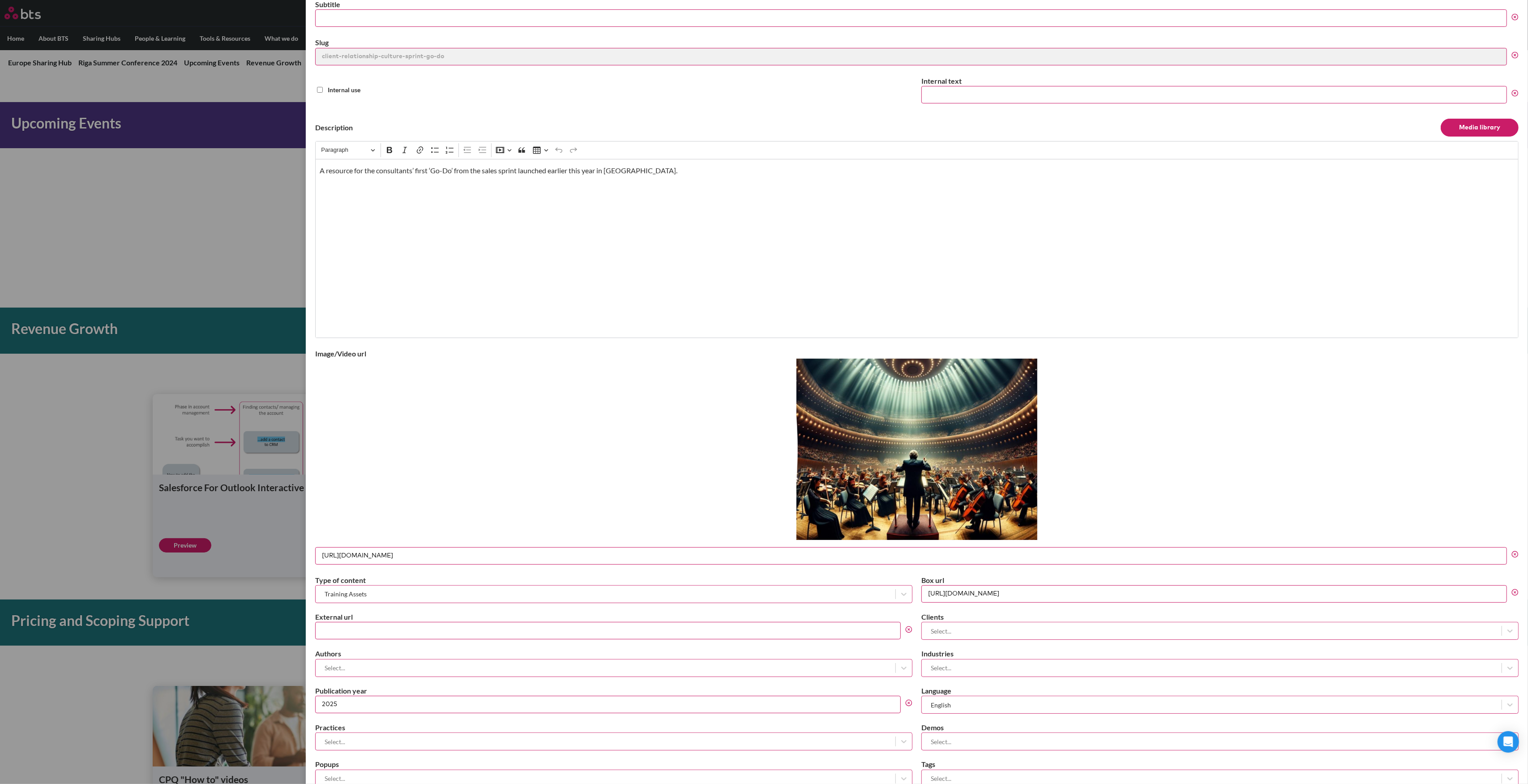
scroll to position [147, 0]
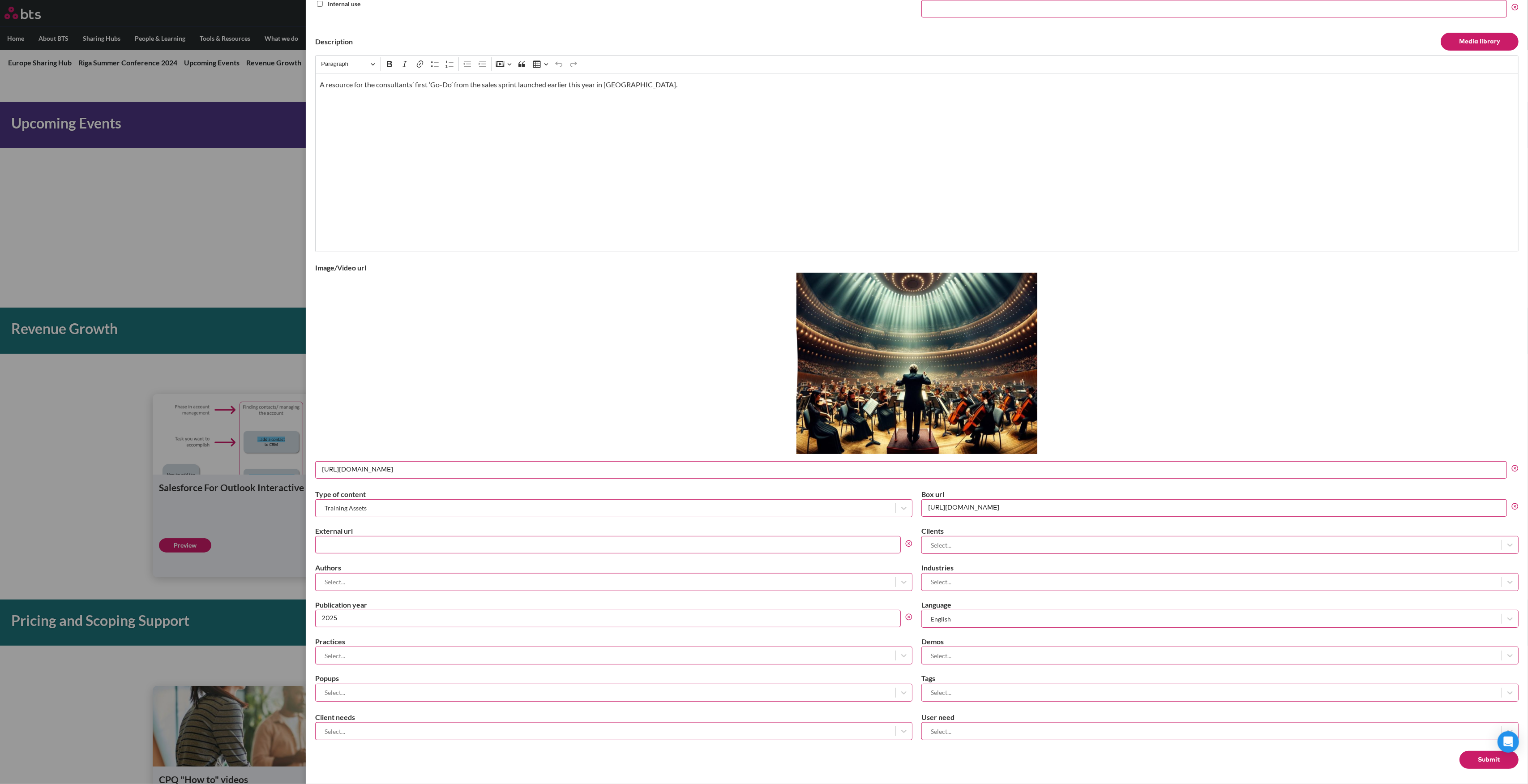
click at [1469, 752] on button "Submit" at bounding box center [1489, 760] width 59 height 18
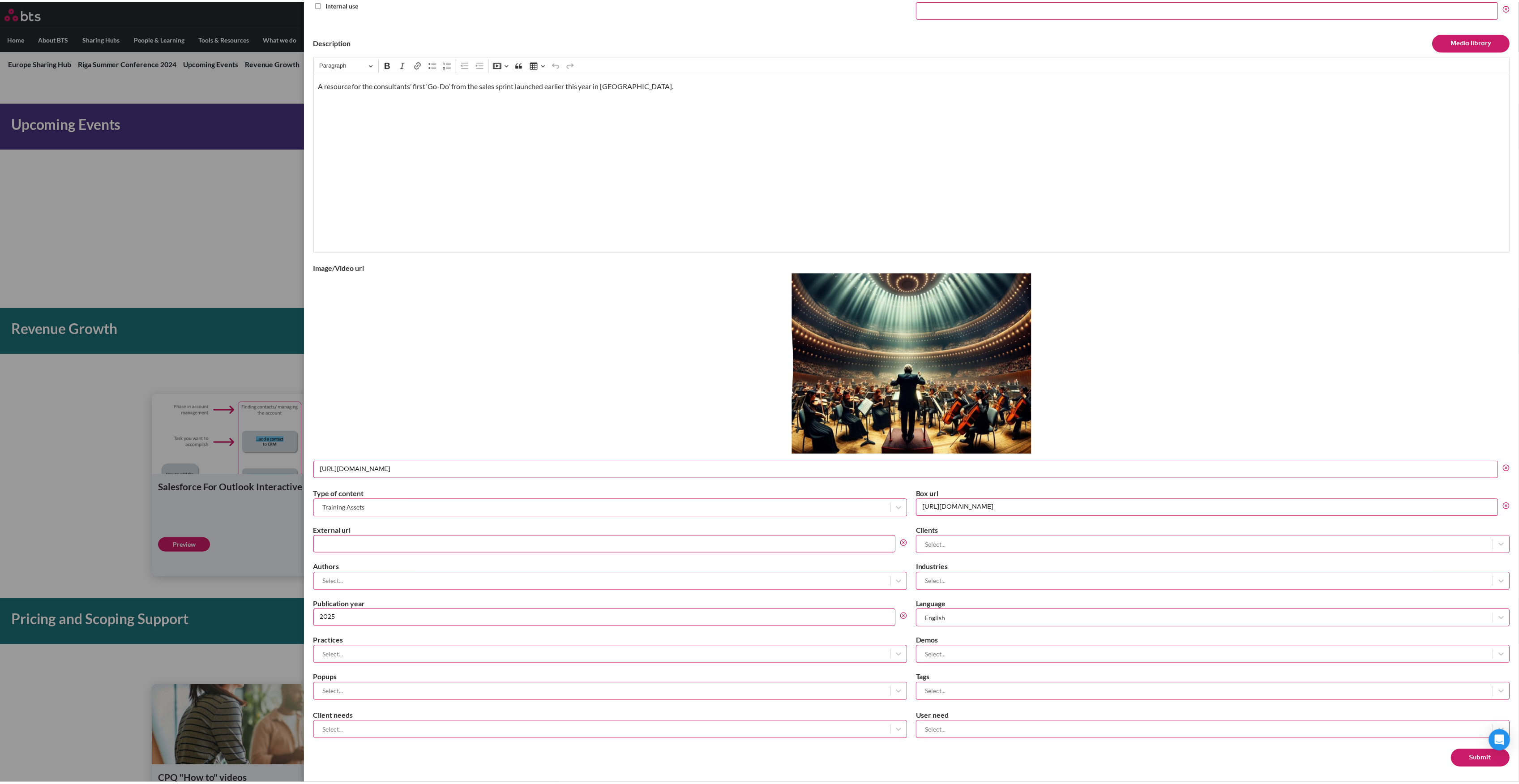
scroll to position [0, 0]
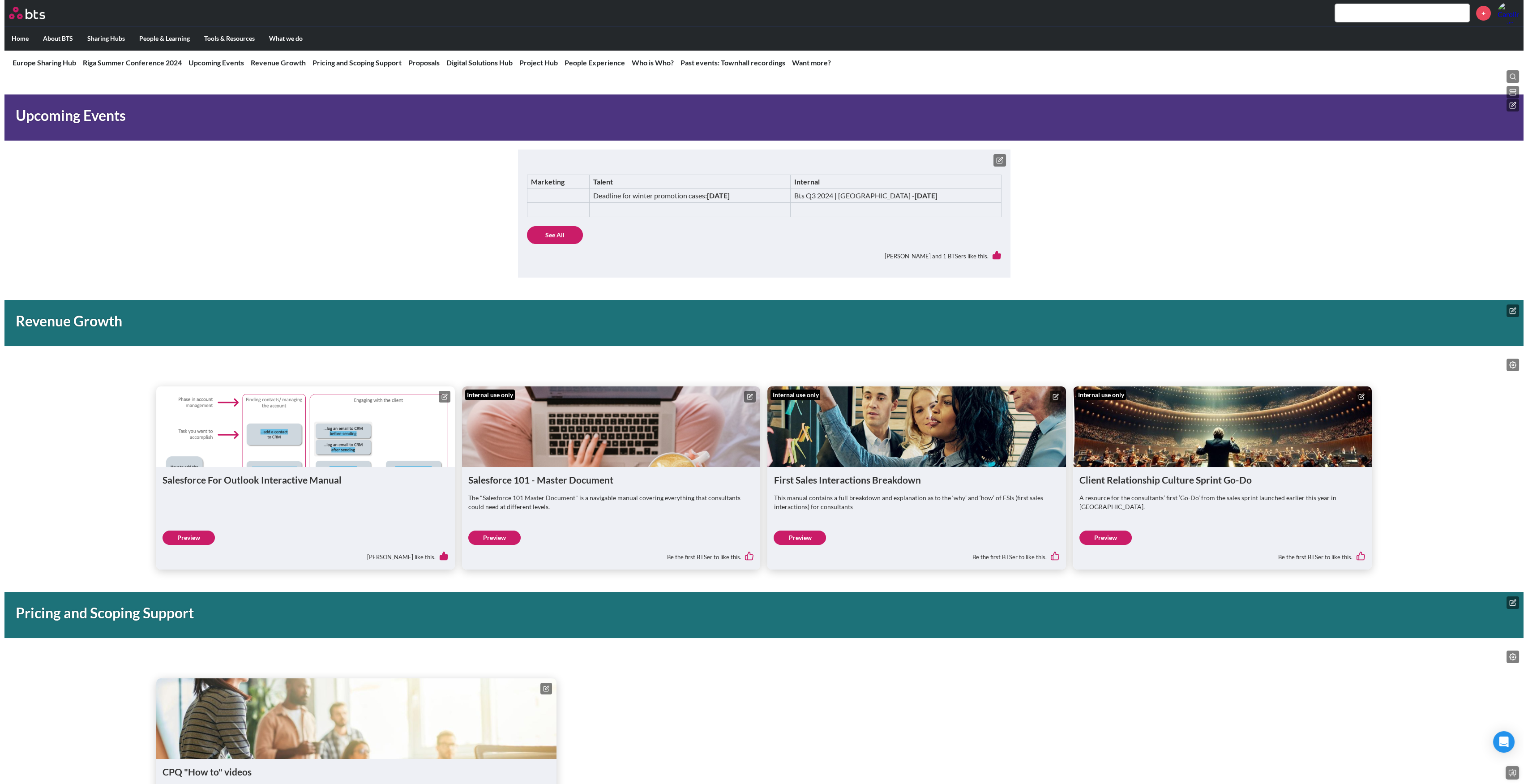
scroll to position [537, 0]
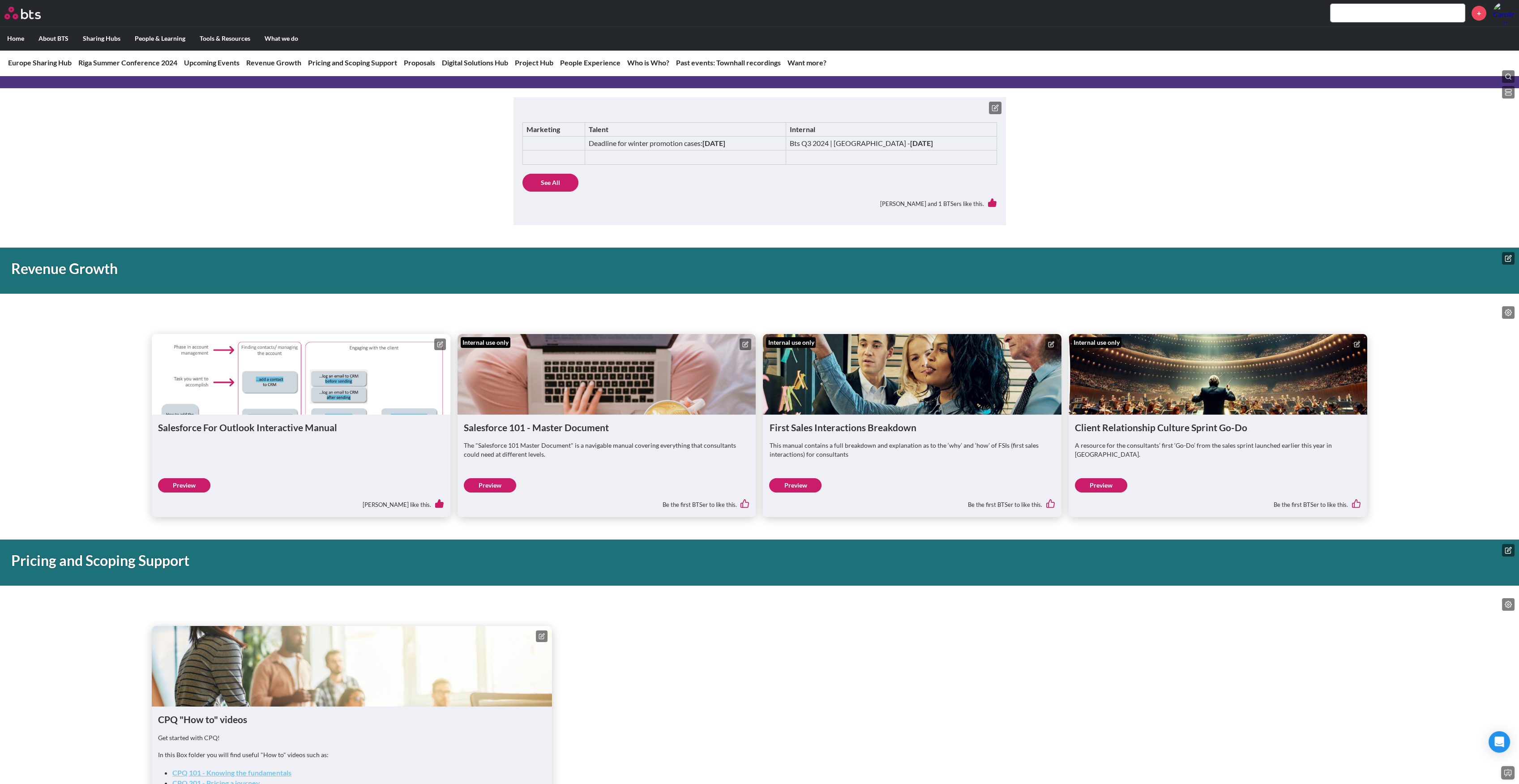
click at [1113, 480] on link "Preview" at bounding box center [1101, 485] width 52 height 14
click at [793, 487] on link "Preview" at bounding box center [795, 485] width 52 height 14
click at [384, 451] on div "Salesforce For Outlook Interactive Manual Preview [PERSON_NAME] like this." at bounding box center [301, 466] width 298 height 103
click at [439, 342] on icon at bounding box center [440, 344] width 7 height 7
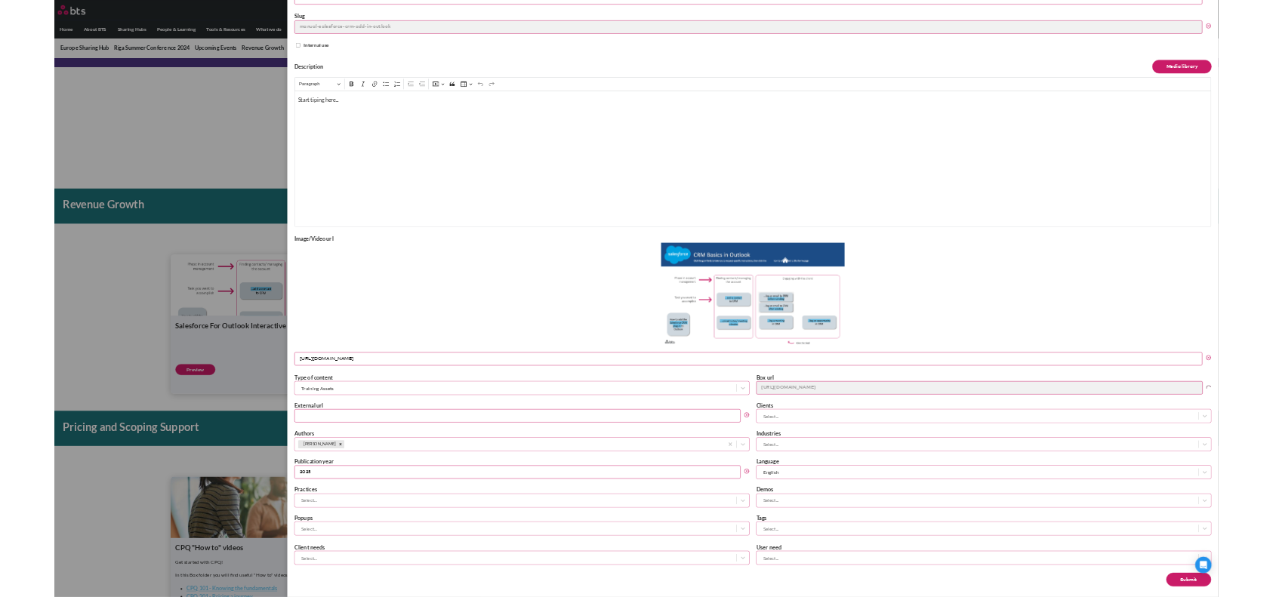
scroll to position [141, 0]
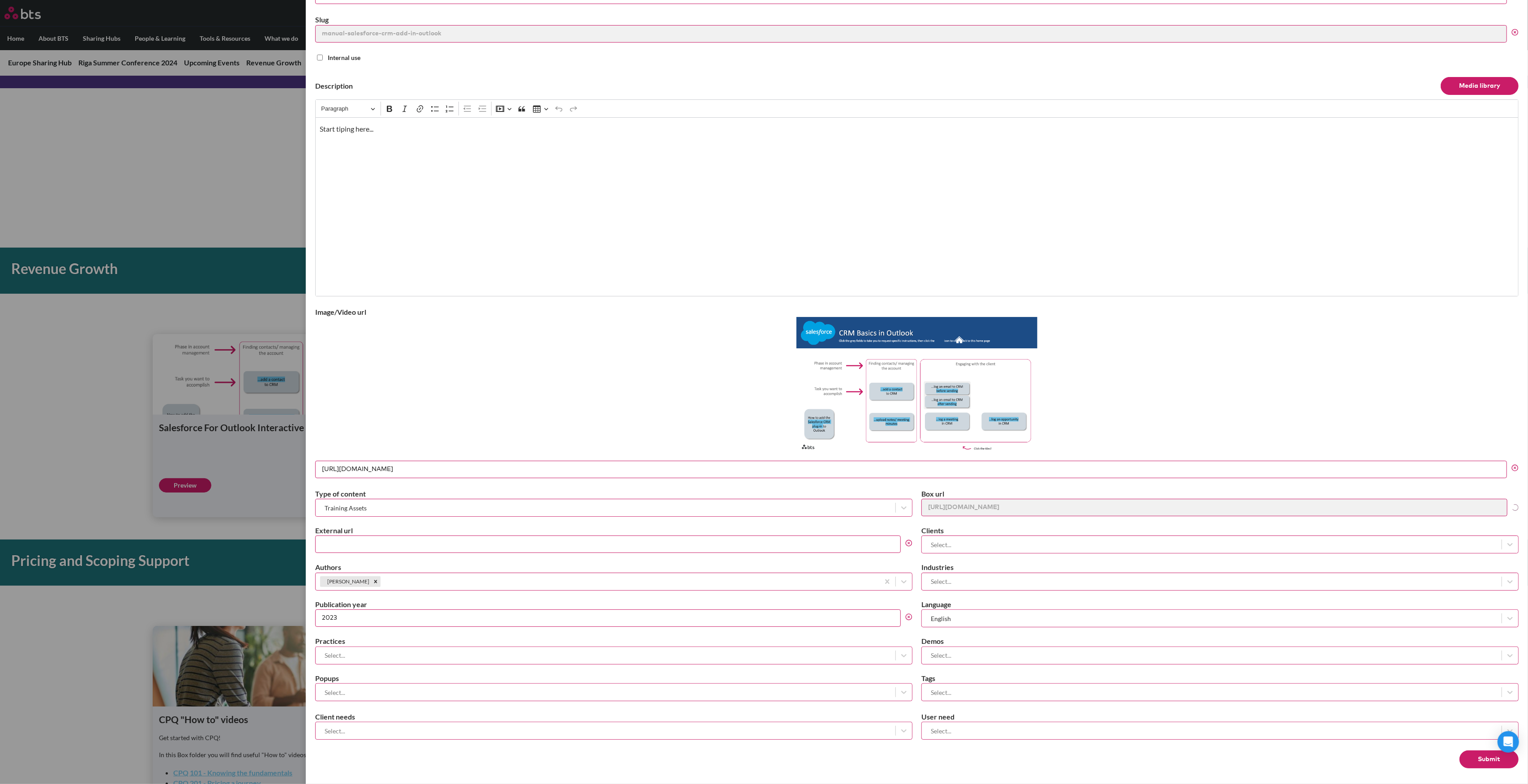
click at [99, 385] on label at bounding box center [764, 392] width 1528 height 784
click at [0, 0] on input "checkbox" at bounding box center [0, 0] width 0 height 0
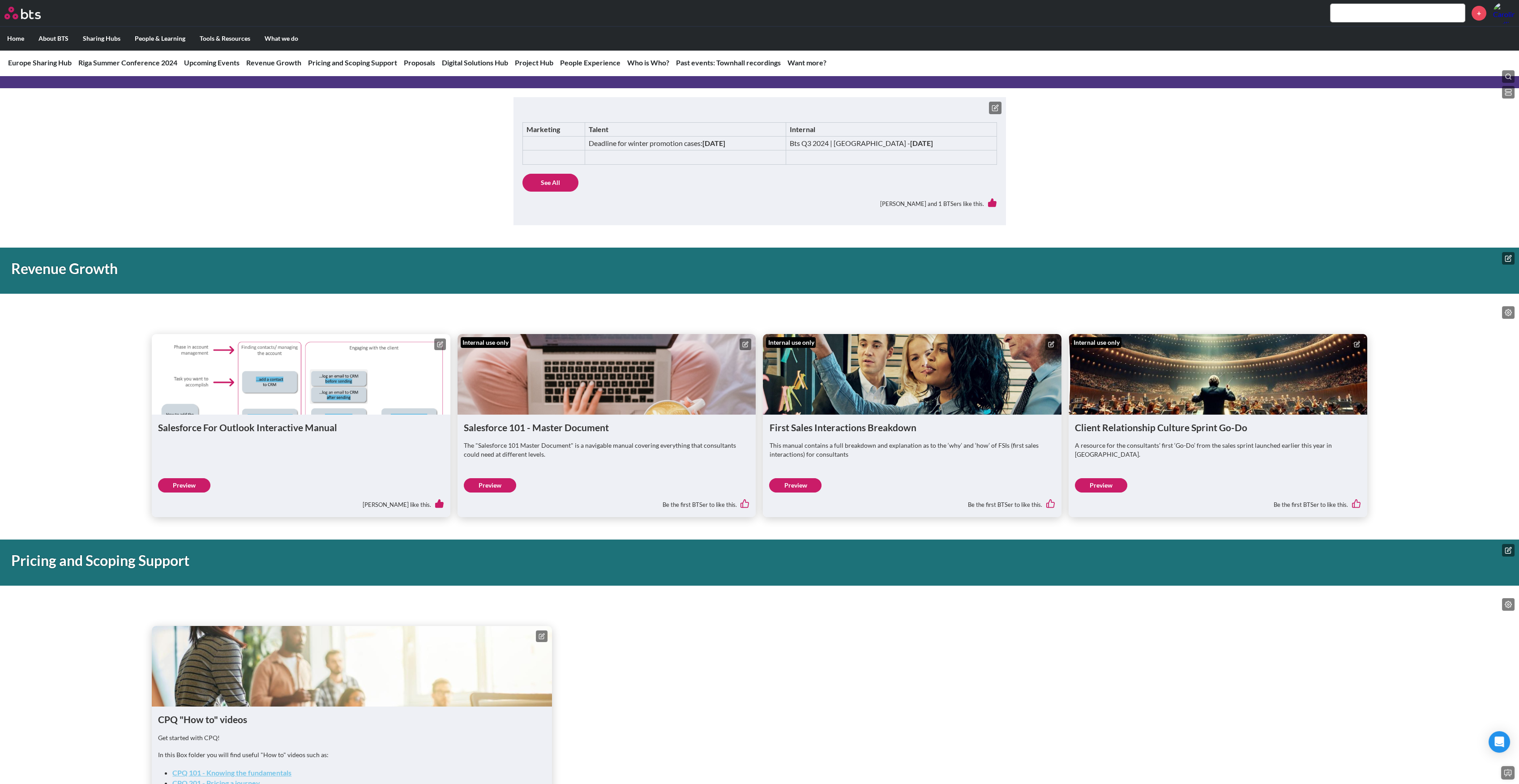
click at [181, 482] on link "Preview" at bounding box center [184, 485] width 52 height 14
click at [442, 346] on icon at bounding box center [440, 344] width 7 height 7
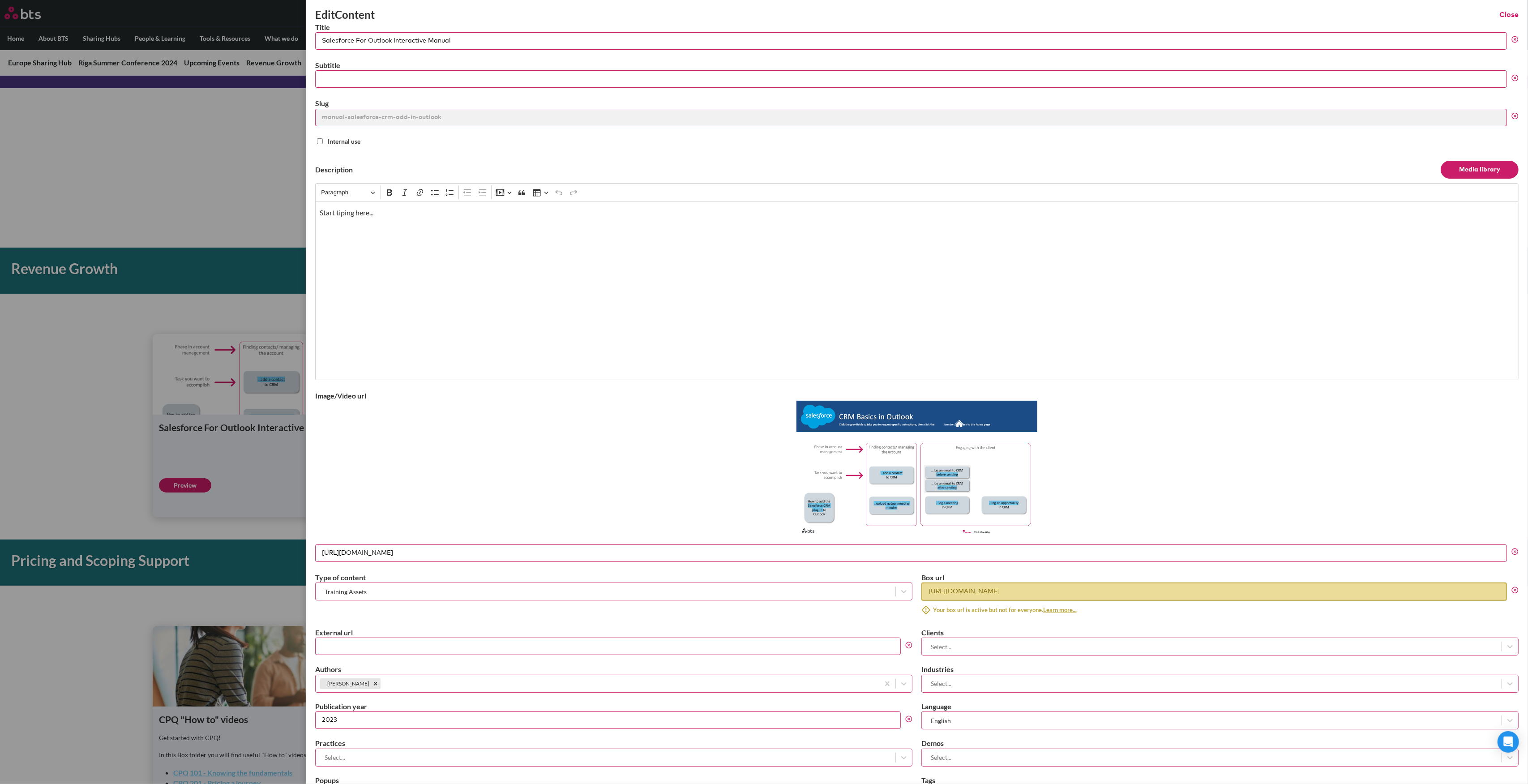
click at [1056, 607] on button "Learn more..." at bounding box center [1060, 610] width 34 height 18
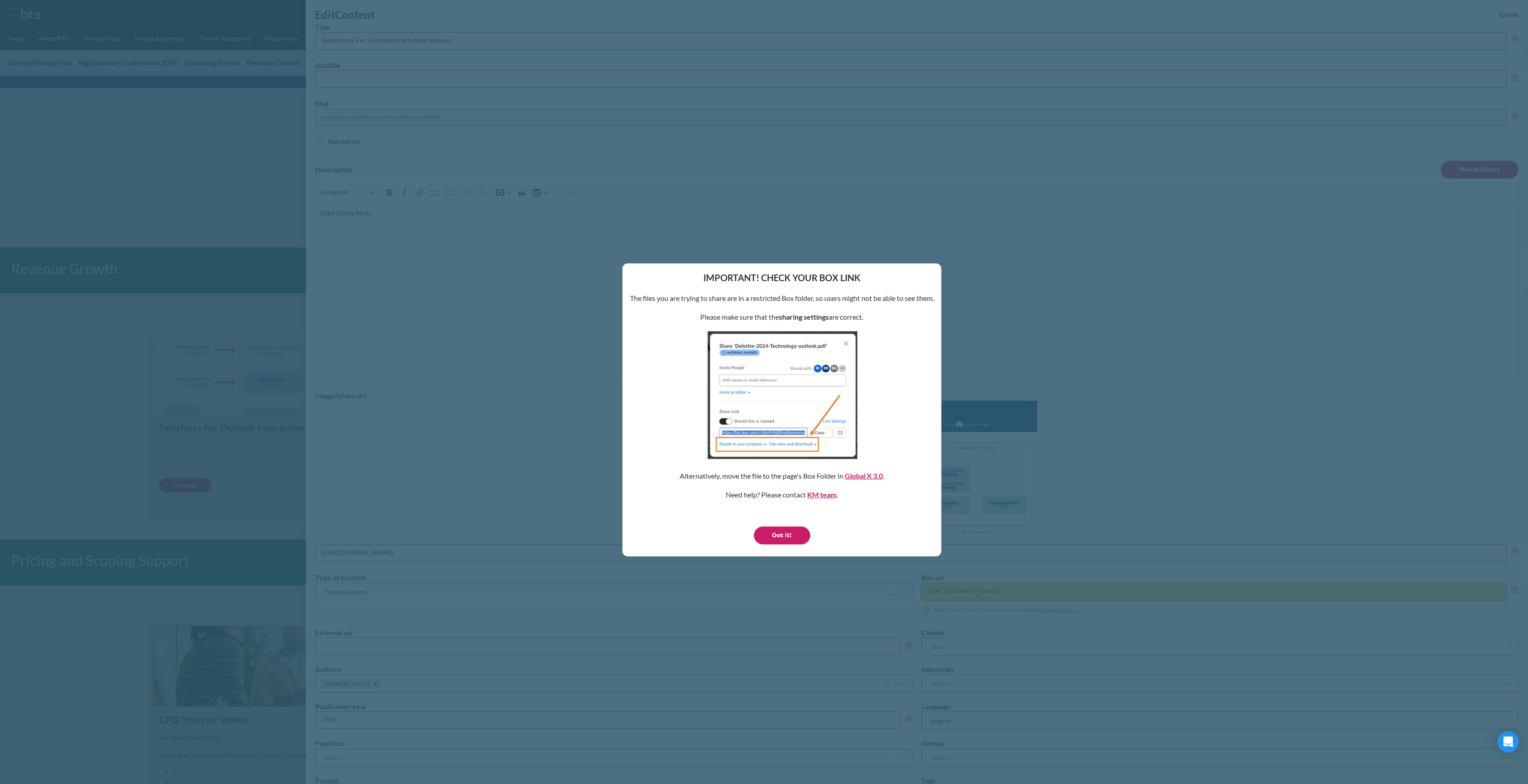
click at [775, 541] on button "Got it!" at bounding box center [782, 536] width 56 height 18
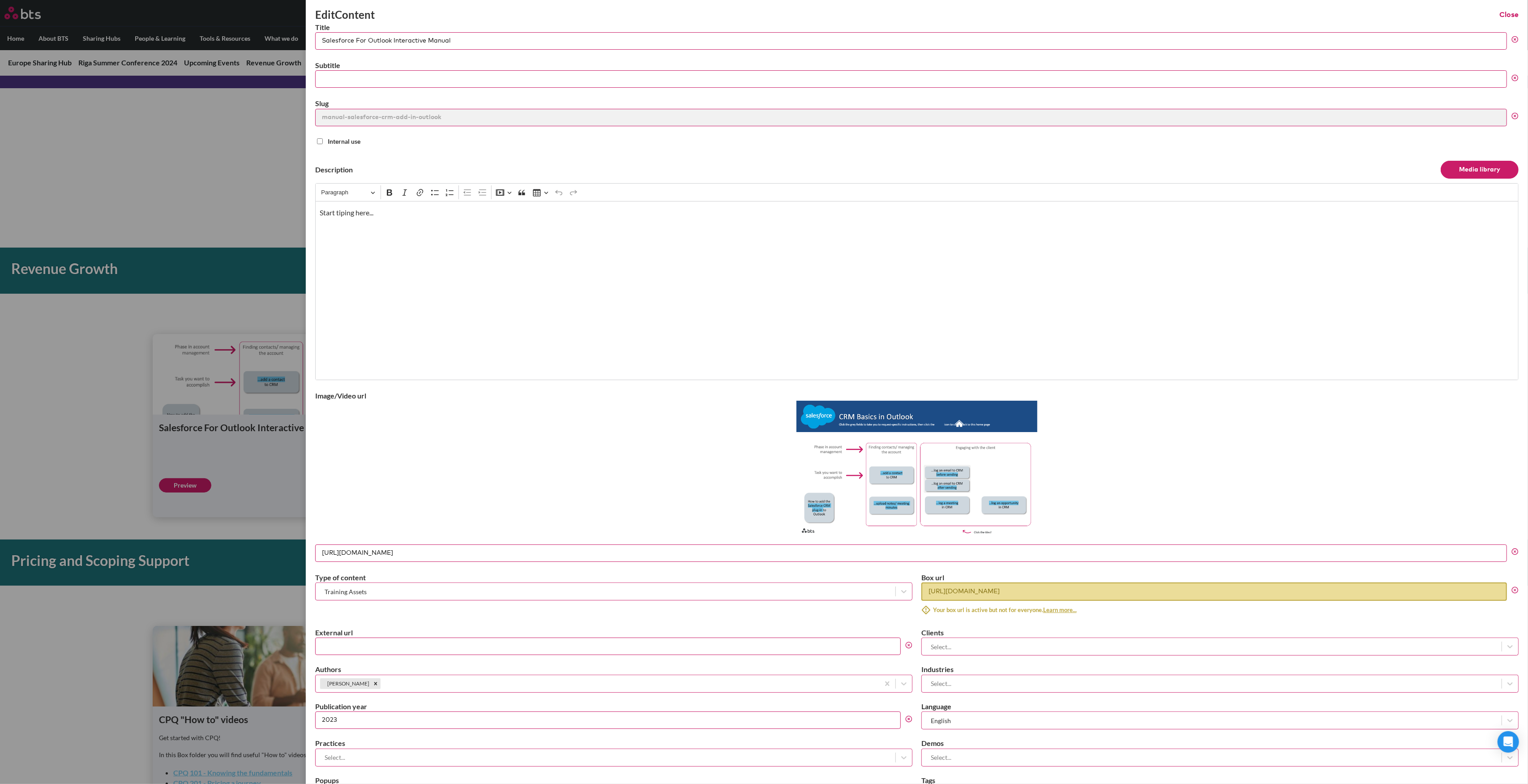
click at [97, 318] on label at bounding box center [764, 392] width 1528 height 784
click at [0, 0] on input "checkbox" at bounding box center [0, 0] width 0 height 0
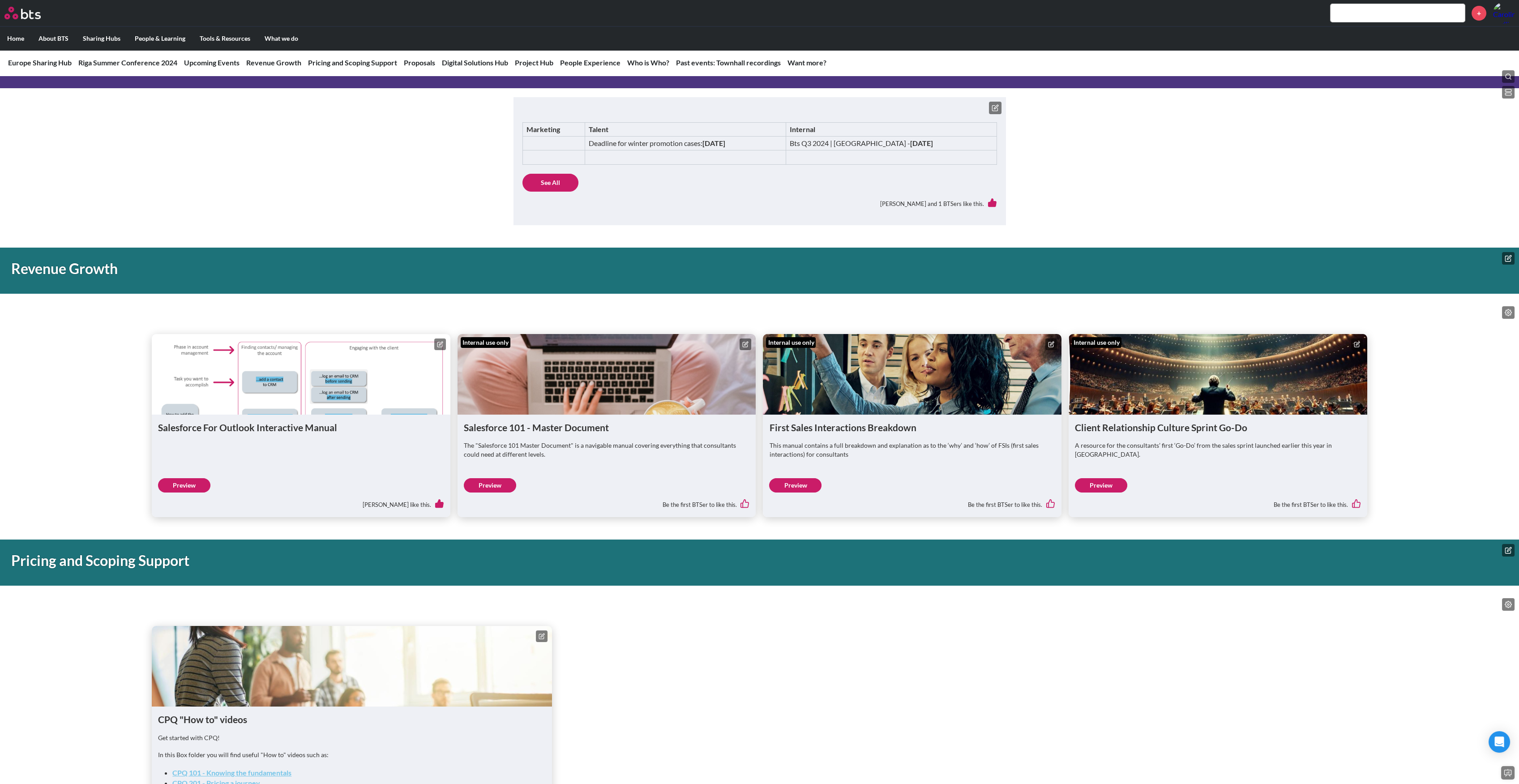
click at [190, 480] on link "Preview" at bounding box center [184, 485] width 52 height 14
click at [440, 346] on icon at bounding box center [440, 344] width 7 height 7
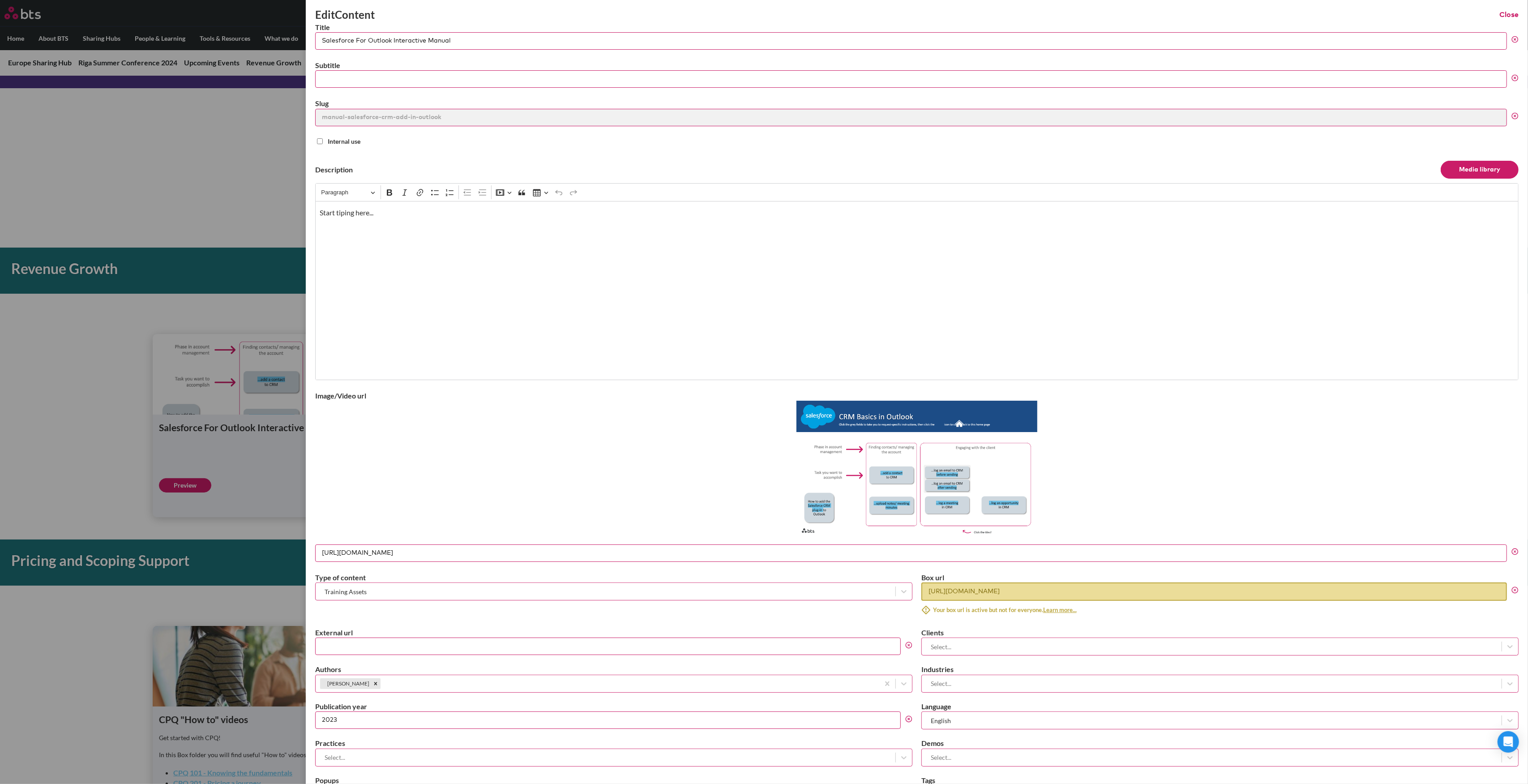
click at [135, 351] on label at bounding box center [764, 392] width 1528 height 784
click at [0, 0] on input "checkbox" at bounding box center [0, 0] width 0 height 0
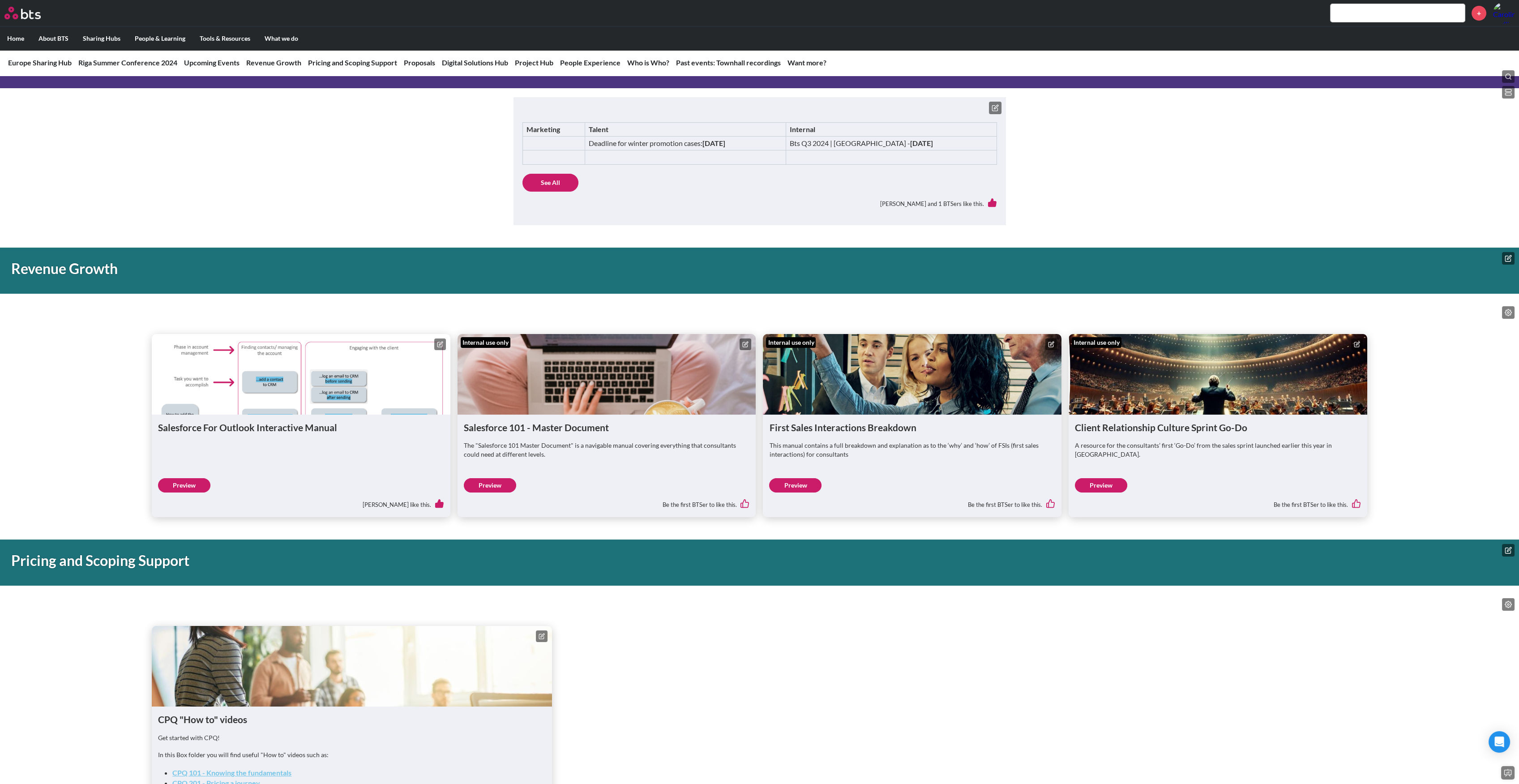
click at [194, 482] on link "Preview" at bounding box center [184, 485] width 52 height 14
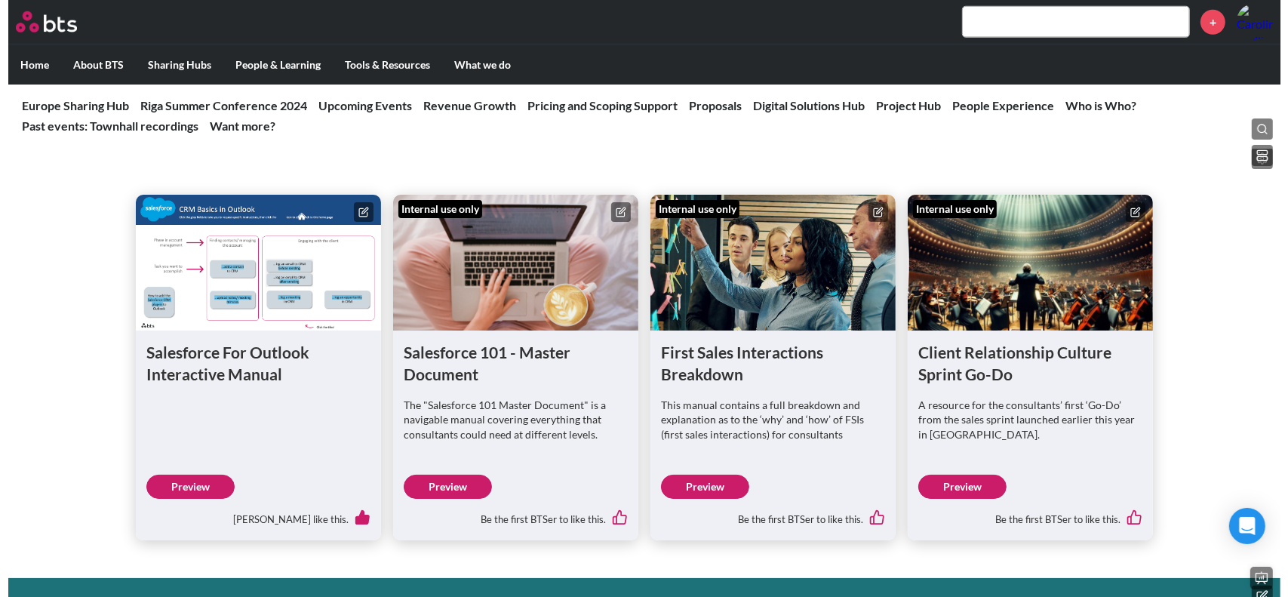
scroll to position [1275, 0]
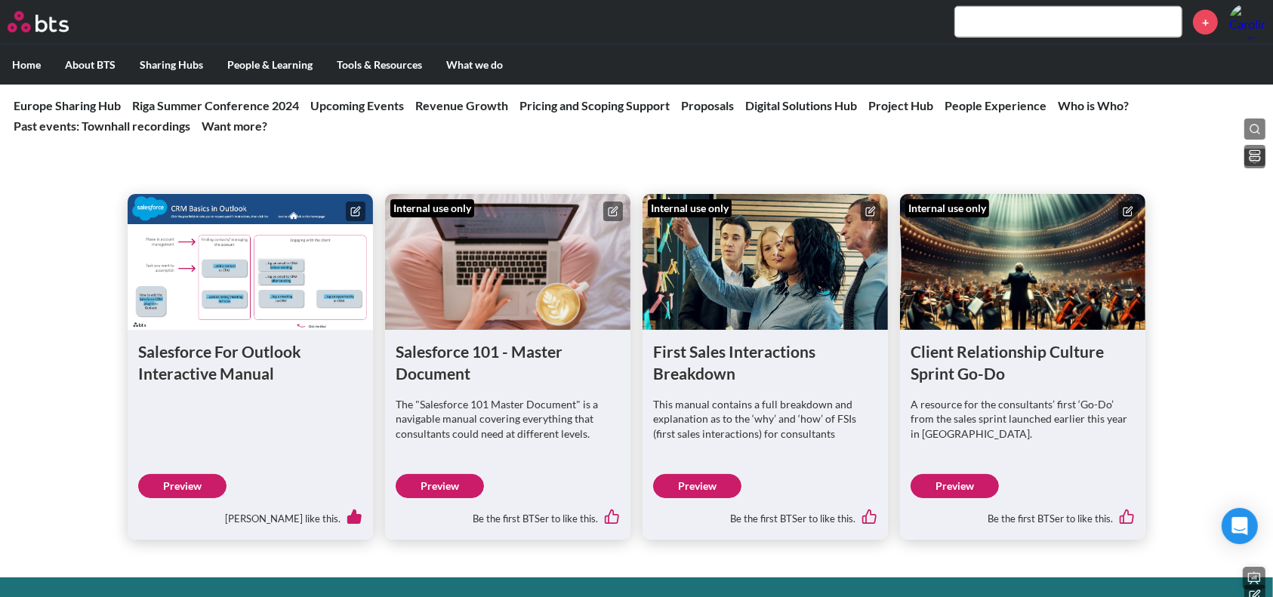
click at [712, 486] on link "Preview" at bounding box center [697, 486] width 88 height 24
click at [453, 485] on link "Preview" at bounding box center [439, 486] width 88 height 24
click at [185, 486] on link "Preview" at bounding box center [182, 486] width 88 height 24
click at [354, 215] on icon at bounding box center [355, 212] width 8 height 8
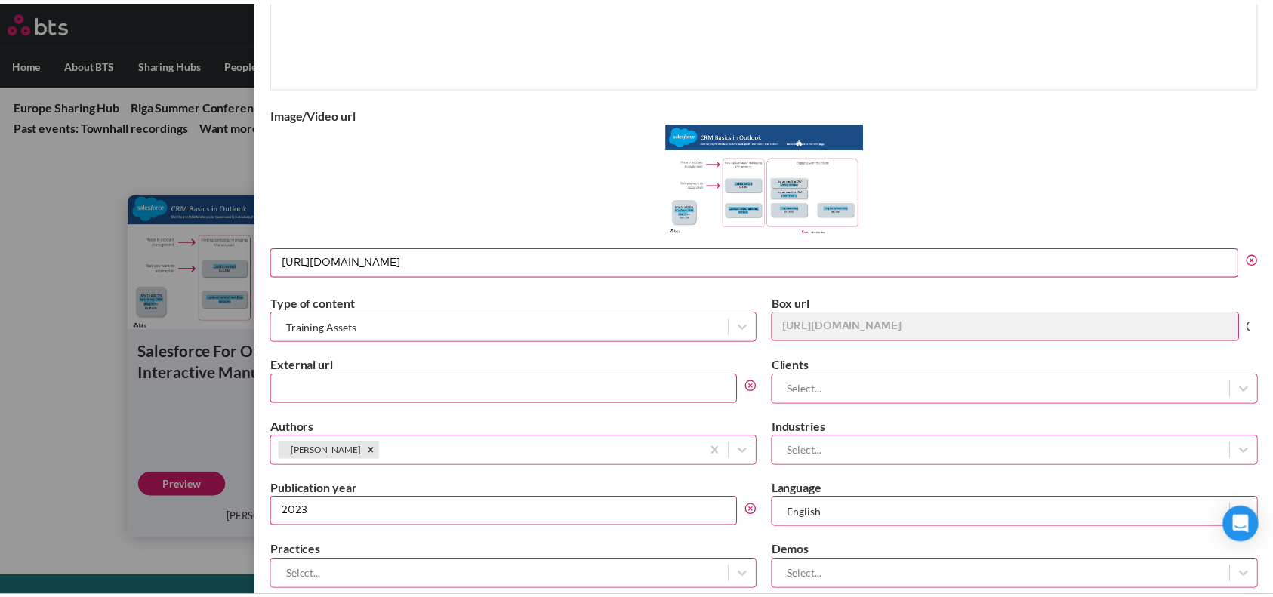
scroll to position [552, 0]
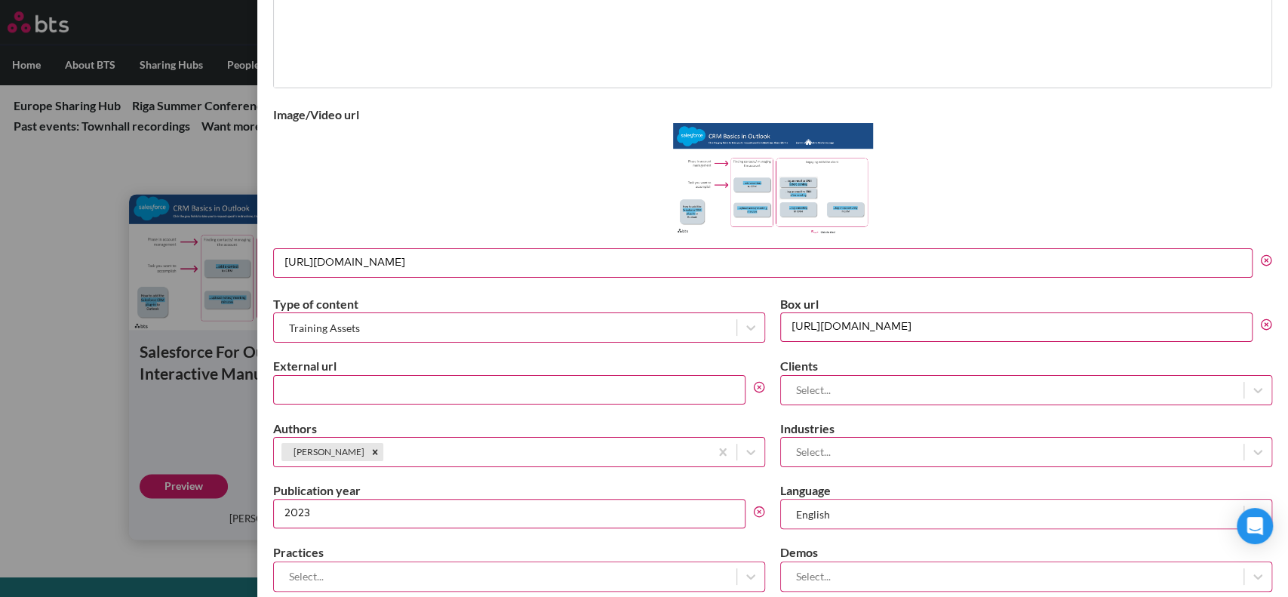
click at [85, 184] on label at bounding box center [644, 298] width 1288 height 597
click at [0, 0] on input "checkbox" at bounding box center [0, 0] width 0 height 0
